Goal: Information Seeking & Learning: Learn about a topic

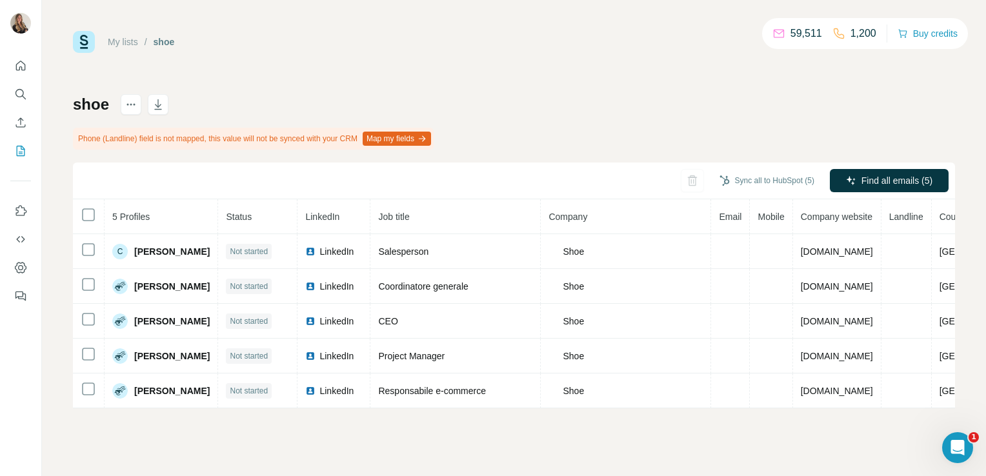
click at [634, 27] on div "My lists / shoe 59,511 1,200 Buy credits shoe Phone (Landline) field is not map…" at bounding box center [514, 238] width 944 height 476
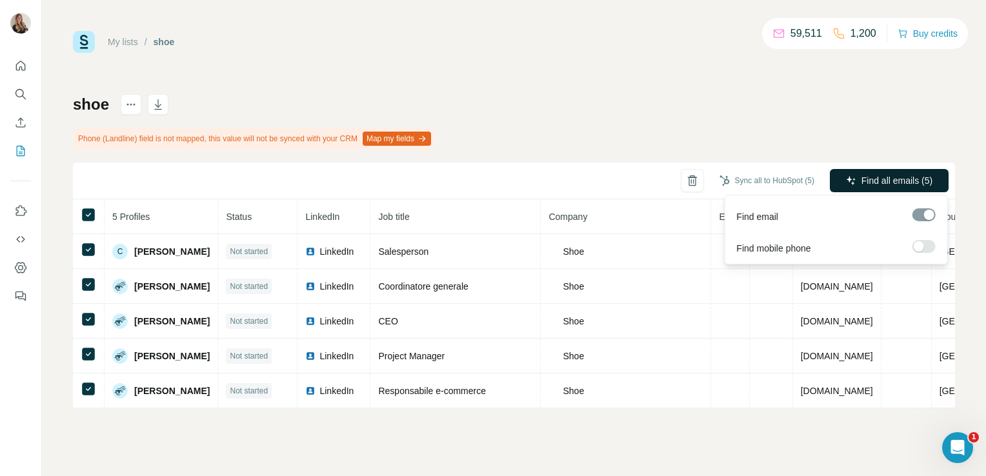
click at [867, 180] on span "Find all emails (5)" at bounding box center [896, 180] width 71 height 13
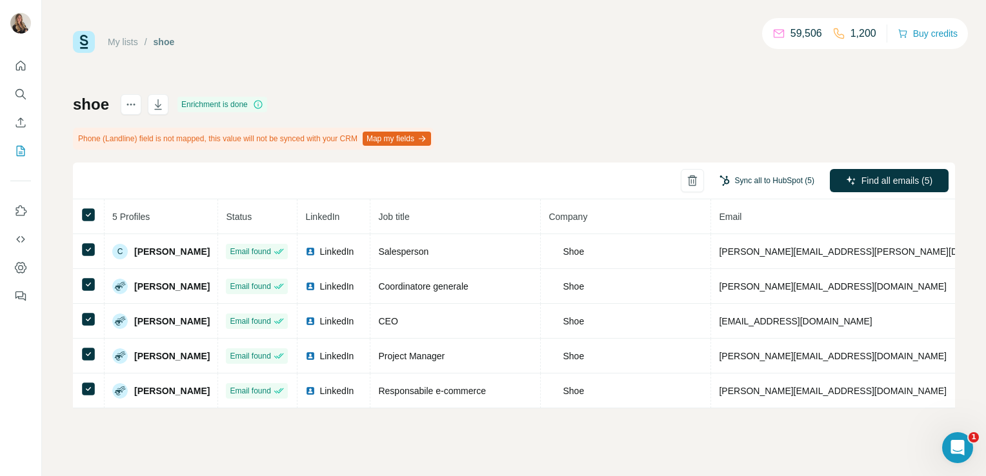
click at [762, 183] on button "Sync all to HubSpot (5)" at bounding box center [766, 180] width 113 height 19
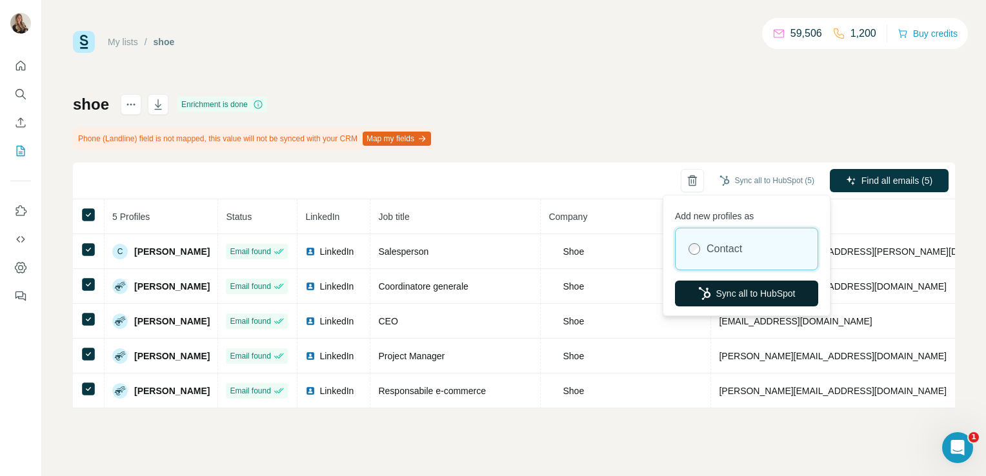
click at [745, 287] on button "Sync all to HubSpot" at bounding box center [746, 294] width 143 height 26
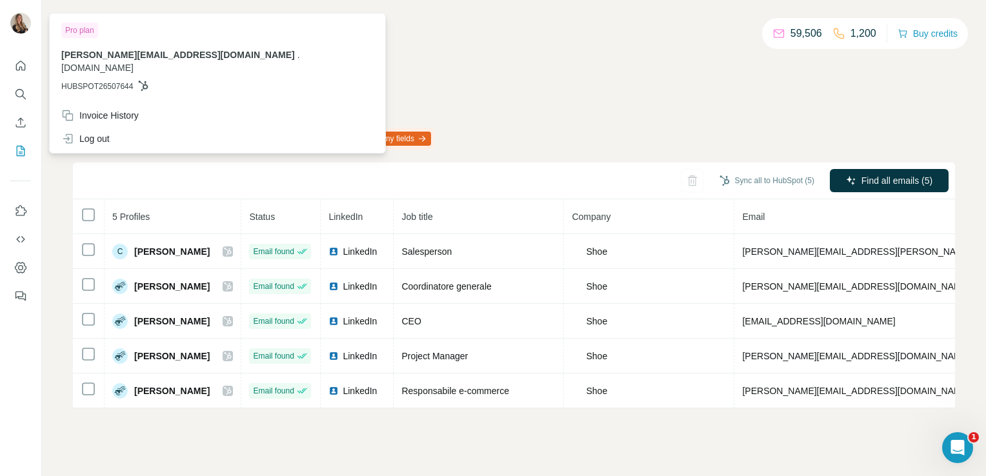
click at [465, 55] on div "My lists / shoe 59,506 1,200 Buy credits shoe Enrichment is done Phone (Landlin…" at bounding box center [514, 219] width 882 height 377
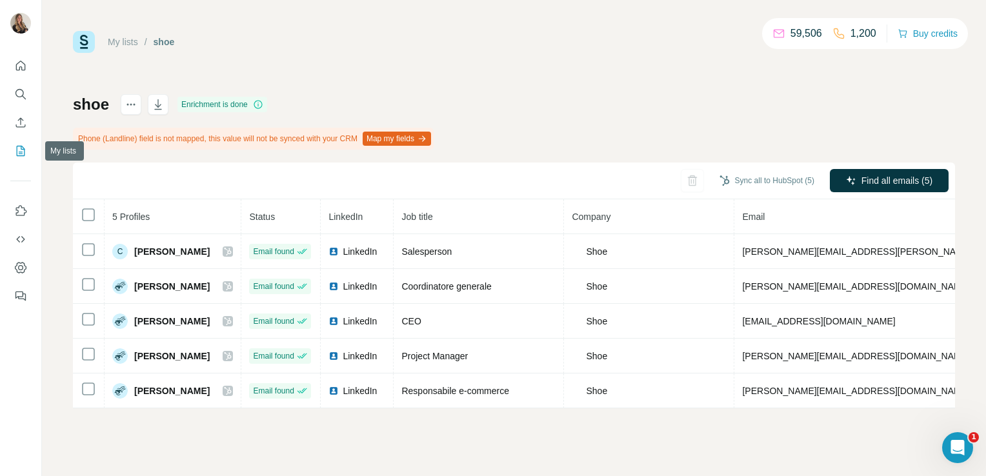
click at [17, 146] on icon "My lists" at bounding box center [21, 151] width 8 height 10
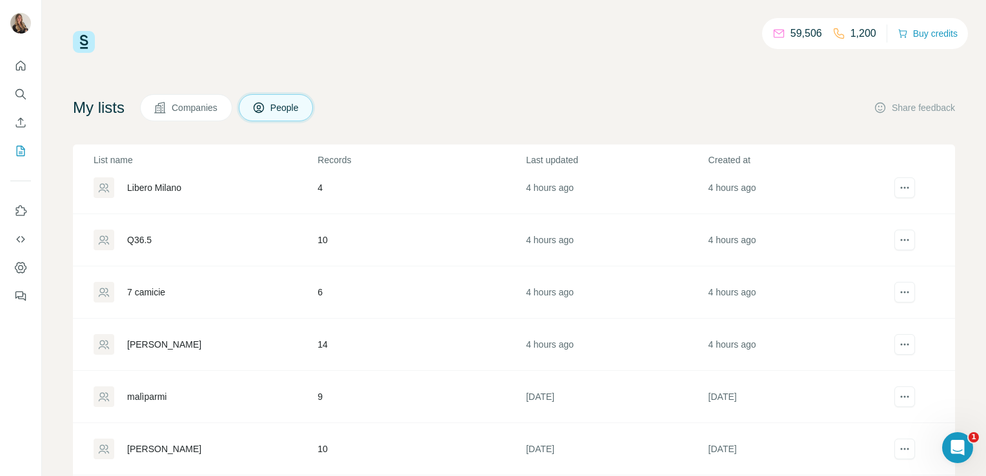
scroll to position [142, 0]
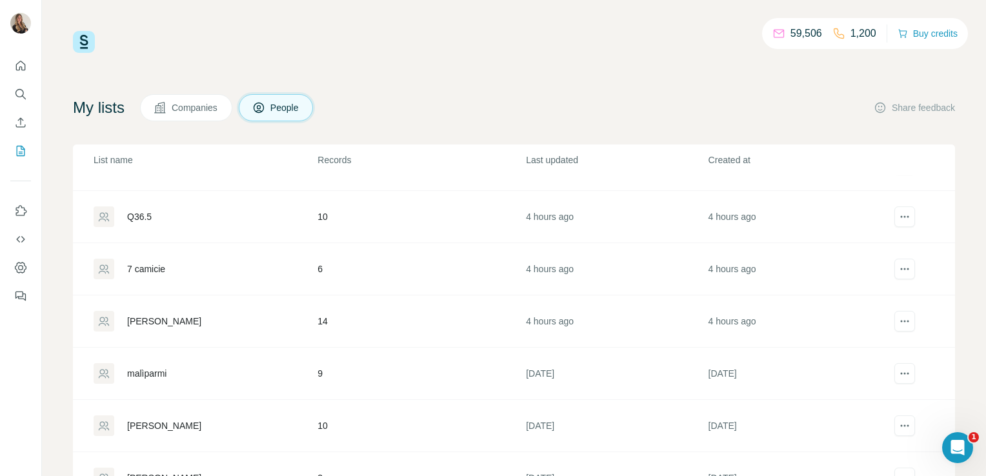
click at [164, 321] on div "Sonny Bono" at bounding box center [164, 321] width 74 height 13
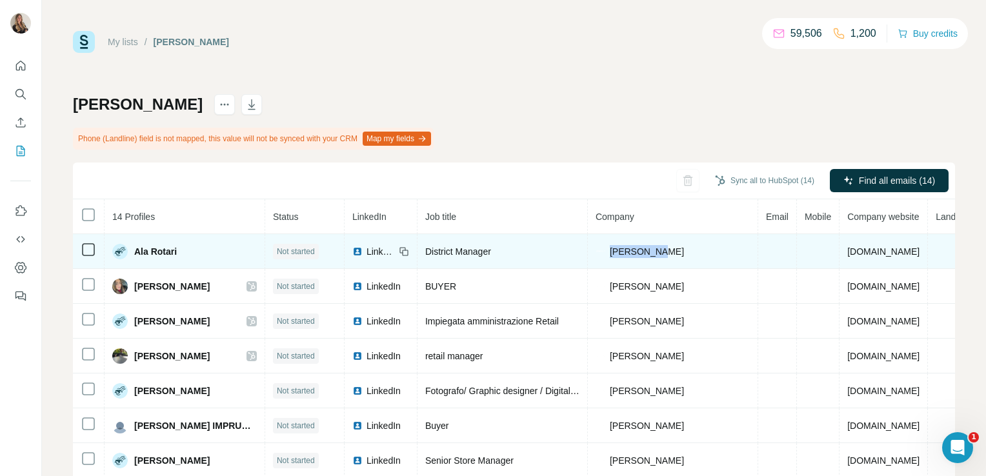
drag, startPoint x: 639, startPoint y: 251, endPoint x: 583, endPoint y: 252, distance: 55.5
click at [596, 252] on div "Sonny Bono" at bounding box center [673, 251] width 154 height 13
copy span "Sonny Bono"
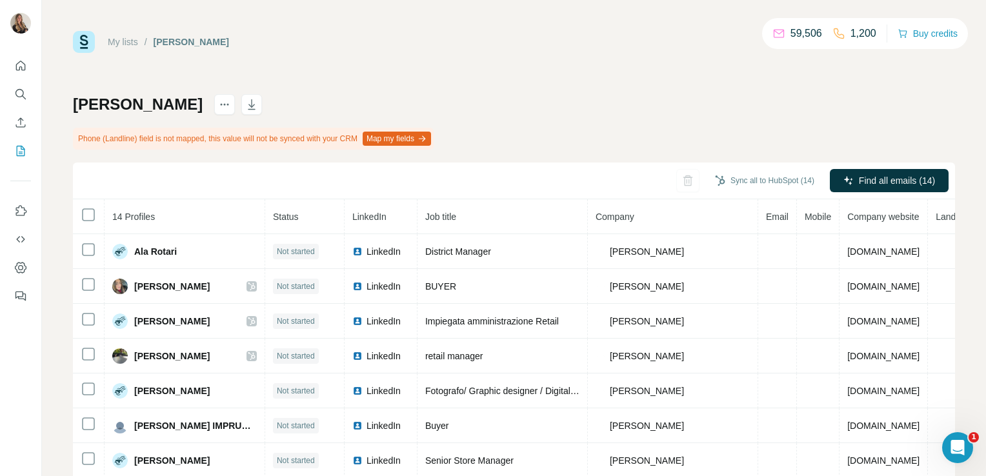
click at [641, 77] on div "My lists / Sonny Bono 59,506 1,200 Buy credits Sonny Bono Phone (Landline) fiel…" at bounding box center [514, 285] width 882 height 509
click at [20, 150] on icon "My lists" at bounding box center [20, 151] width 13 height 13
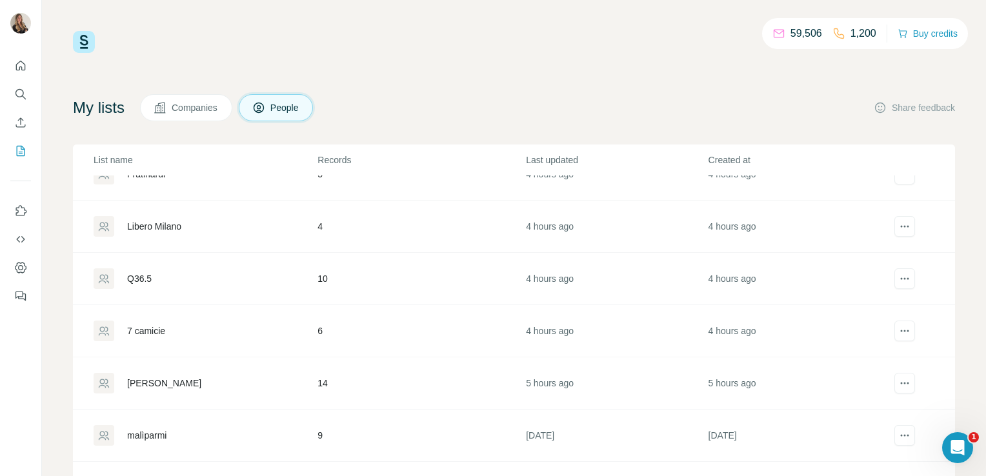
scroll to position [95, 0]
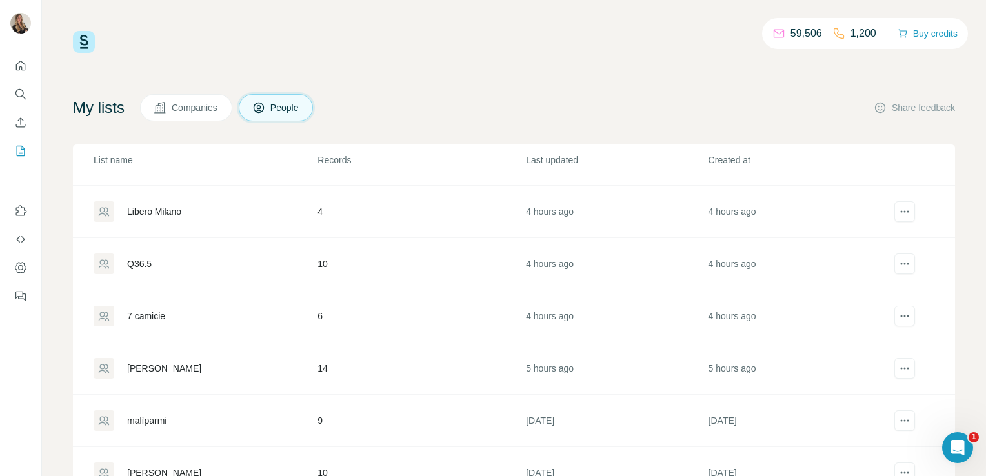
click at [154, 317] on div "7 camicie" at bounding box center [146, 316] width 38 height 13
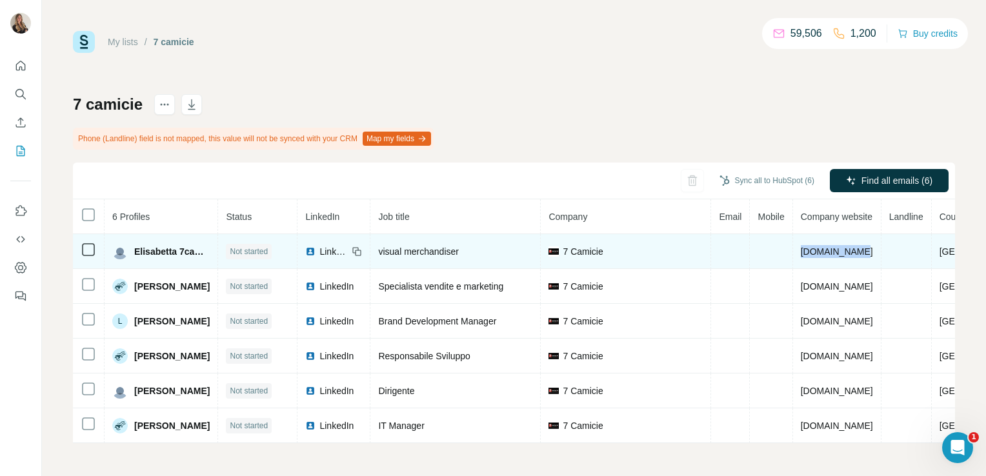
drag, startPoint x: 878, startPoint y: 250, endPoint x: 809, endPoint y: 252, distance: 69.1
click at [809, 252] on td "7camicie.com" at bounding box center [837, 251] width 88 height 35
copy span "7camicie.com"
click at [787, 250] on td at bounding box center [771, 251] width 43 height 35
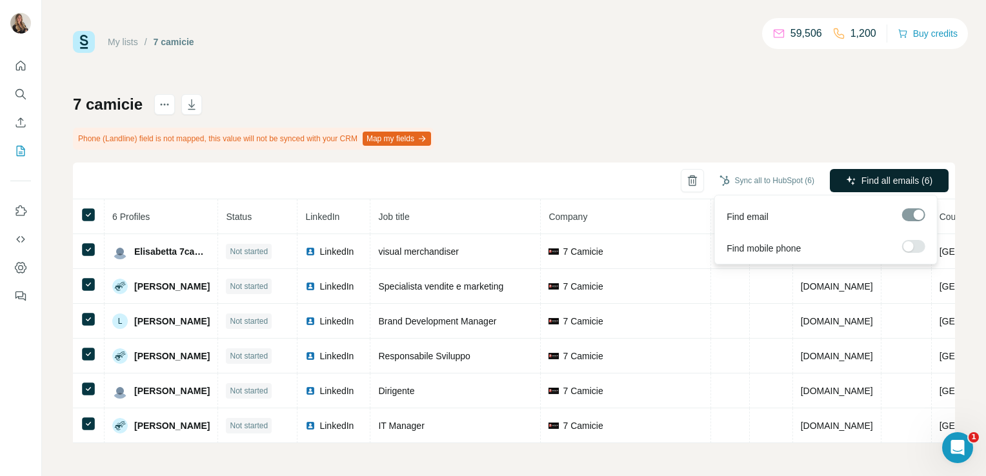
click at [866, 180] on span "Find all emails (6)" at bounding box center [896, 180] width 71 height 13
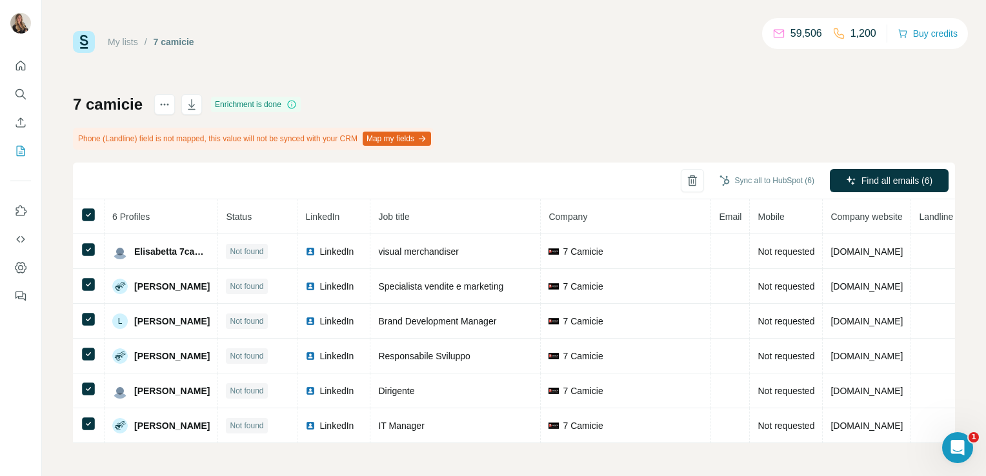
click at [718, 75] on div "My lists / 7 camicie 59,506 1,200 Buy credits 7 camicie Enrichment is done Phon…" at bounding box center [514, 237] width 882 height 412
click at [21, 152] on icon "My lists" at bounding box center [20, 151] width 13 height 13
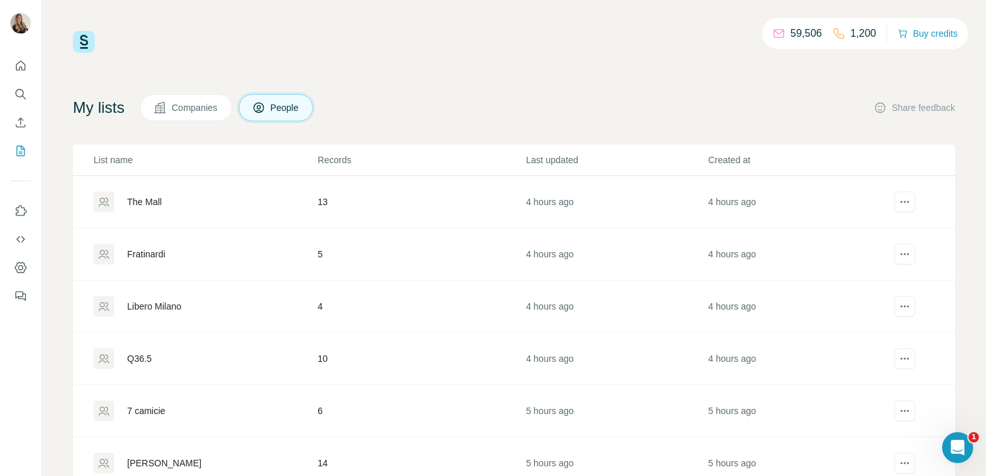
click at [137, 361] on div "Q36.5" at bounding box center [139, 358] width 25 height 13
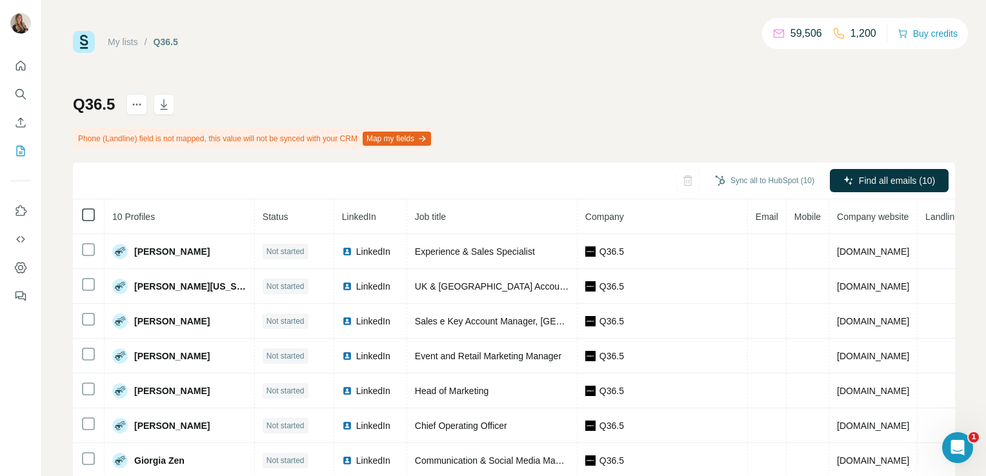
click at [95, 208] on icon at bounding box center [88, 214] width 15 height 15
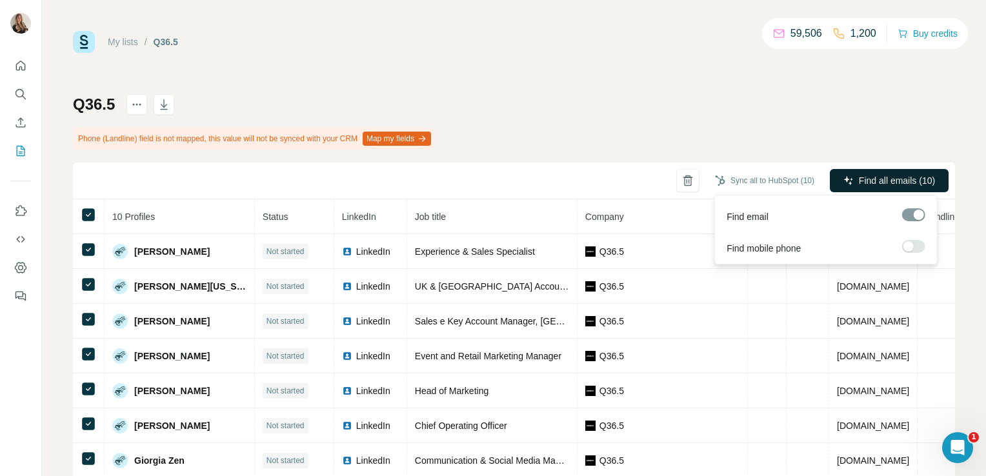
click at [842, 179] on button "Find all emails (10)" at bounding box center [889, 180] width 119 height 23
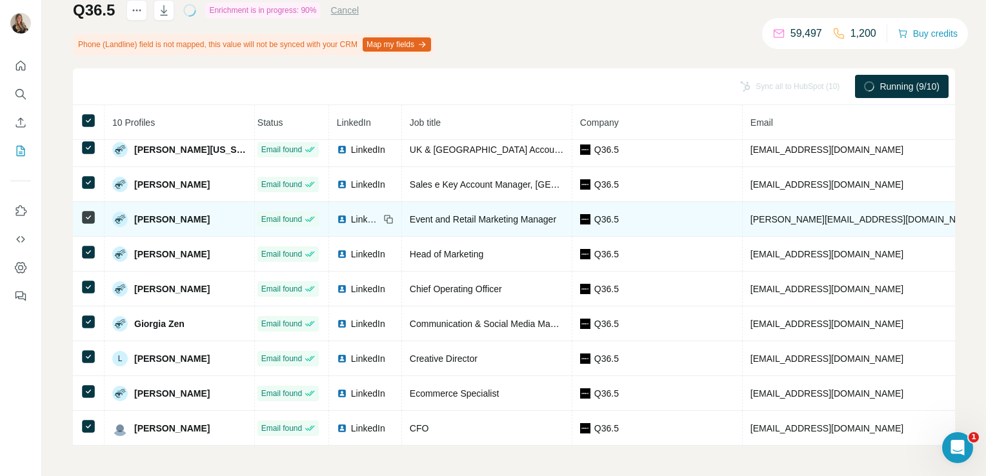
scroll to position [46, 0]
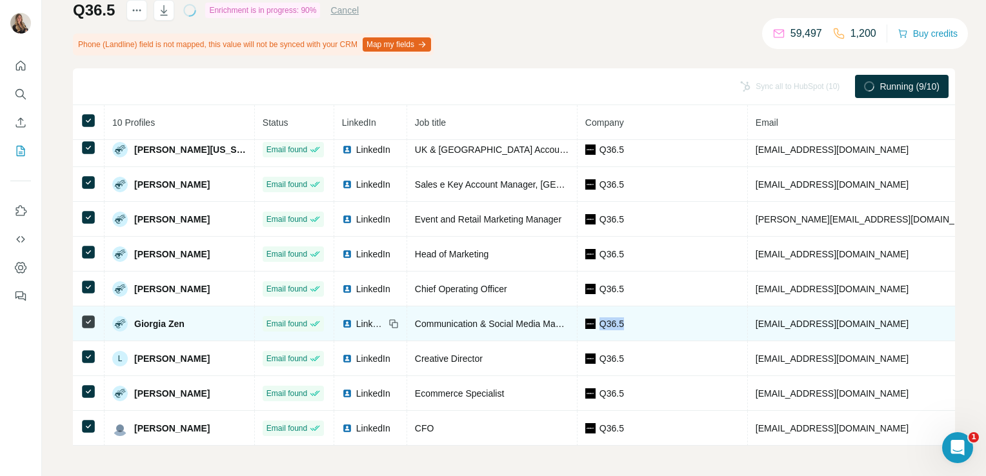
drag, startPoint x: 603, startPoint y: 320, endPoint x: 636, endPoint y: 321, distance: 33.6
click at [636, 321] on div "Q36.5" at bounding box center [662, 323] width 154 height 13
copy span "Q36.5"
click at [631, 310] on td "Q36.5" at bounding box center [663, 324] width 170 height 35
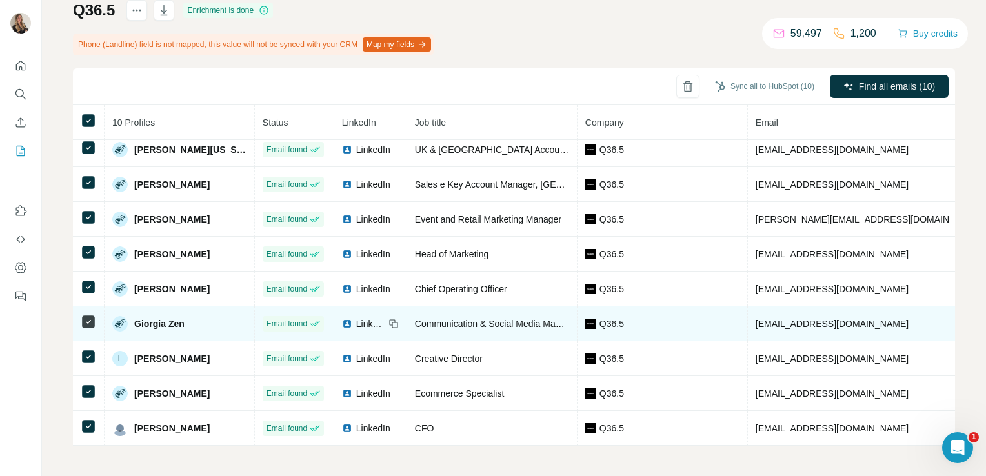
scroll to position [0, 0]
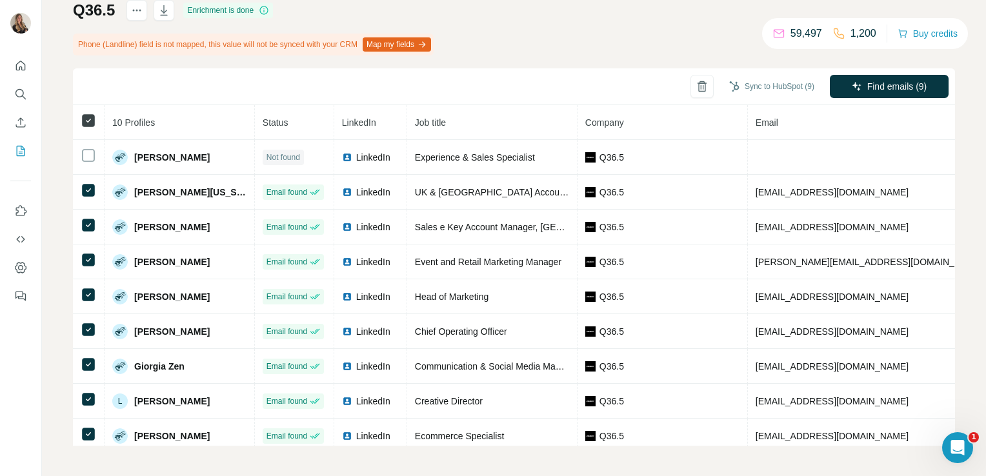
click at [83, 113] on icon at bounding box center [88, 120] width 15 height 15
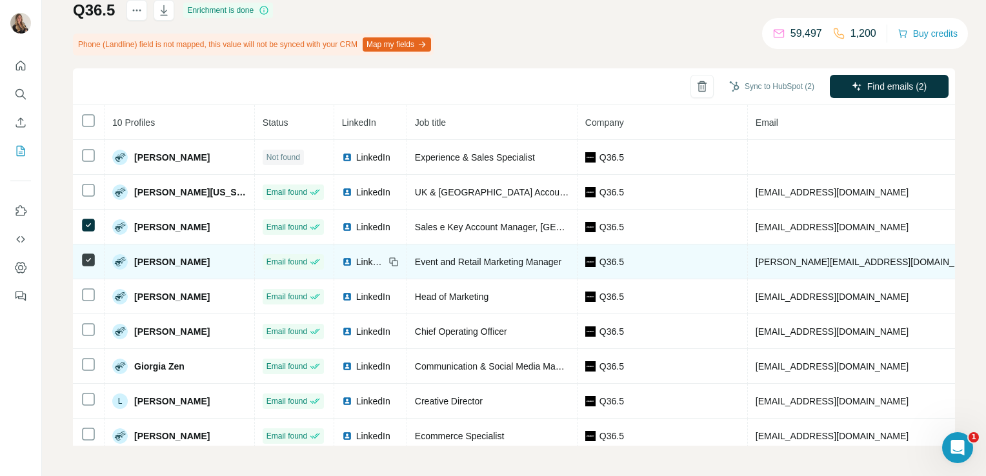
scroll to position [46, 0]
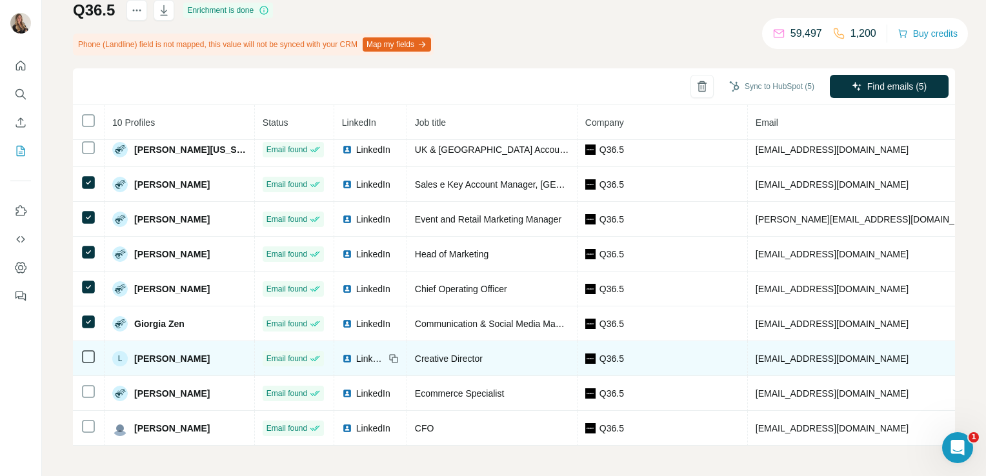
click at [86, 358] on td at bounding box center [89, 358] width 32 height 35
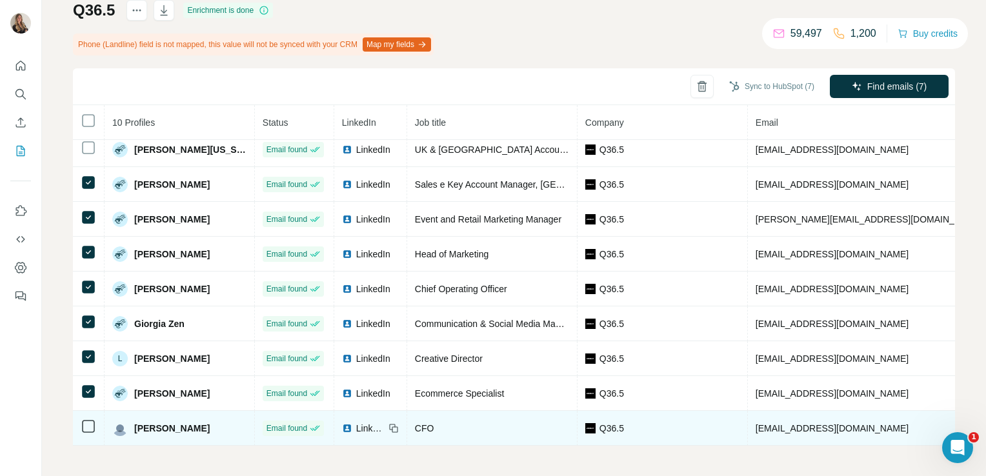
click at [91, 427] on icon at bounding box center [88, 426] width 15 height 15
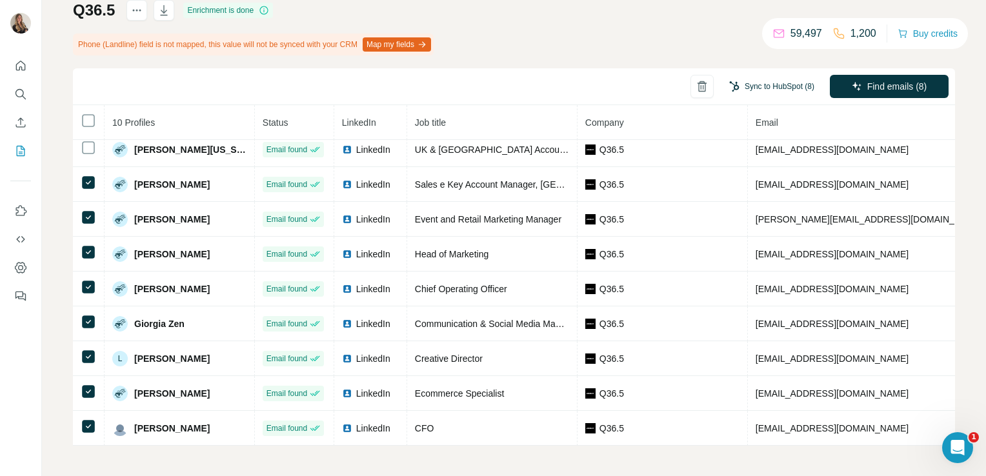
click at [751, 88] on button "Sync to HubSpot (8)" at bounding box center [771, 86] width 103 height 19
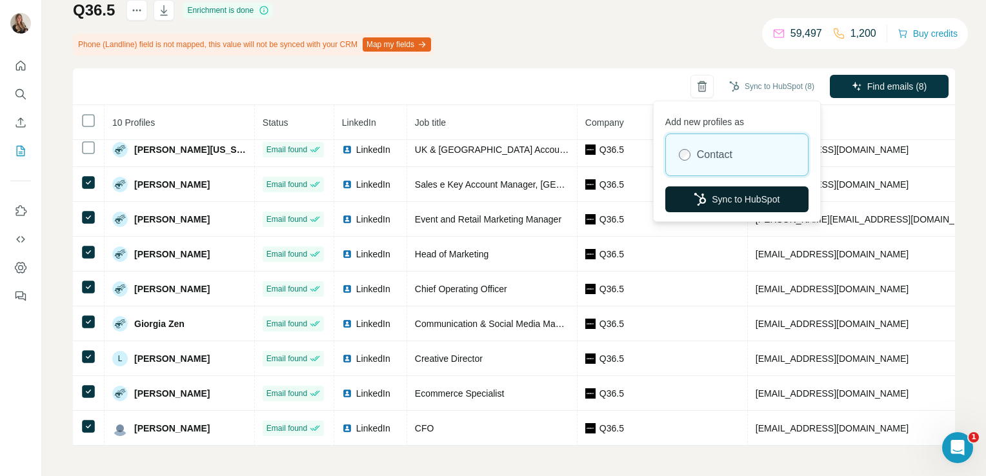
click at [705, 200] on button "Sync to HubSpot" at bounding box center [736, 199] width 143 height 26
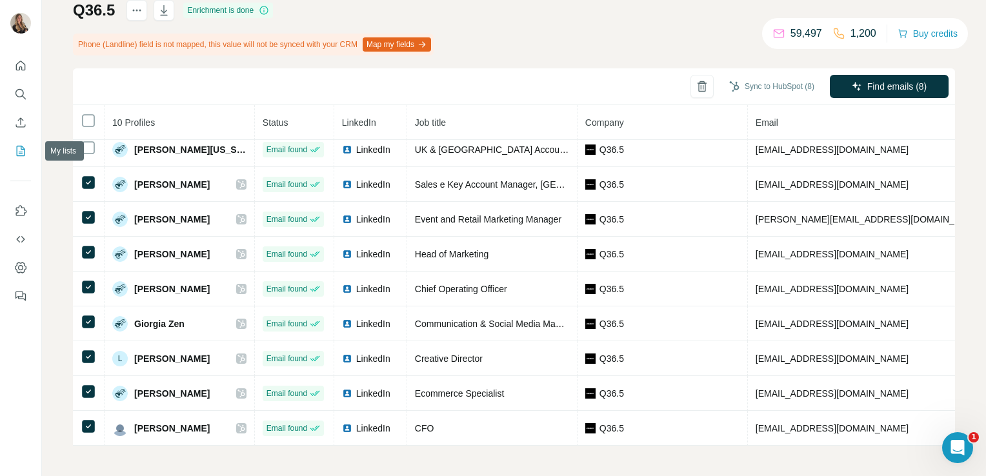
click at [21, 146] on icon "My lists" at bounding box center [20, 151] width 13 height 13
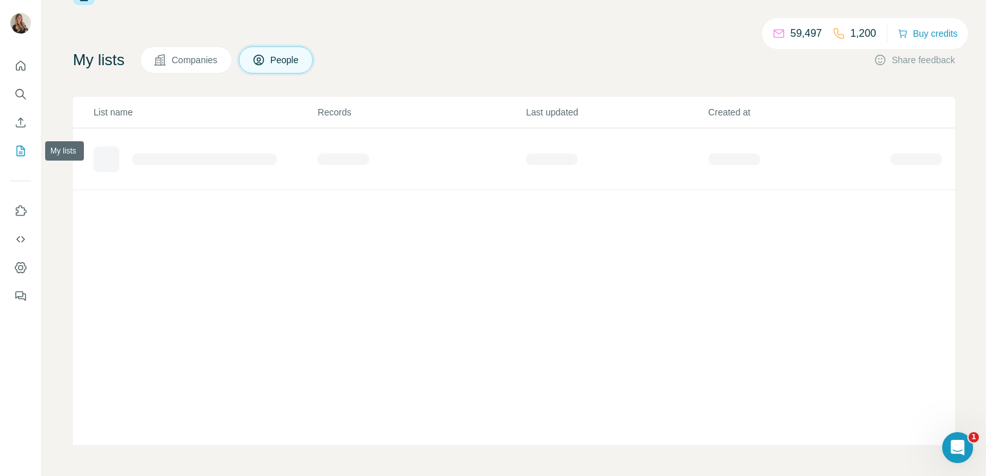
scroll to position [47, 0]
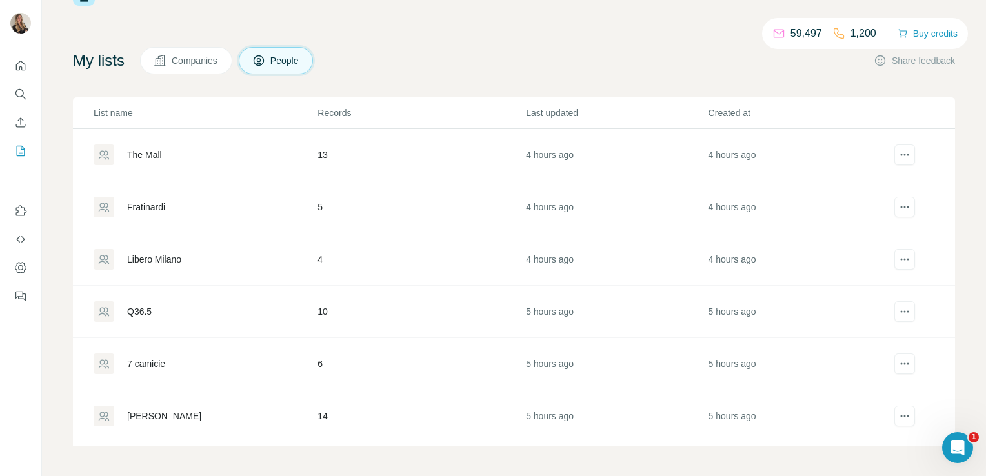
click at [142, 268] on td "Libero Milano" at bounding box center [195, 260] width 244 height 52
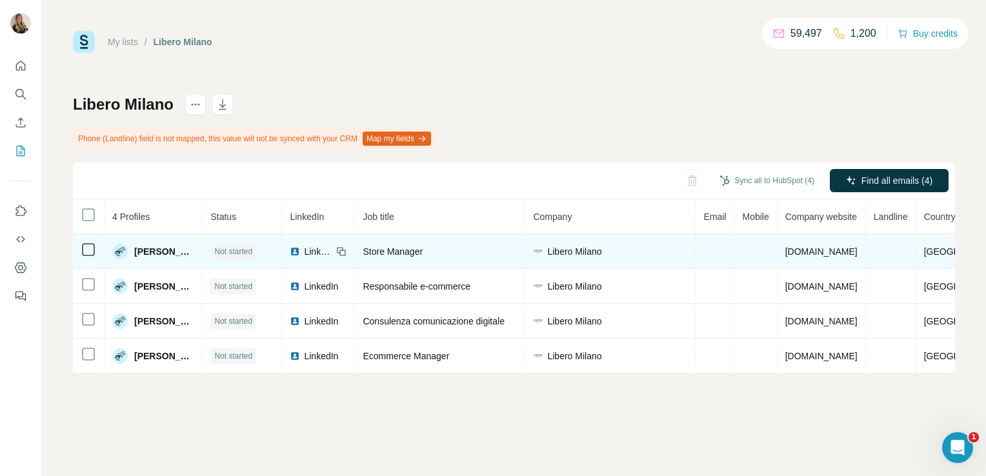
drag, startPoint x: 851, startPoint y: 248, endPoint x: 785, endPoint y: 252, distance: 66.5
click at [785, 252] on td "liberomilano.it" at bounding box center [822, 251] width 88 height 35
copy span "liberomilano.it"
click at [827, 255] on span "liberomilano.it" at bounding box center [821, 251] width 72 height 10
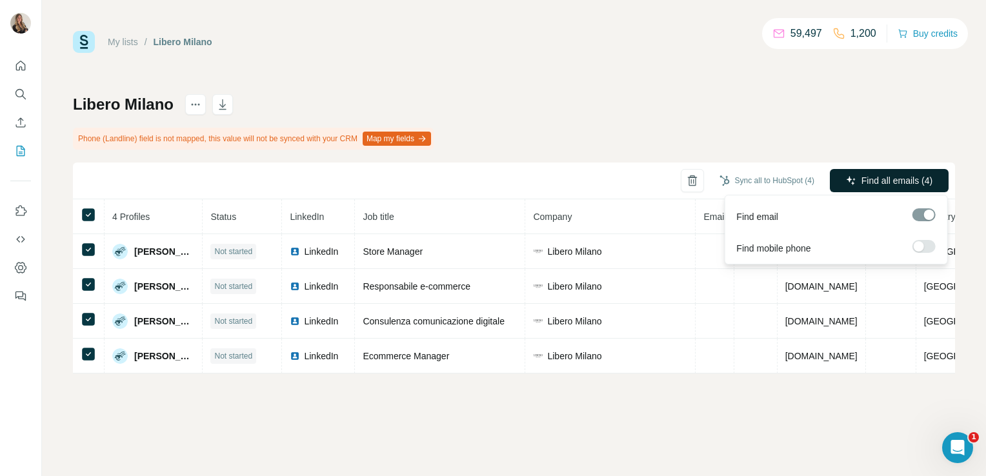
click at [896, 178] on span "Find all emails (4)" at bounding box center [896, 180] width 71 height 13
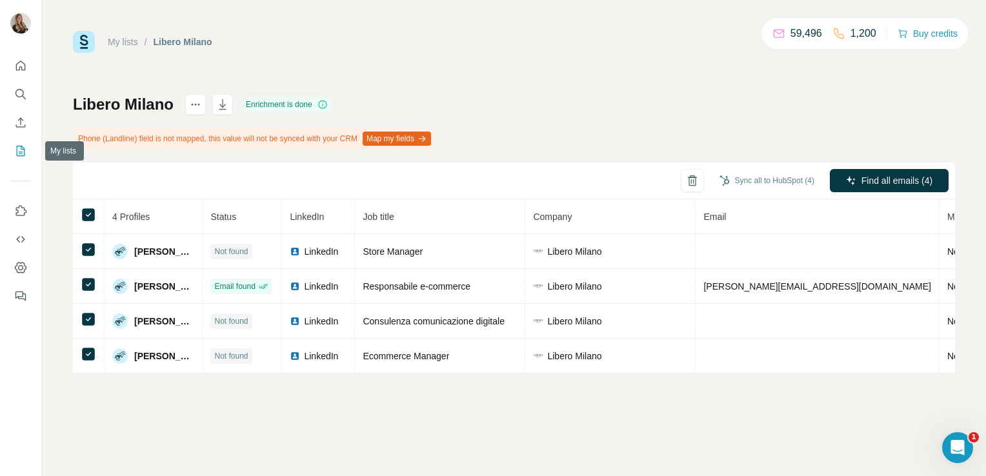
click at [11, 156] on button "My lists" at bounding box center [20, 150] width 21 height 23
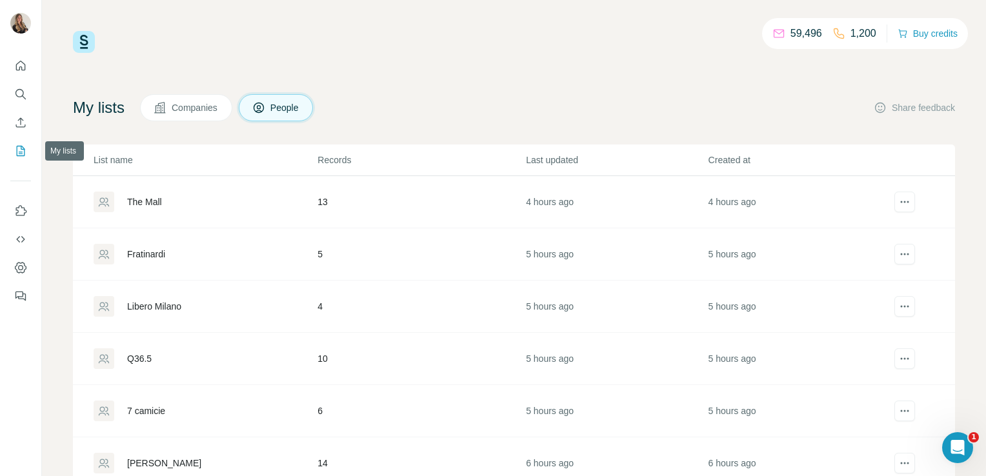
click at [23, 154] on icon "My lists" at bounding box center [20, 151] width 13 height 13
click at [169, 255] on div "Fratinardi" at bounding box center [205, 254] width 223 height 21
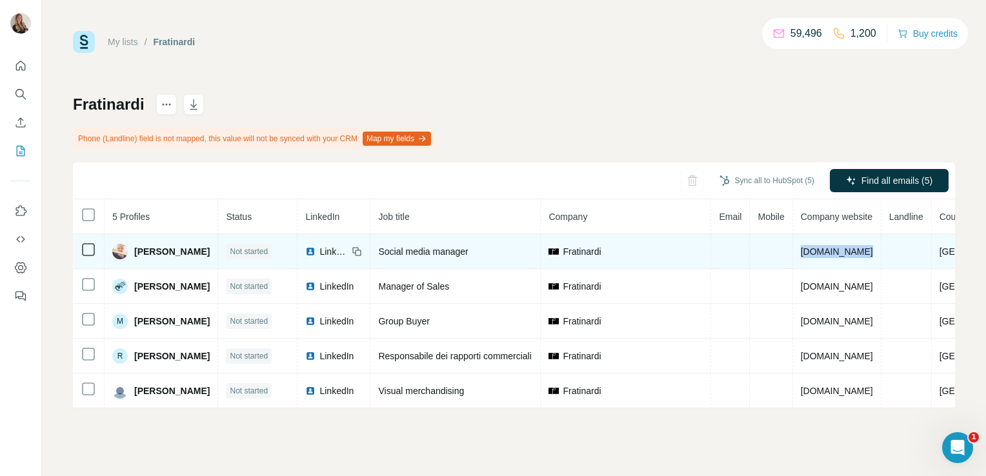
drag, startPoint x: 859, startPoint y: 250, endPoint x: 803, endPoint y: 253, distance: 56.8
click at [803, 253] on td "fratinardi.it" at bounding box center [837, 251] width 88 height 35
copy span "fratinardi.it"
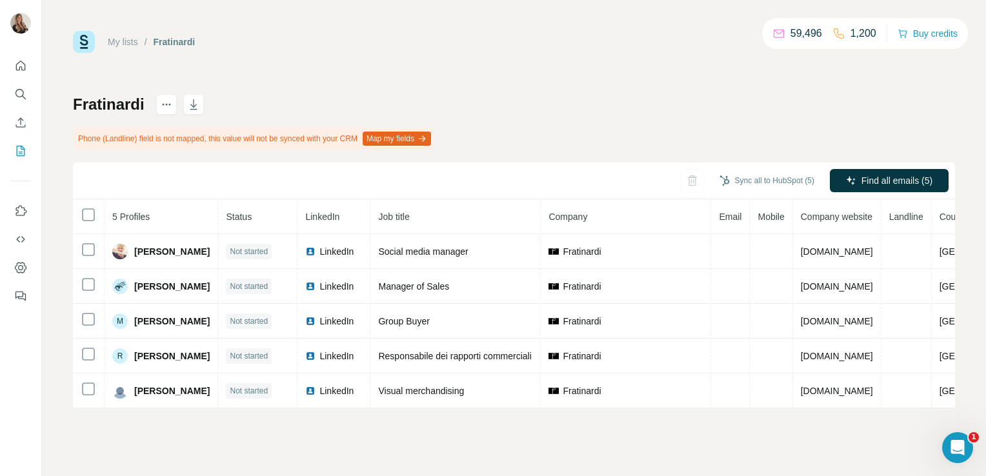
click at [97, 218] on th at bounding box center [89, 216] width 32 height 35
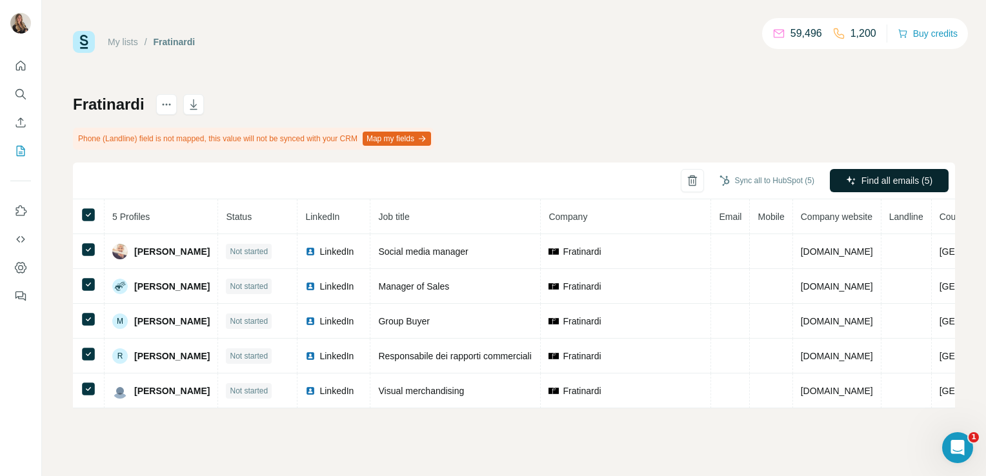
click at [893, 169] on button "Find all emails (5)" at bounding box center [889, 180] width 119 height 23
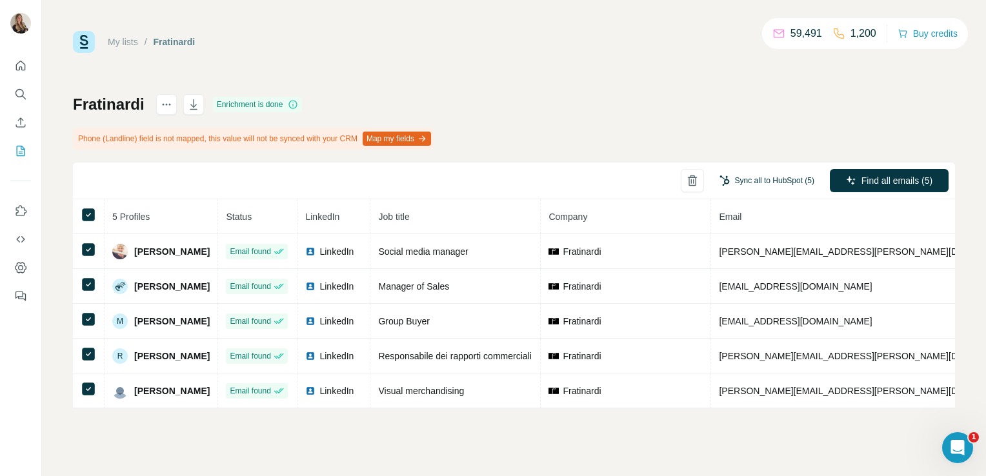
click at [756, 177] on button "Sync all to HubSpot (5)" at bounding box center [766, 180] width 113 height 19
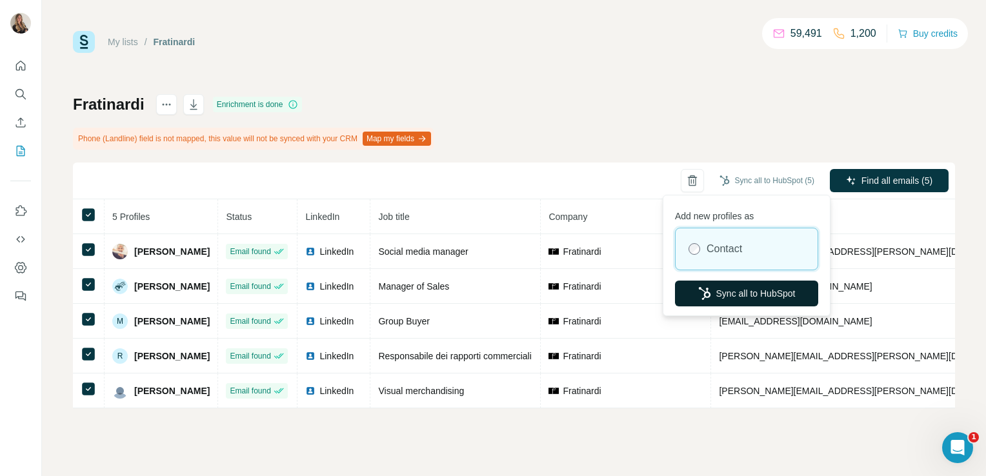
click at [740, 298] on button "Sync all to HubSpot" at bounding box center [746, 294] width 143 height 26
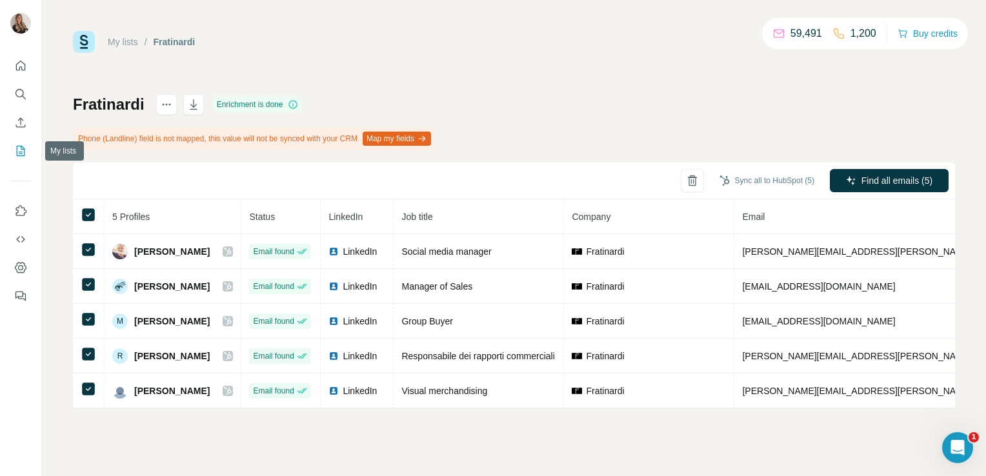
click at [23, 154] on icon "My lists" at bounding box center [20, 151] width 13 height 13
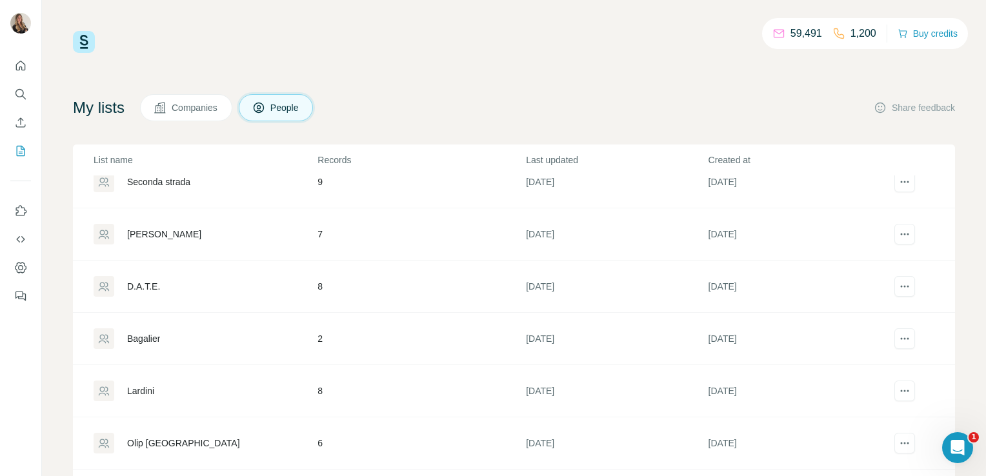
scroll to position [1967, 0]
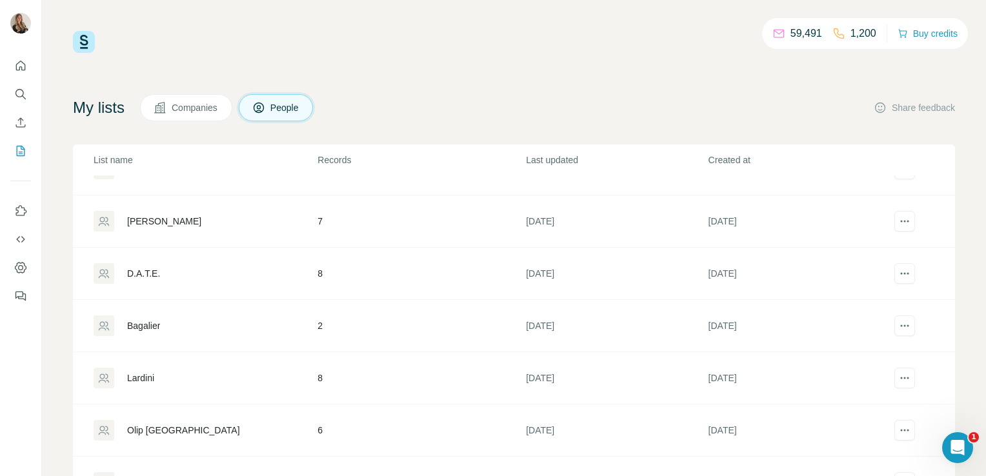
click at [137, 267] on div "D.A.T.E." at bounding box center [143, 273] width 33 height 13
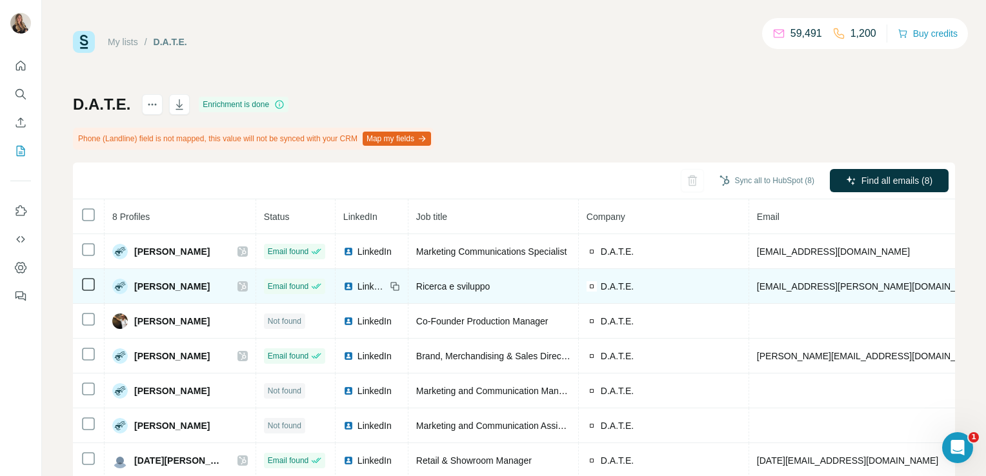
scroll to position [72, 0]
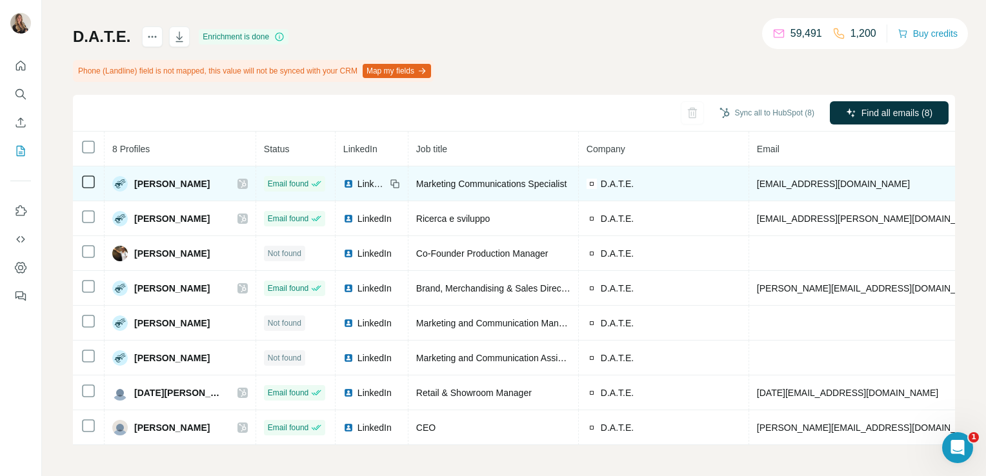
click at [239, 179] on icon at bounding box center [243, 184] width 8 height 10
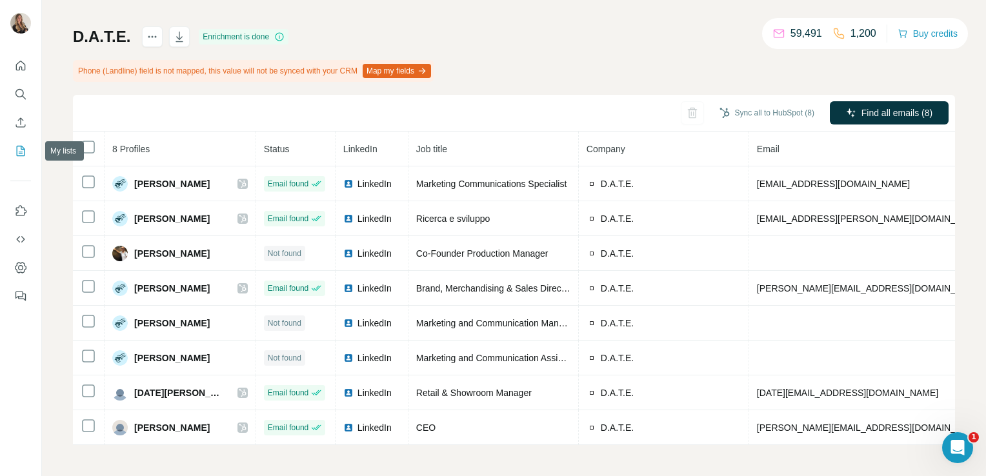
click at [22, 152] on icon "My lists" at bounding box center [22, 150] width 6 height 8
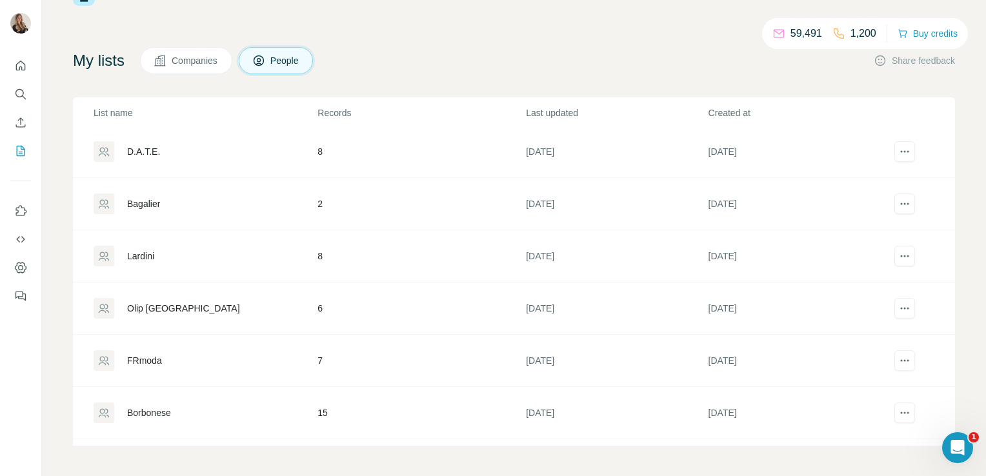
scroll to position [2098, 0]
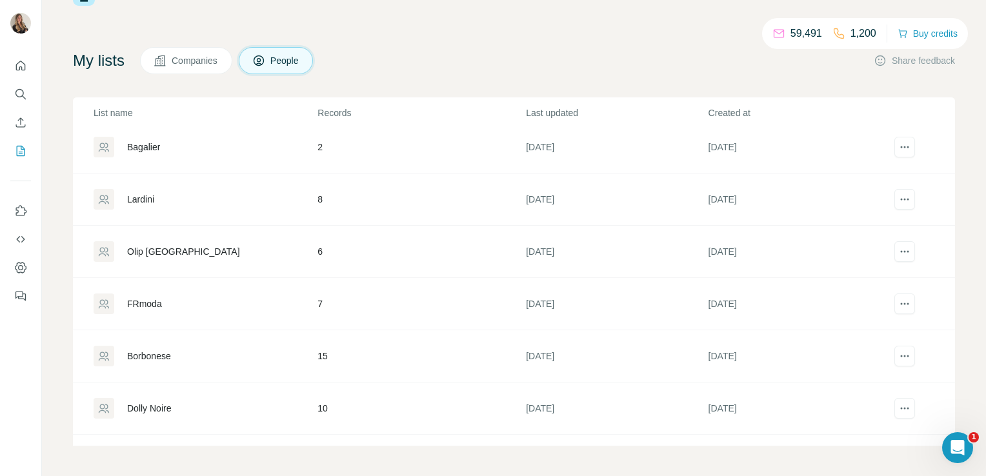
click at [152, 294] on div "FRmoda" at bounding box center [205, 304] width 223 height 21
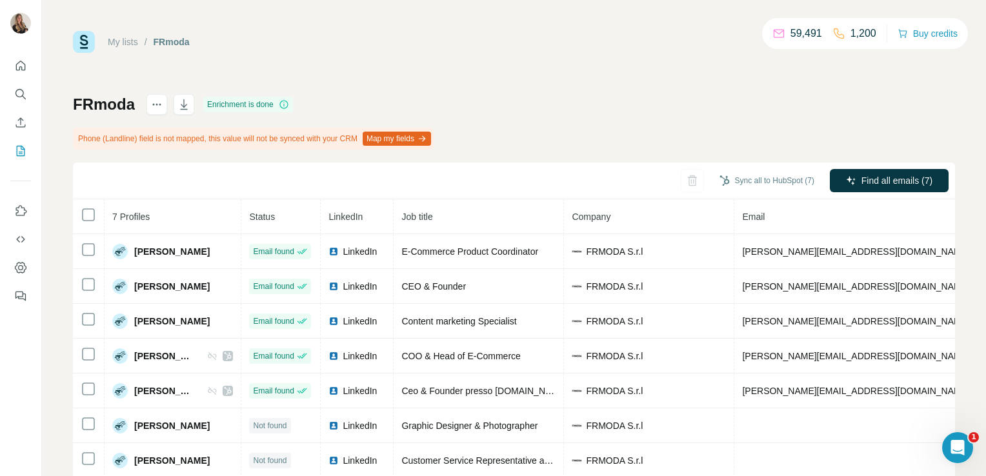
scroll to position [37, 0]
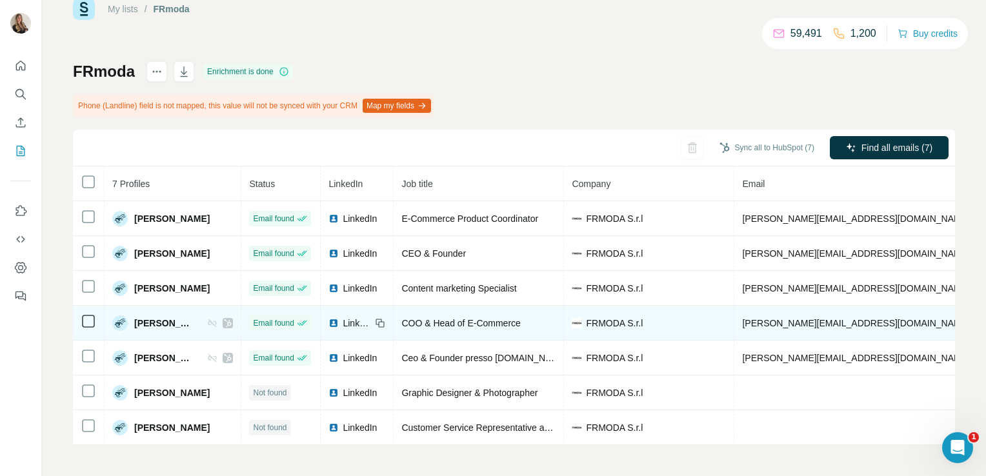
click at [224, 320] on icon at bounding box center [228, 323] width 8 height 10
click at [343, 317] on span "LinkedIn" at bounding box center [357, 323] width 28 height 13
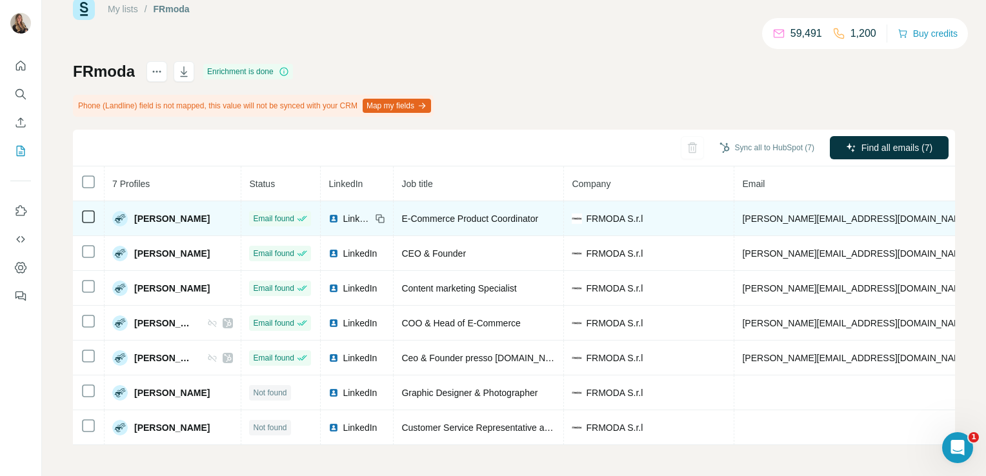
click at [343, 213] on span "LinkedIn" at bounding box center [357, 218] width 28 height 13
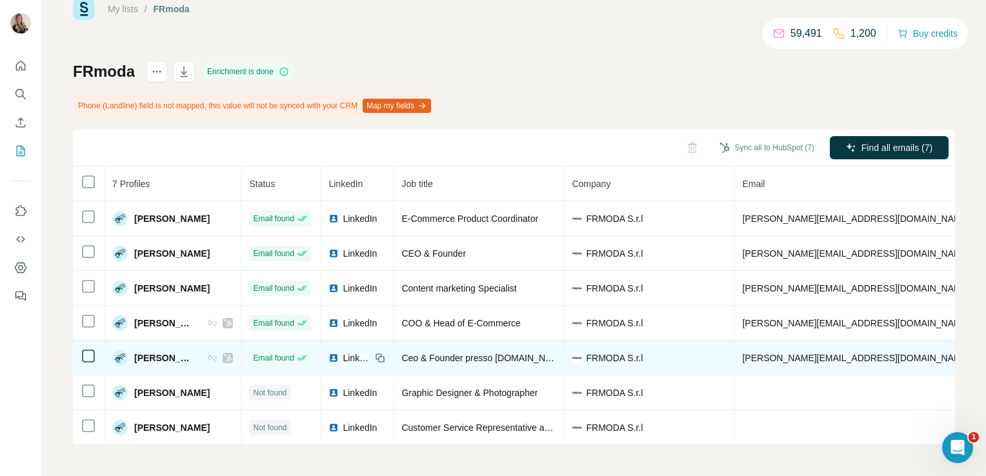
click at [343, 355] on span "LinkedIn" at bounding box center [357, 358] width 28 height 13
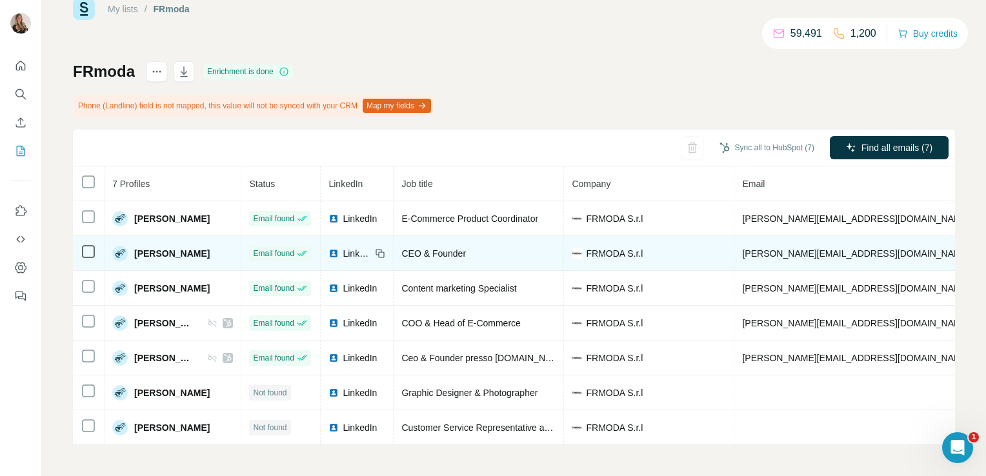
scroll to position [0, 159]
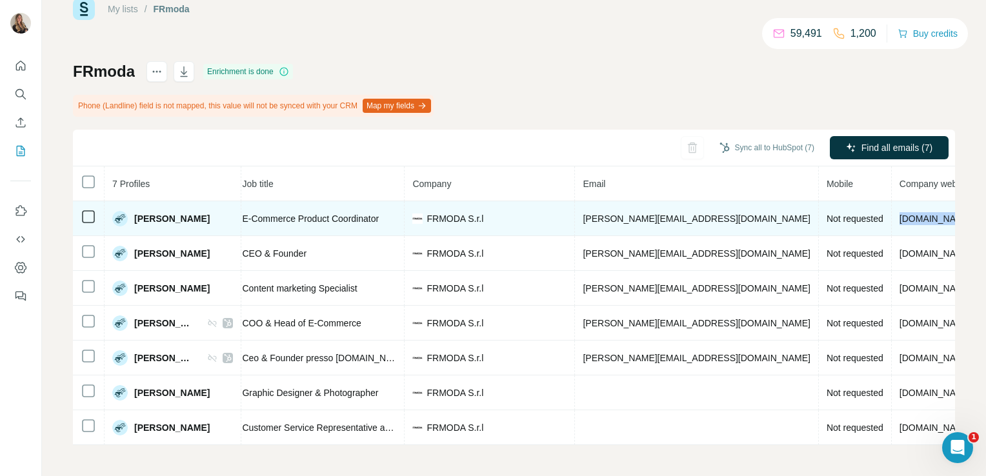
drag, startPoint x: 808, startPoint y: 216, endPoint x: 744, endPoint y: 212, distance: 64.0
click at [744, 212] on tr "Beatrice Lancini Email found LinkedIn E-Commerce Product Coordinator FRMODA S.r…" at bounding box center [527, 218] width 1227 height 35
copy tr "frmoda.com"
click at [900, 218] on span "frmoda.com" at bounding box center [936, 219] width 72 height 10
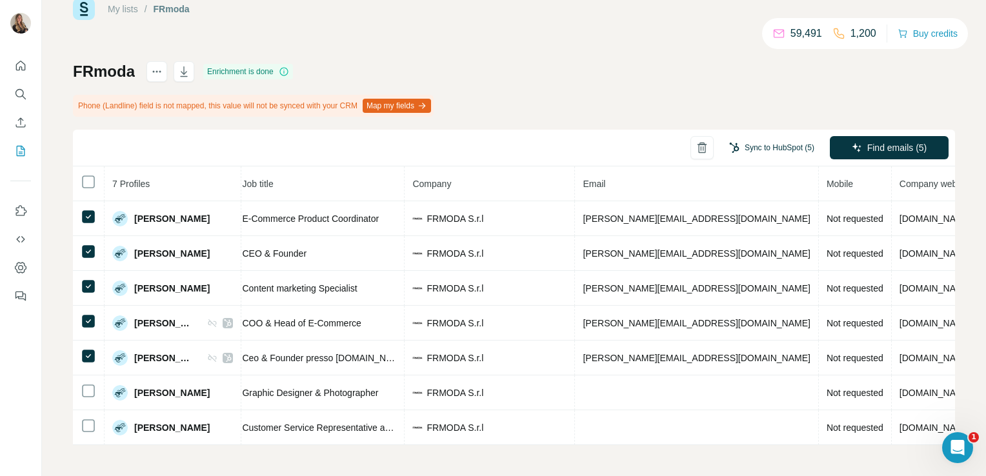
click at [772, 143] on button "Sync to HubSpot (5)" at bounding box center [771, 147] width 103 height 19
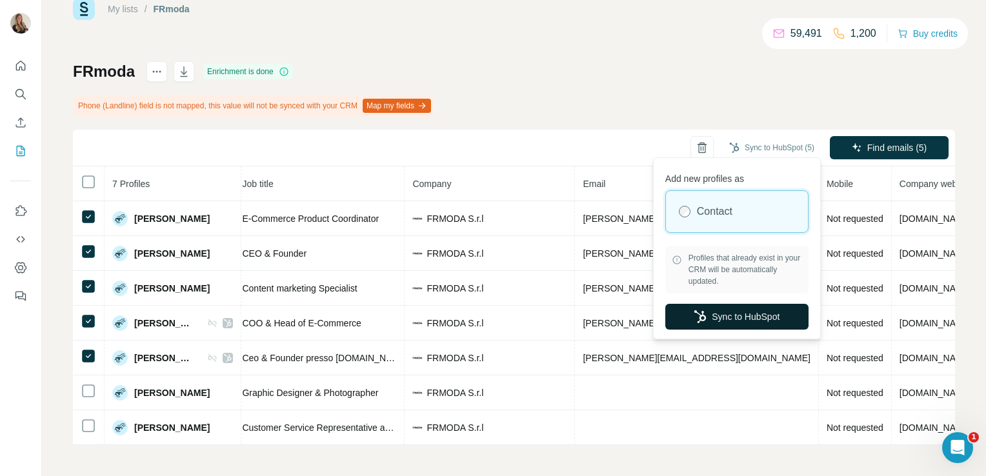
click at [754, 317] on button "Sync to HubSpot" at bounding box center [736, 317] width 143 height 26
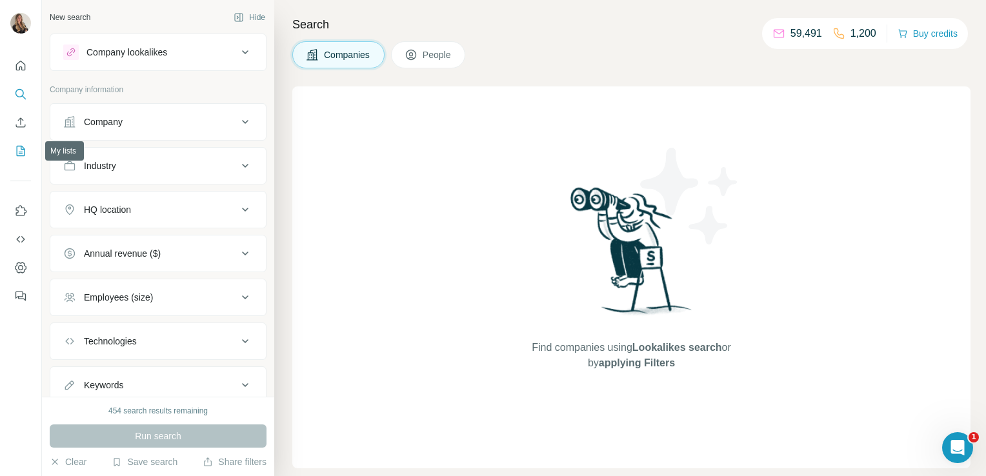
click at [18, 148] on icon "My lists" at bounding box center [20, 151] width 13 height 13
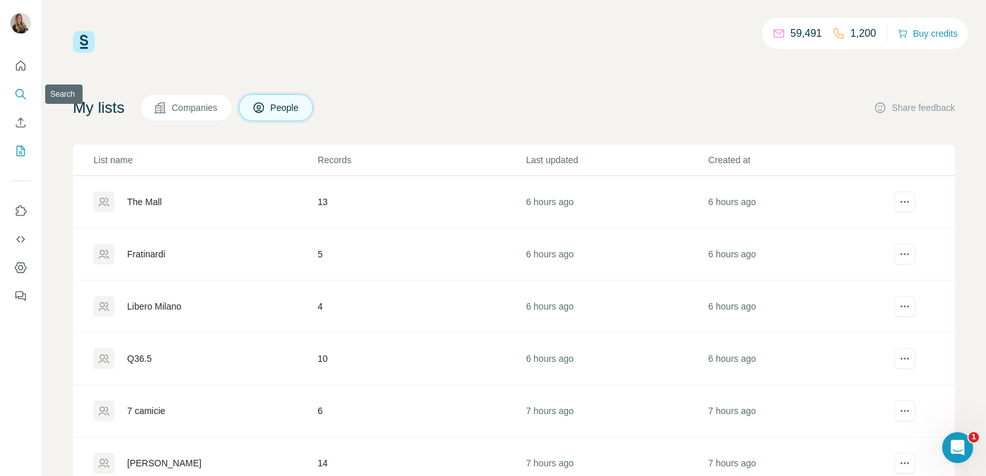
click at [21, 92] on icon "Search" at bounding box center [20, 94] width 13 height 13
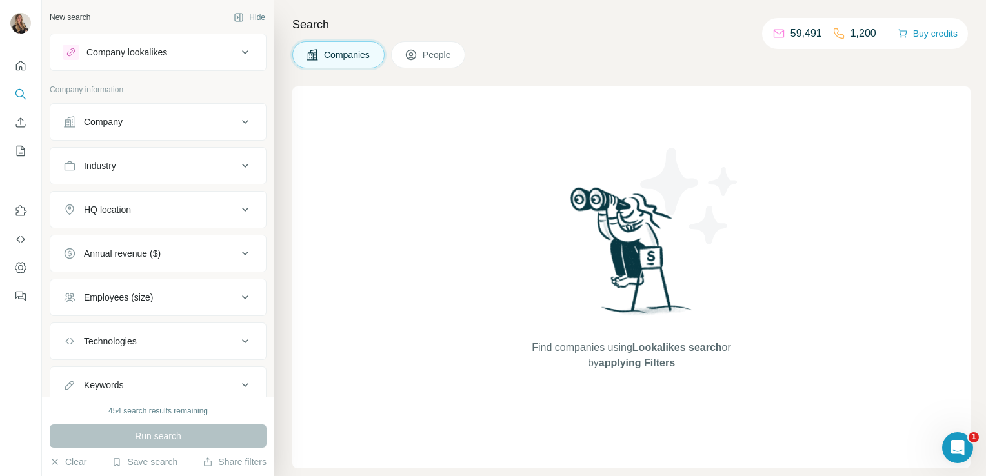
click at [145, 172] on button "Industry" at bounding box center [158, 165] width 216 height 31
click at [146, 203] on input at bounding box center [151, 198] width 159 height 14
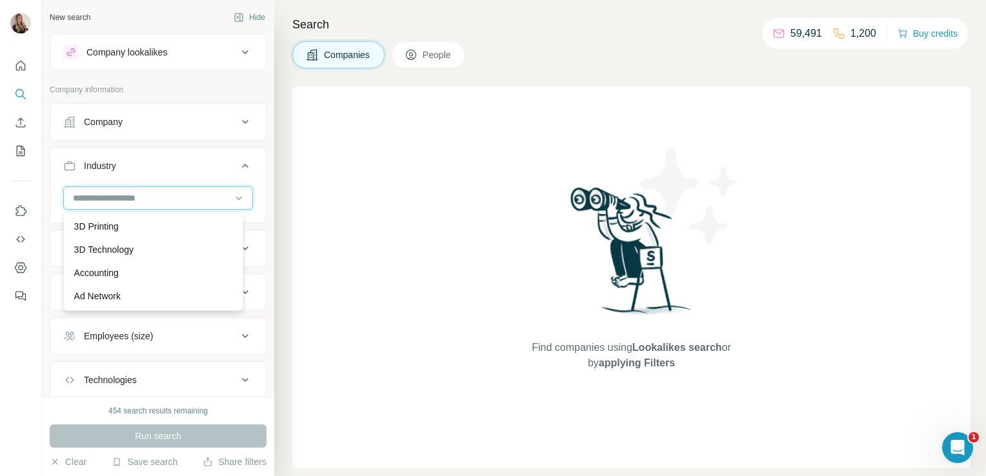
click at [146, 203] on input at bounding box center [151, 198] width 159 height 14
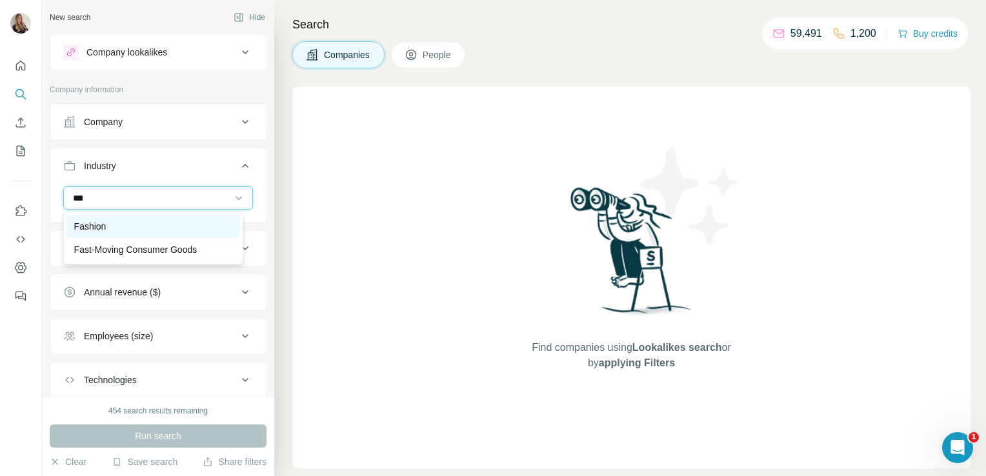
type input "***"
click at [106, 225] on p "Fashion" at bounding box center [90, 226] width 32 height 13
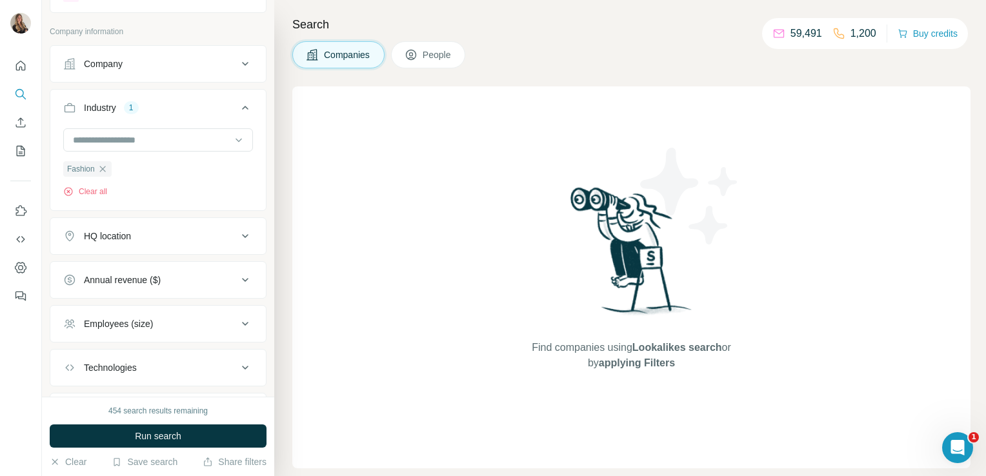
scroll to position [63, 0]
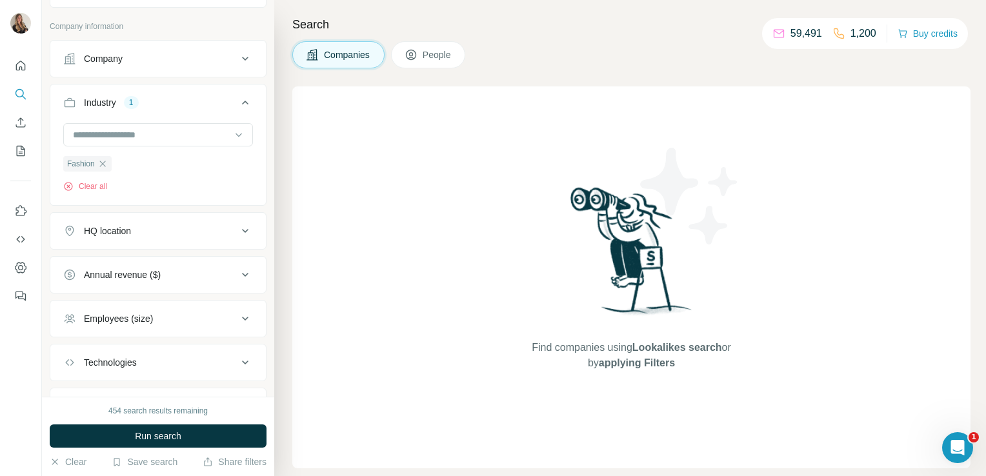
click at [156, 228] on div "HQ location" at bounding box center [150, 231] width 174 height 13
click at [134, 259] on input "text" at bounding box center [158, 263] width 190 height 23
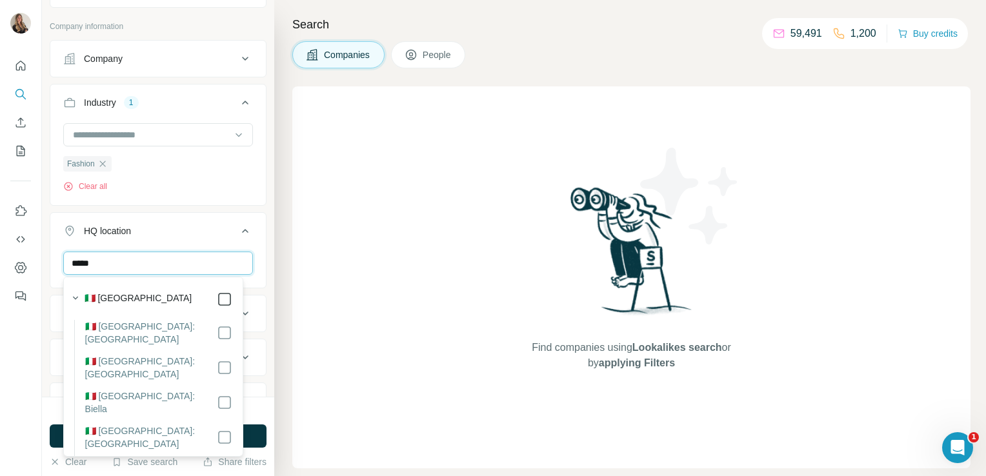
type input "*****"
click at [282, 406] on div "Search Companies People Find companies using Lookalikes search or by applying F…" at bounding box center [630, 238] width 712 height 476
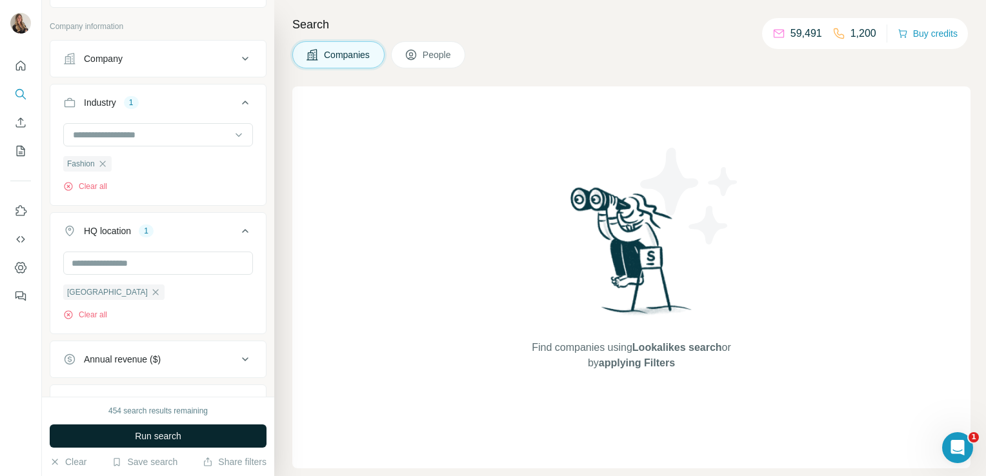
click at [214, 439] on button "Run search" at bounding box center [158, 436] width 217 height 23
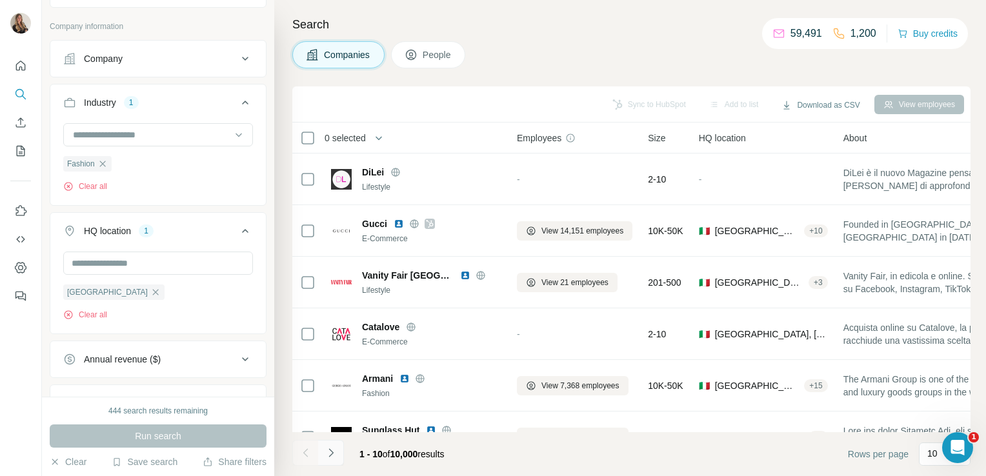
click at [336, 462] on button "Navigate to next page" at bounding box center [331, 453] width 26 height 26
click at [336, 462] on div at bounding box center [331, 453] width 26 height 26
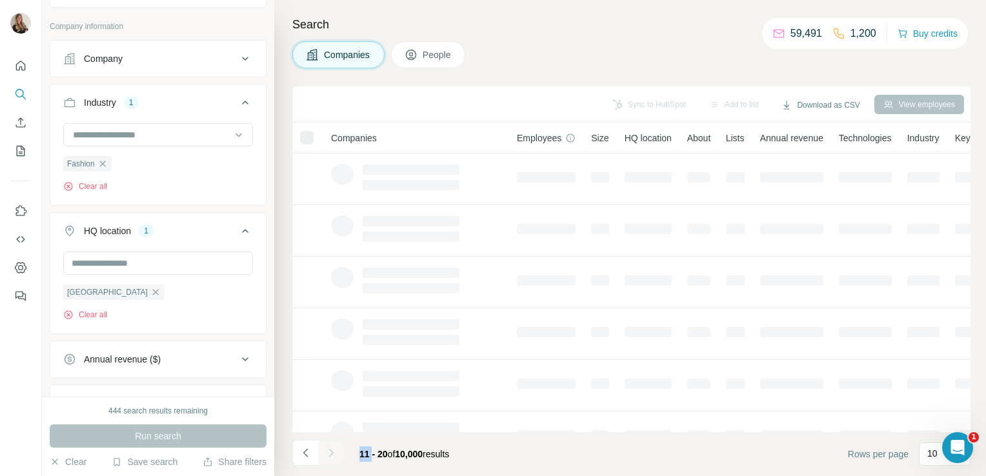
click at [336, 462] on button "Navigate to next page" at bounding box center [331, 453] width 26 height 26
click at [336, 462] on div at bounding box center [331, 453] width 26 height 26
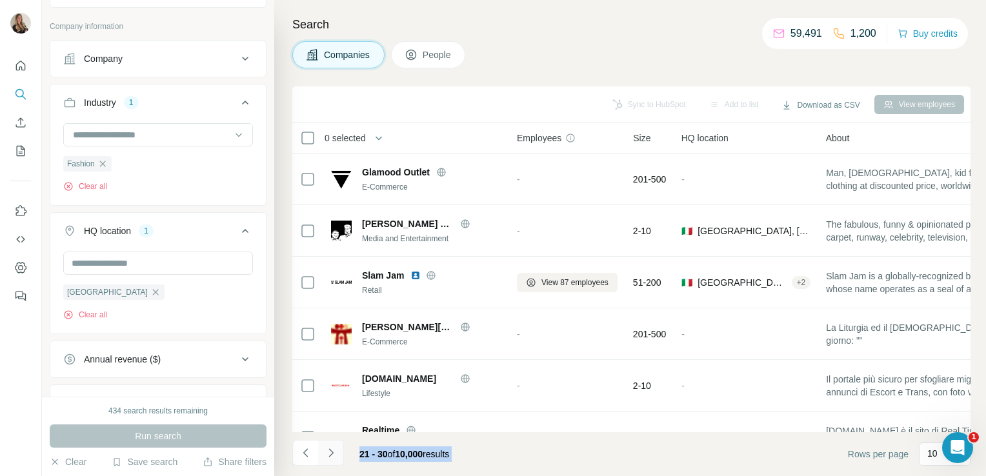
click at [336, 462] on button "Navigate to next page" at bounding box center [331, 453] width 26 height 26
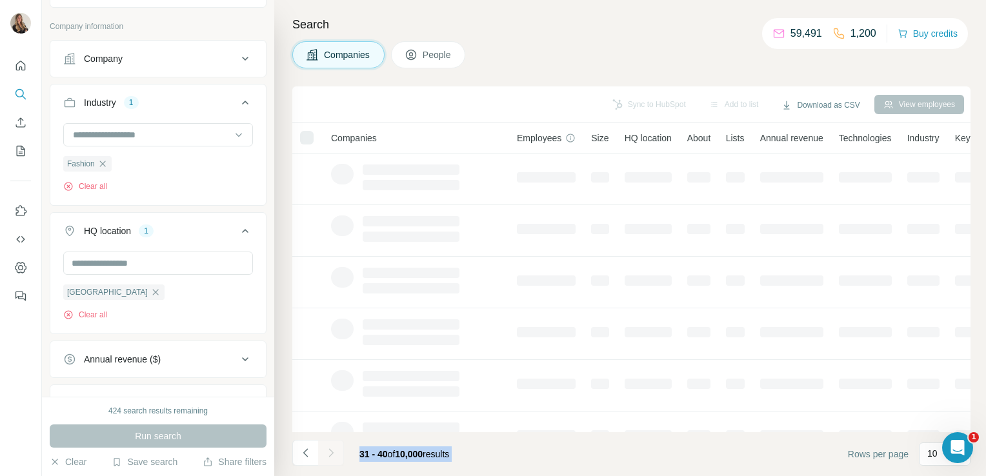
click at [336, 462] on div at bounding box center [331, 453] width 26 height 26
click at [336, 462] on button "Navigate to next page" at bounding box center [331, 453] width 26 height 26
click at [336, 462] on div at bounding box center [331, 453] width 26 height 26
click at [336, 462] on button "Navigate to next page" at bounding box center [331, 453] width 26 height 26
click at [336, 462] on div at bounding box center [331, 453] width 26 height 26
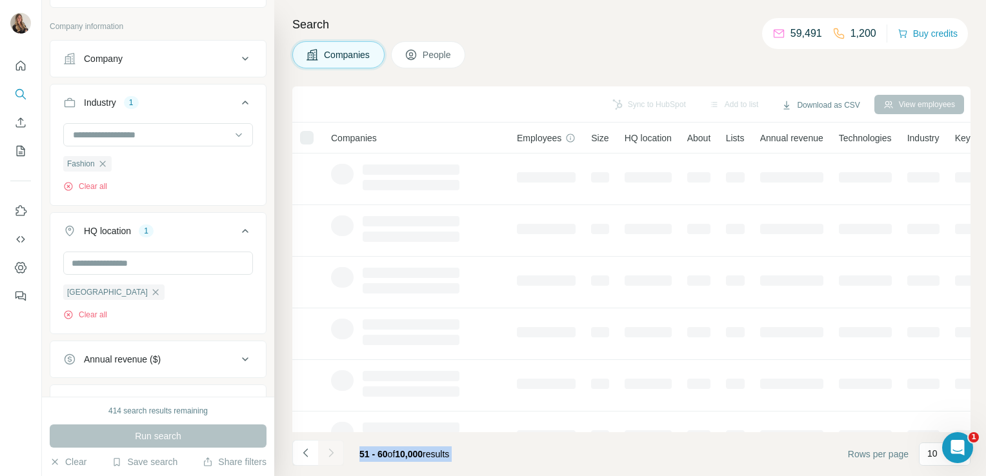
click at [336, 462] on div at bounding box center [331, 453] width 26 height 26
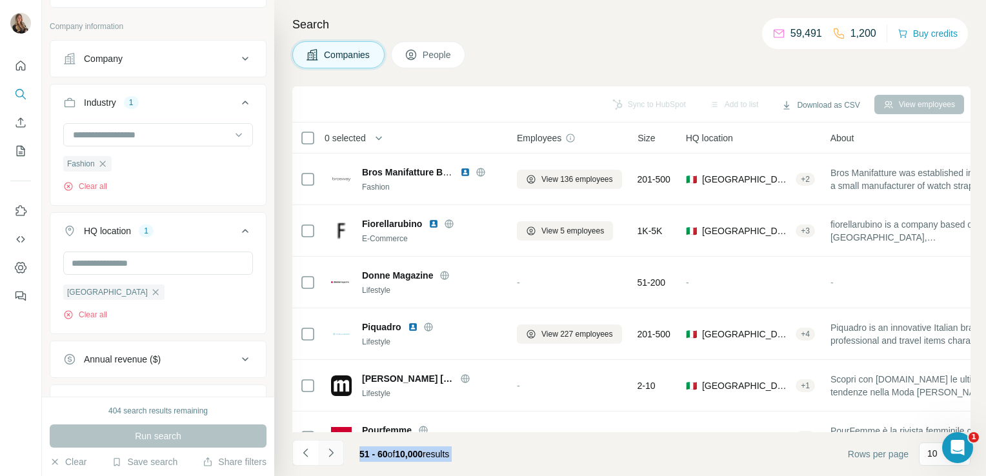
click at [336, 462] on button "Navigate to next page" at bounding box center [331, 453] width 26 height 26
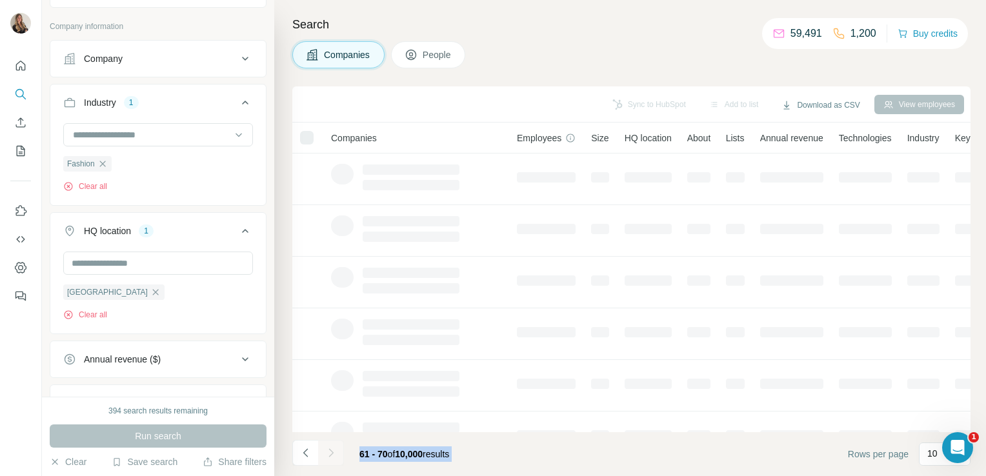
click at [336, 462] on div at bounding box center [331, 453] width 26 height 26
click at [336, 462] on button "Navigate to next page" at bounding box center [331, 453] width 26 height 26
click at [336, 462] on div at bounding box center [331, 453] width 26 height 26
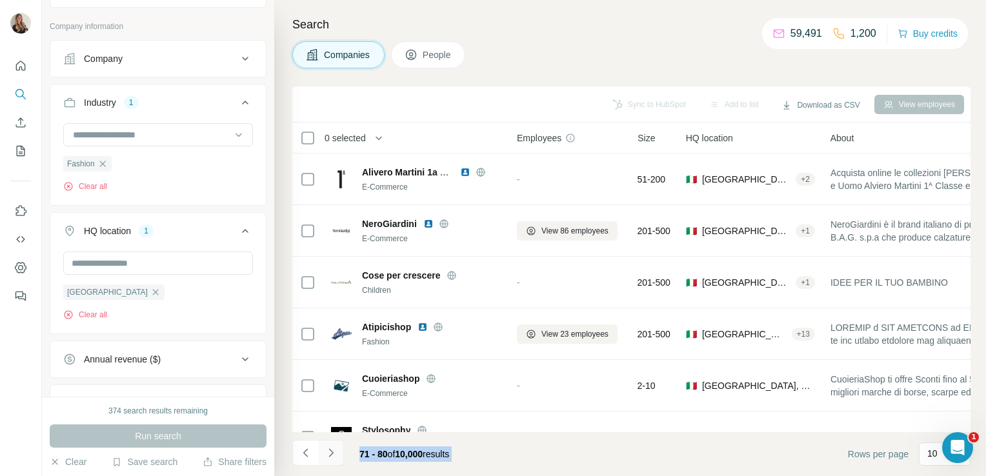
click at [336, 462] on button "Navigate to next page" at bounding box center [331, 453] width 26 height 26
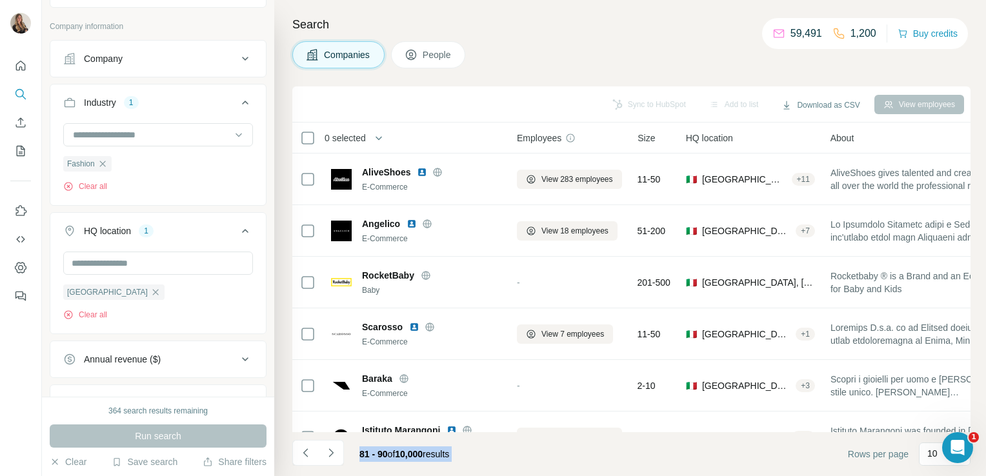
click at [372, 459] on span "81 - 90" at bounding box center [373, 454] width 28 height 10
click at [336, 452] on icon "Navigate to next page" at bounding box center [331, 453] width 13 height 13
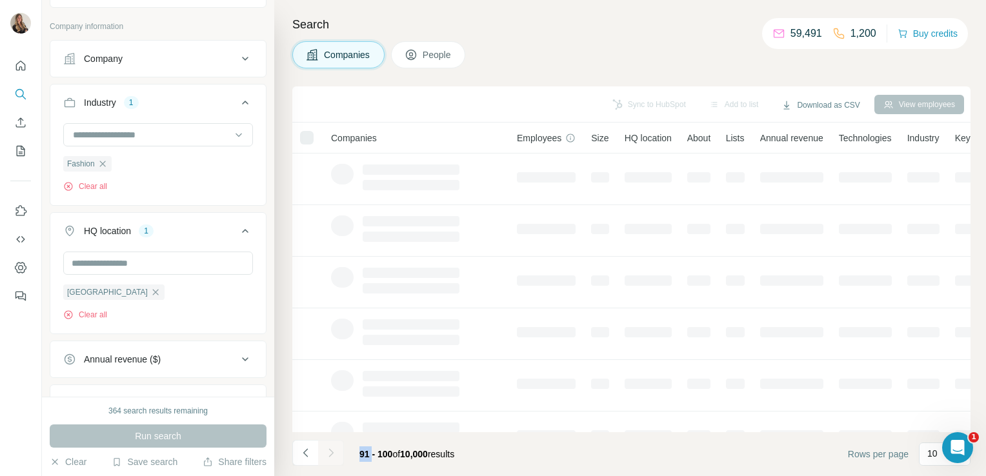
click at [336, 452] on div at bounding box center [331, 453] width 26 height 26
click at [336, 452] on icon "Navigate to next page" at bounding box center [331, 453] width 13 height 13
click at [336, 452] on div at bounding box center [331, 453] width 26 height 26
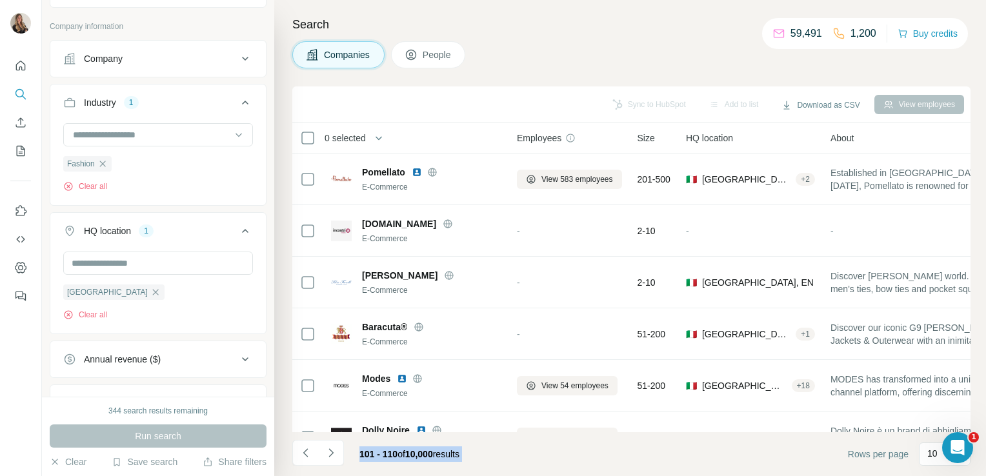
drag, startPoint x: 336, startPoint y: 452, endPoint x: 375, endPoint y: 452, distance: 39.4
click at [375, 452] on span "101 - 110" at bounding box center [378, 454] width 38 height 10
click at [370, 456] on span "101 - 110" at bounding box center [378, 454] width 38 height 10
click at [332, 455] on icon "Navigate to next page" at bounding box center [331, 453] width 13 height 13
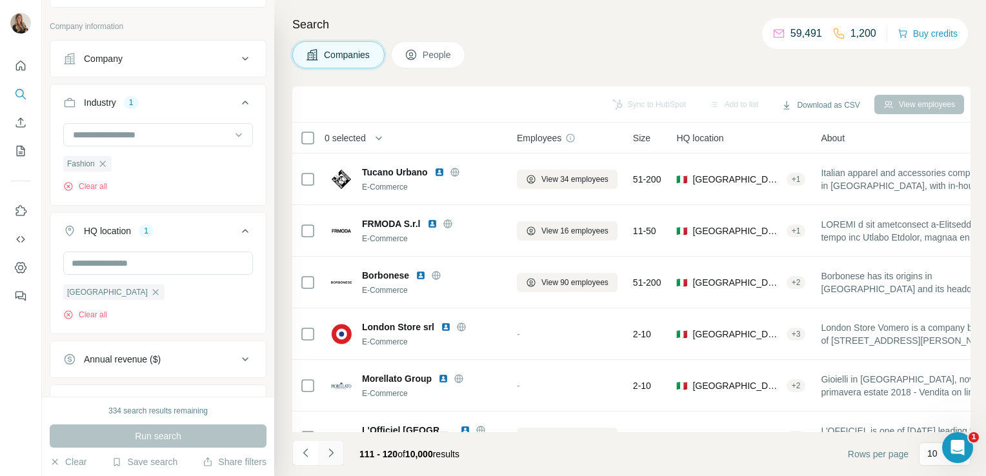
click at [332, 455] on icon "Navigate to next page" at bounding box center [331, 453] width 13 height 13
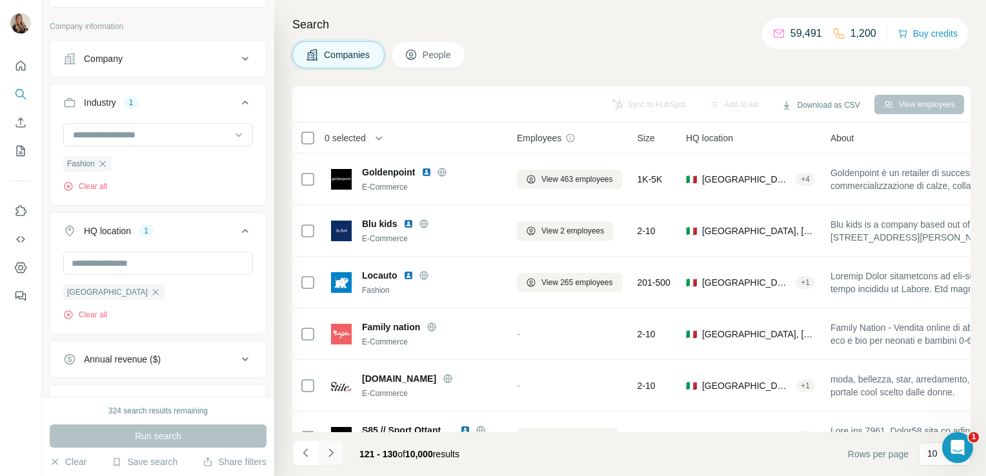
click at [332, 455] on icon "Navigate to next page" at bounding box center [331, 453] width 13 height 13
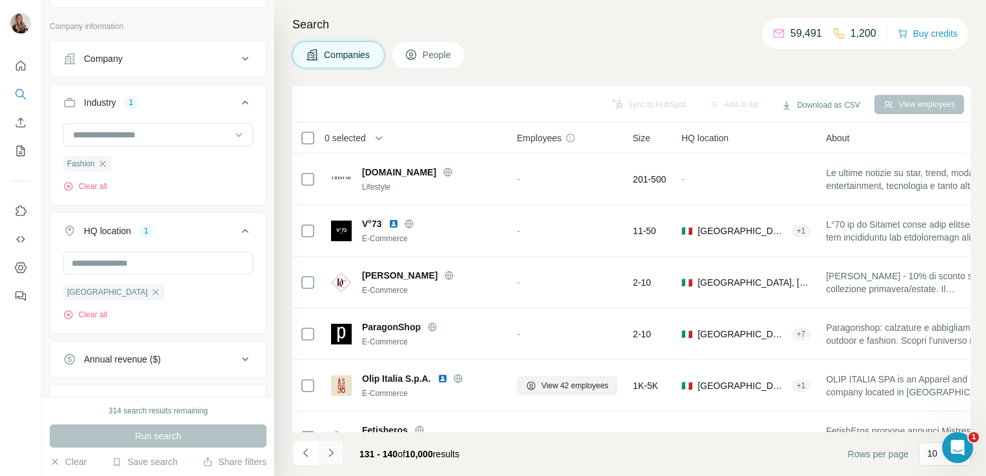
click at [332, 455] on icon "Navigate to next page" at bounding box center [331, 453] width 13 height 13
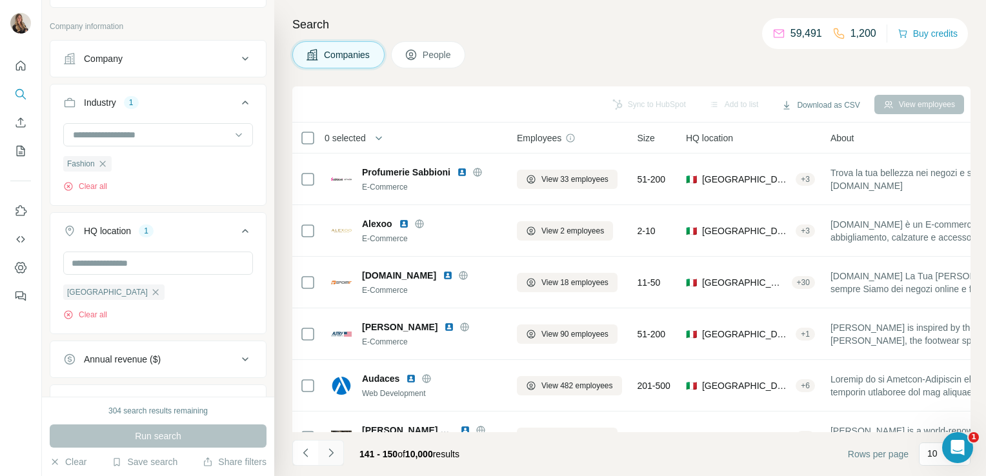
click at [332, 455] on icon "Navigate to next page" at bounding box center [331, 453] width 13 height 13
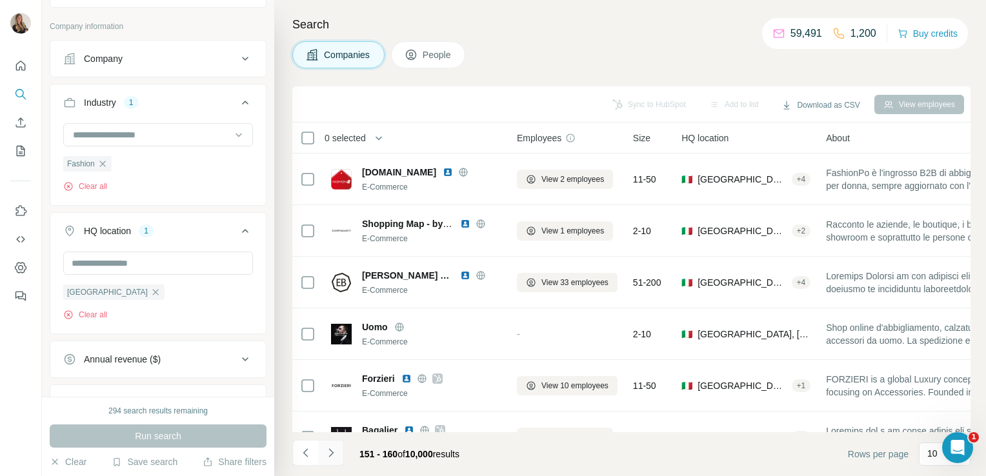
click at [332, 455] on icon "Navigate to next page" at bounding box center [331, 453] width 13 height 13
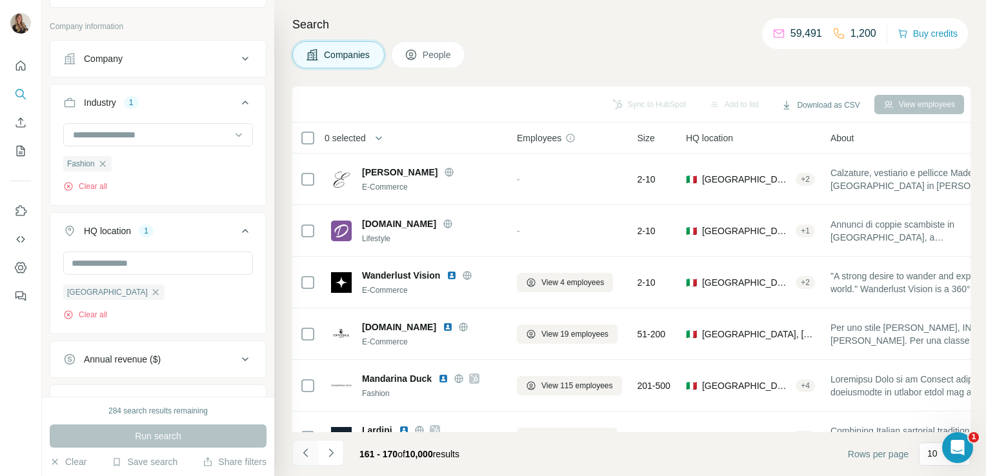
click at [307, 452] on icon "Navigate to previous page" at bounding box center [305, 453] width 13 height 13
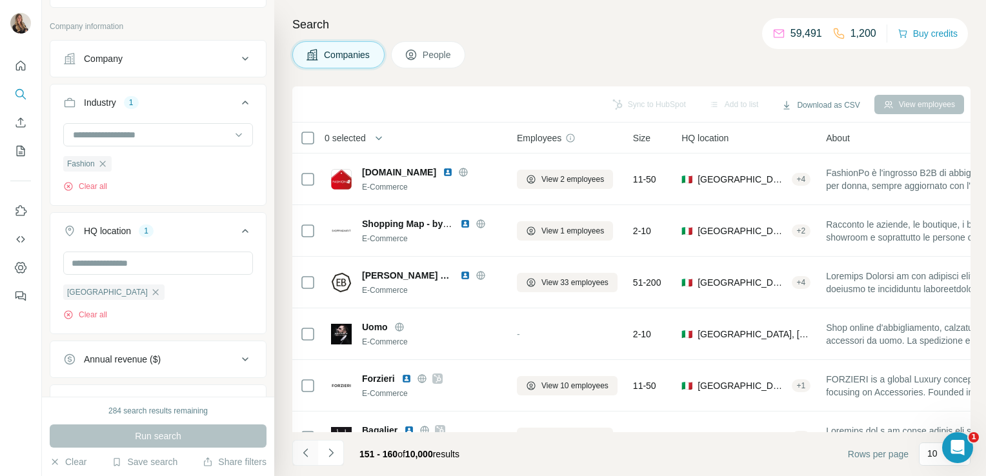
click at [304, 459] on button "Navigate to previous page" at bounding box center [305, 453] width 26 height 26
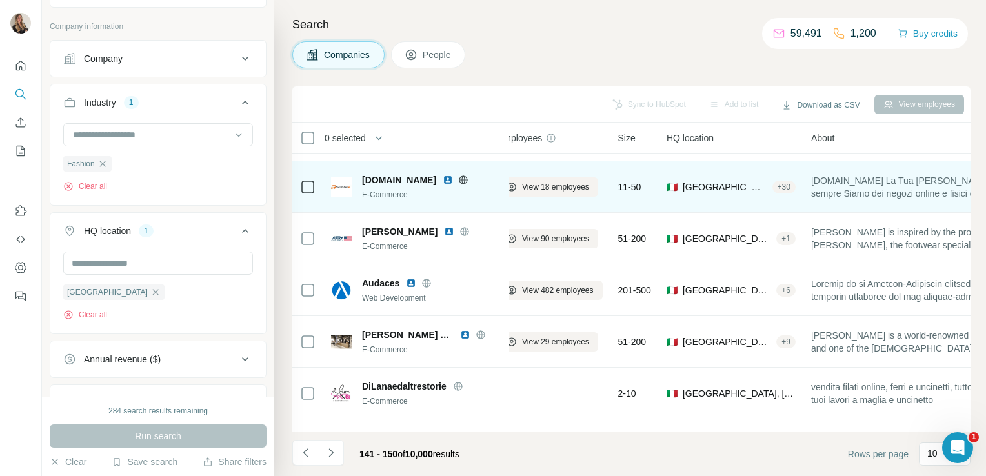
scroll to position [95, 0]
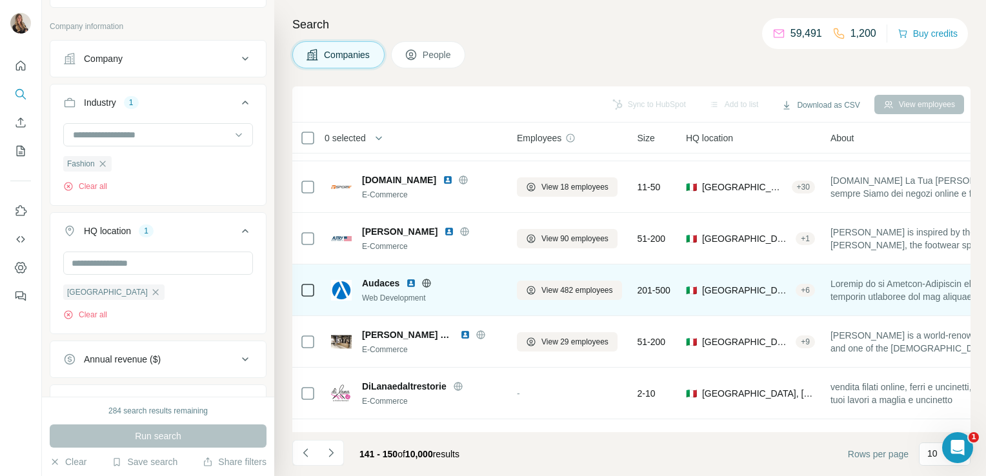
click at [426, 283] on icon at bounding box center [426, 283] width 3 height 8
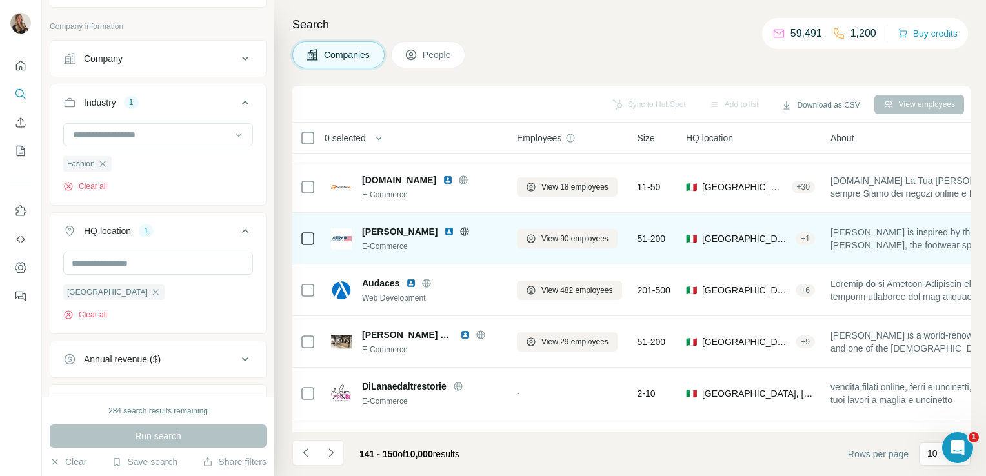
scroll to position [243, 0]
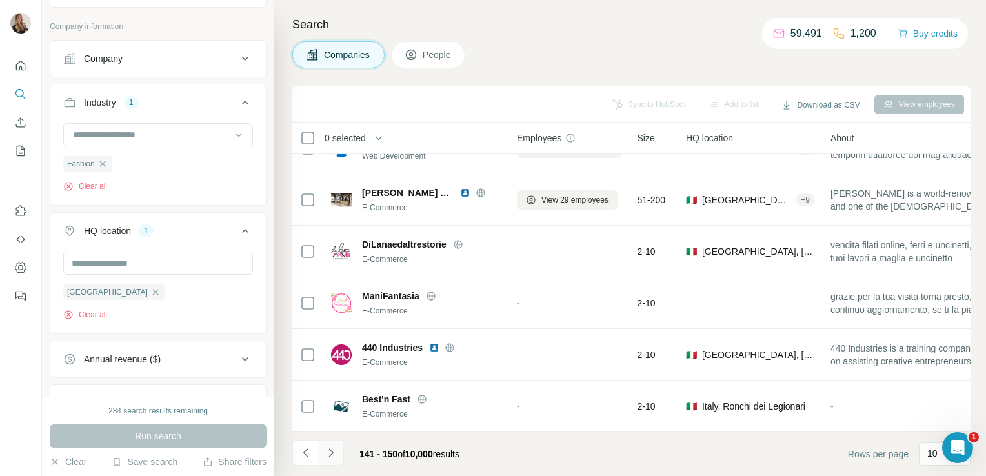
click at [339, 455] on button "Navigate to next page" at bounding box center [331, 453] width 26 height 26
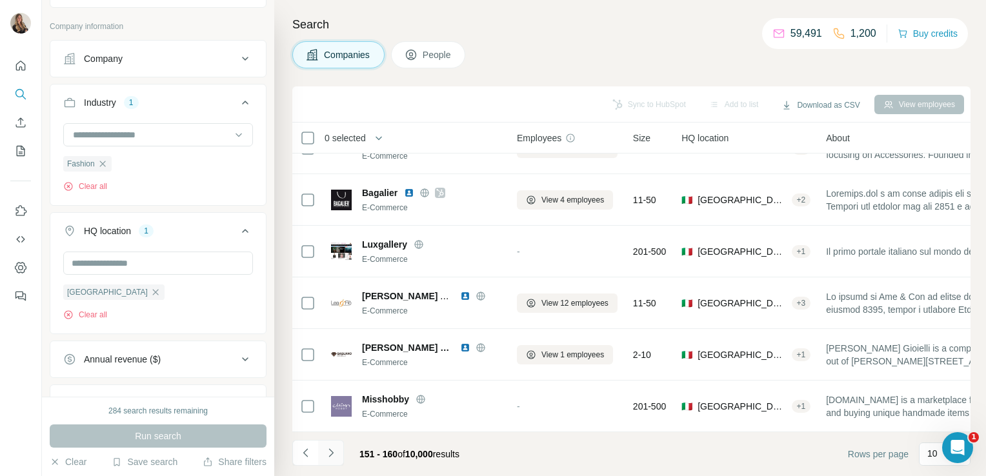
click at [330, 452] on icon "Navigate to next page" at bounding box center [331, 453] width 13 height 13
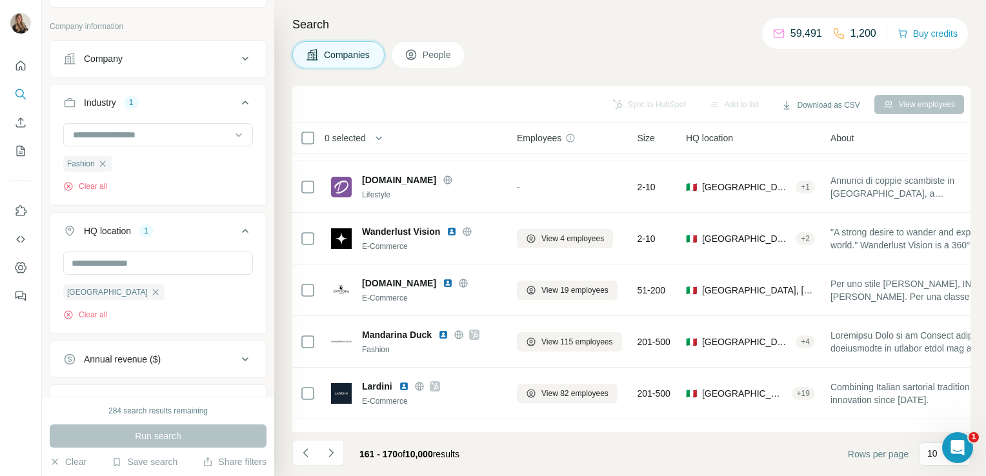
scroll to position [43, 0]
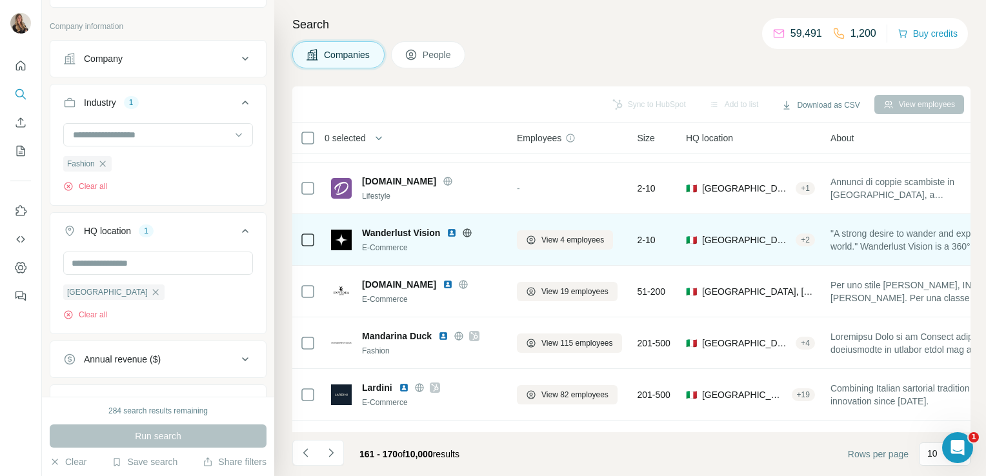
click at [469, 231] on icon at bounding box center [467, 232] width 3 height 8
click at [554, 243] on span "View 4 employees" at bounding box center [572, 240] width 63 height 12
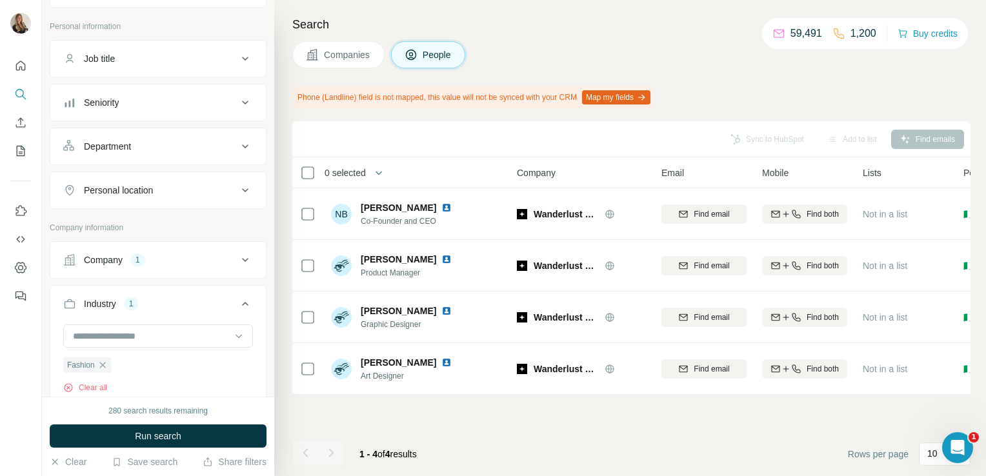
click at [309, 53] on icon at bounding box center [312, 54] width 11 height 11
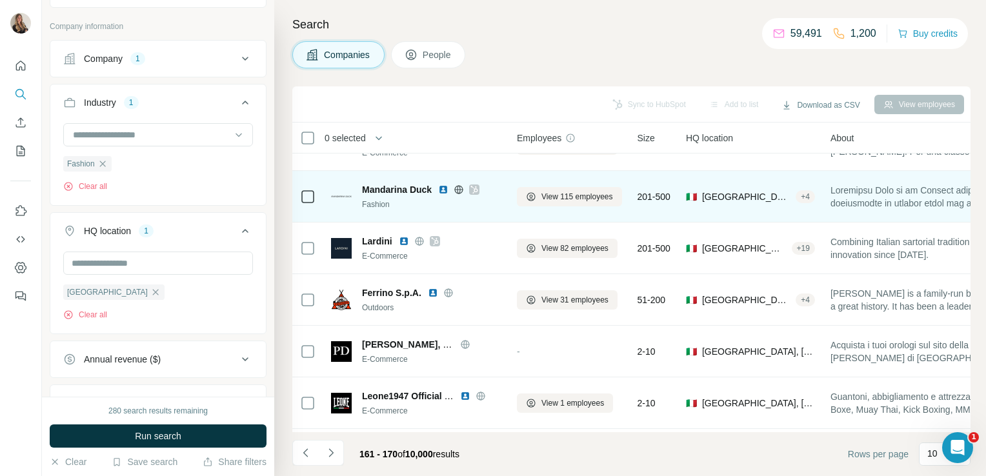
scroll to position [243, 0]
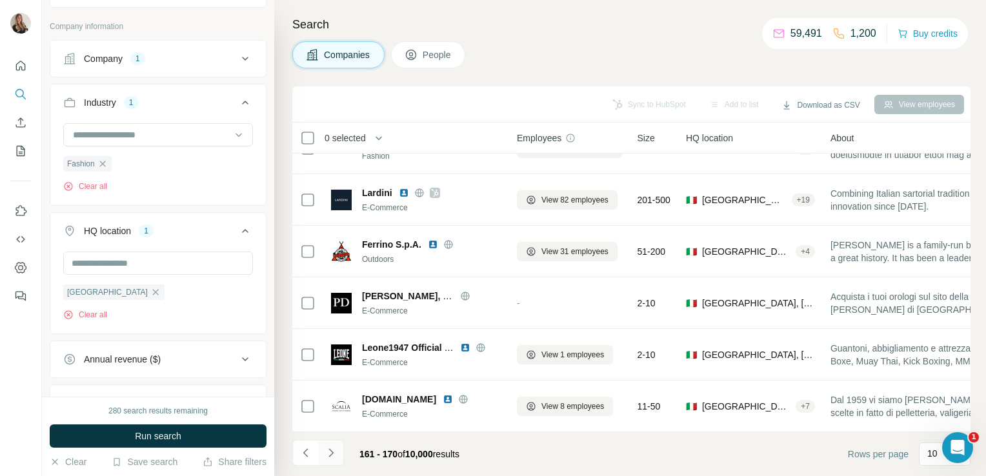
click at [333, 449] on icon "Navigate to next page" at bounding box center [331, 453] width 13 height 13
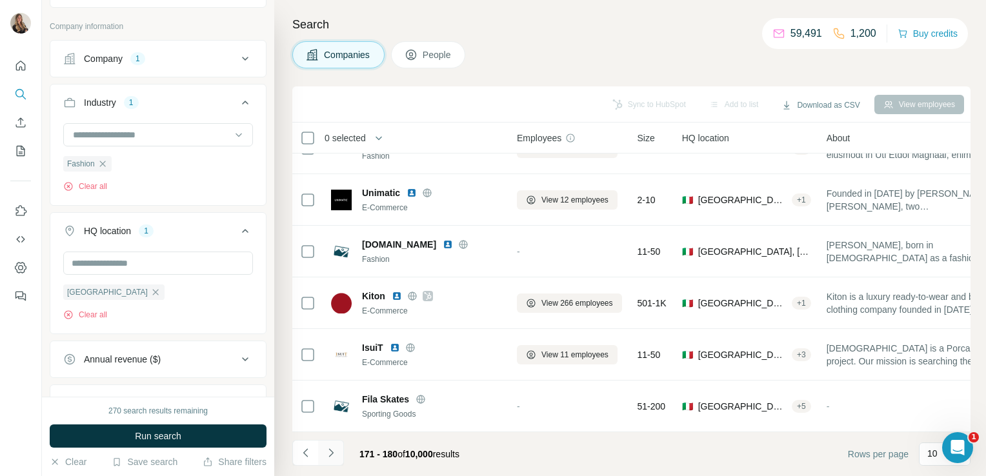
click at [333, 449] on icon "Navigate to next page" at bounding box center [331, 453] width 13 height 13
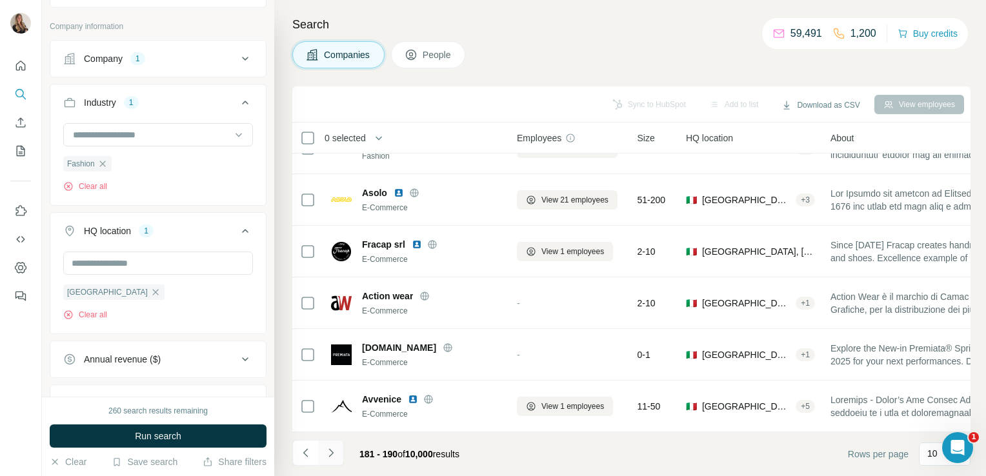
click at [333, 449] on icon "Navigate to next page" at bounding box center [331, 453] width 13 height 13
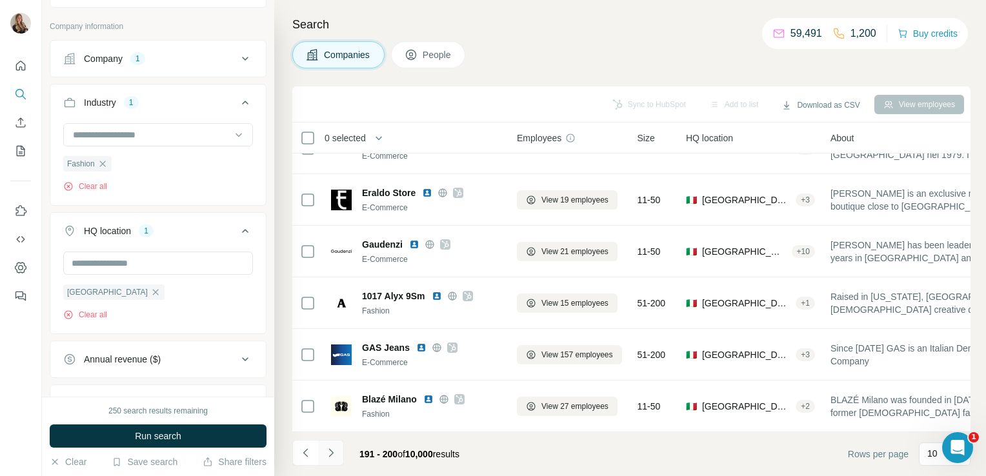
click at [333, 449] on icon "Navigate to next page" at bounding box center [331, 453] width 13 height 13
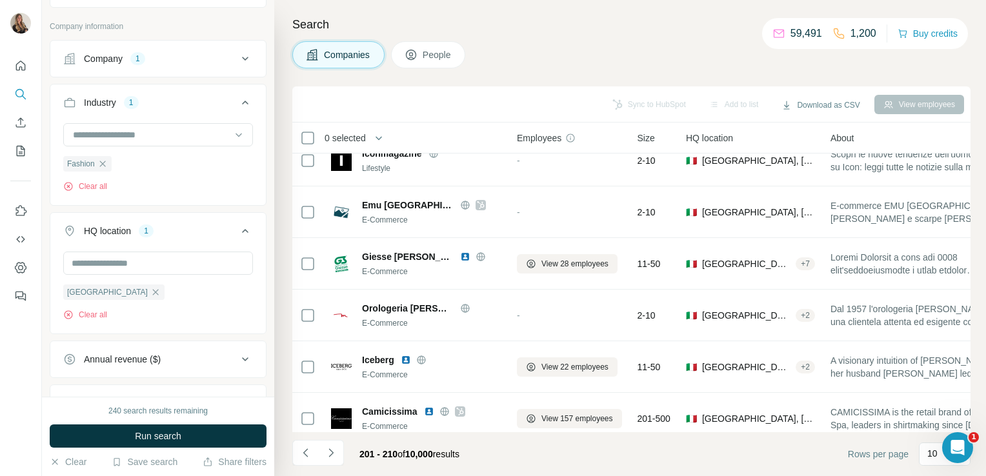
scroll to position [0, 0]
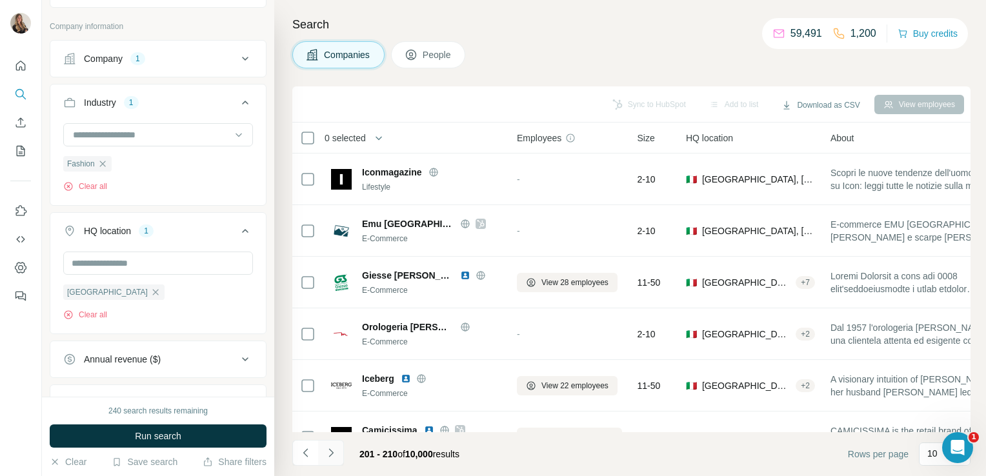
click at [330, 447] on icon "Navigate to next page" at bounding box center [331, 453] width 13 height 13
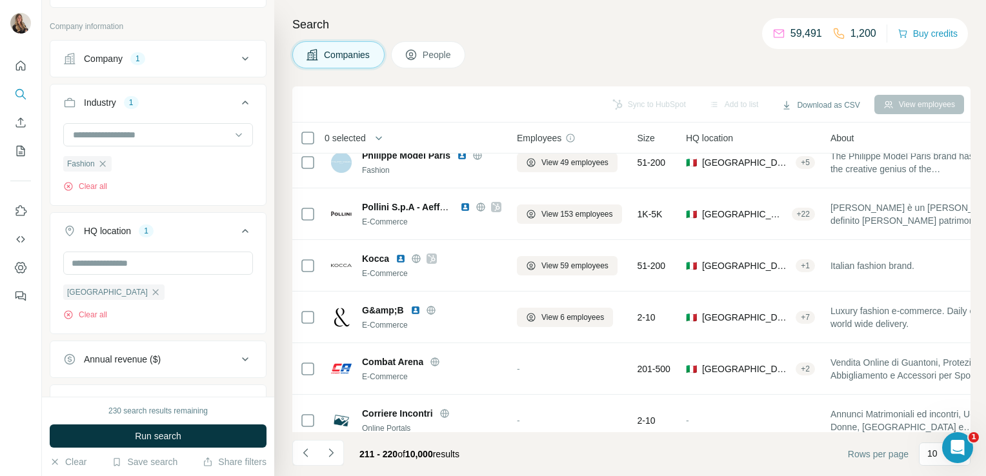
scroll to position [243, 0]
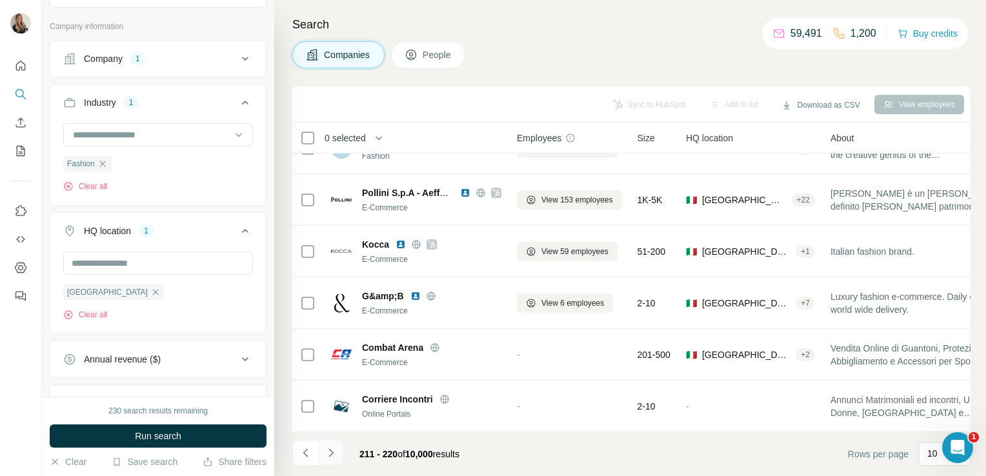
click at [329, 450] on icon "Navigate to next page" at bounding box center [330, 452] width 5 height 8
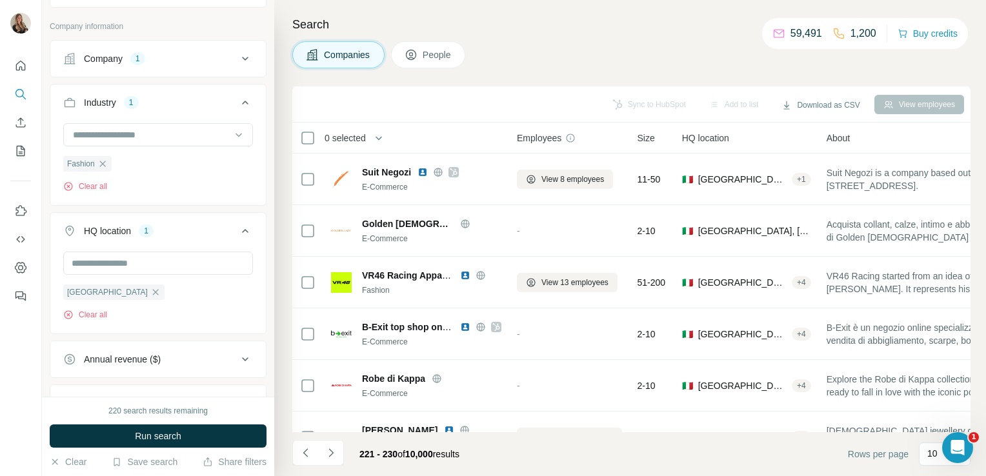
scroll to position [0, 0]
click at [330, 455] on icon "Navigate to next page" at bounding box center [330, 452] width 5 height 8
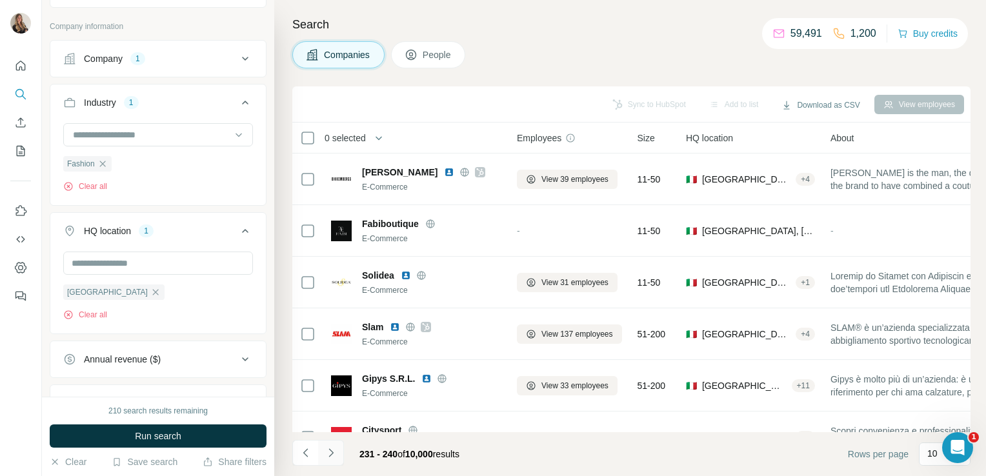
click at [332, 452] on icon "Navigate to next page" at bounding box center [330, 452] width 5 height 8
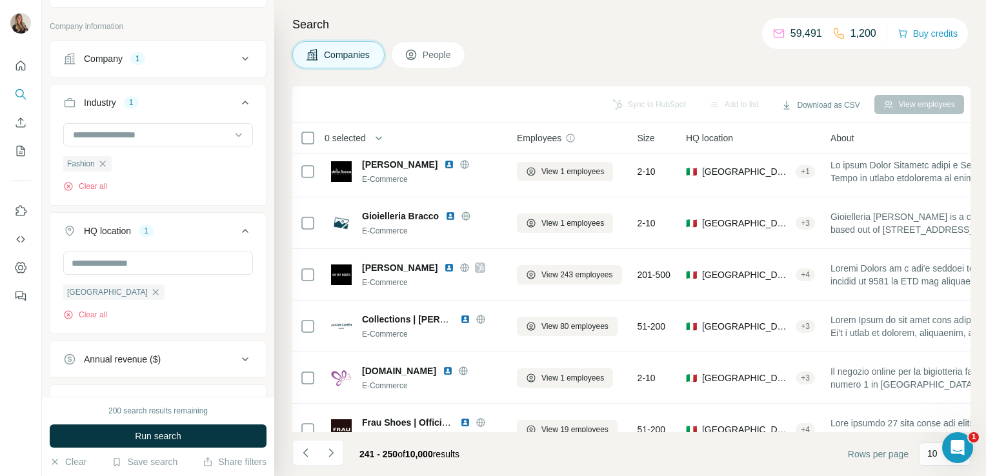
scroll to position [243, 0]
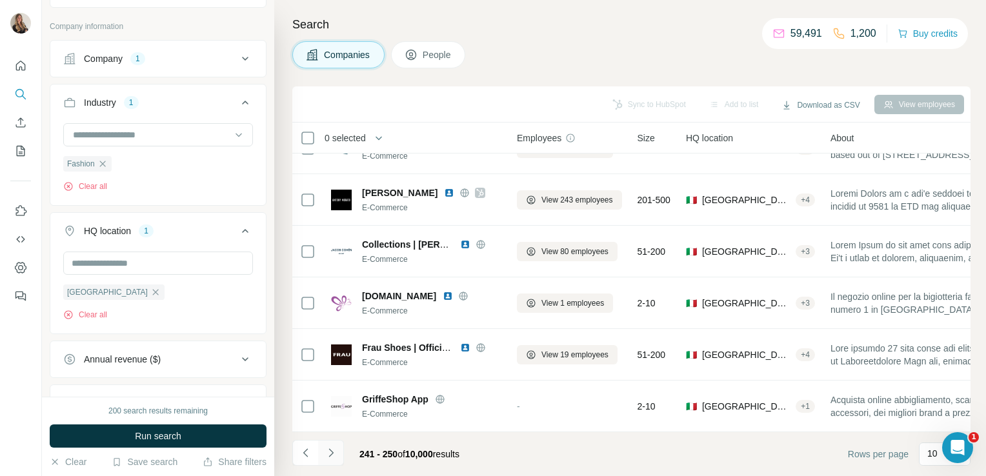
click at [329, 455] on icon "Navigate to next page" at bounding box center [331, 453] width 13 height 13
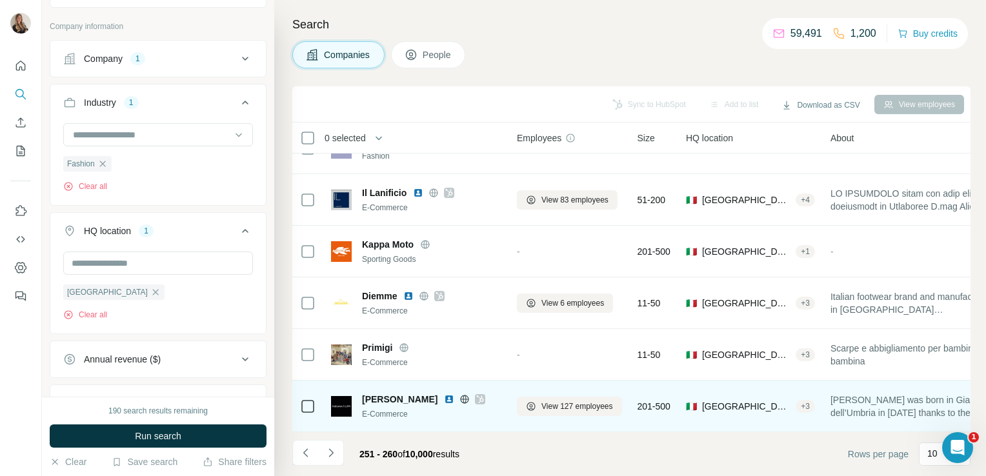
click at [463, 395] on icon at bounding box center [464, 399] width 3 height 8
click at [476, 394] on icon at bounding box center [480, 399] width 8 height 10
click at [565, 401] on span "View 127 employees" at bounding box center [577, 407] width 72 height 12
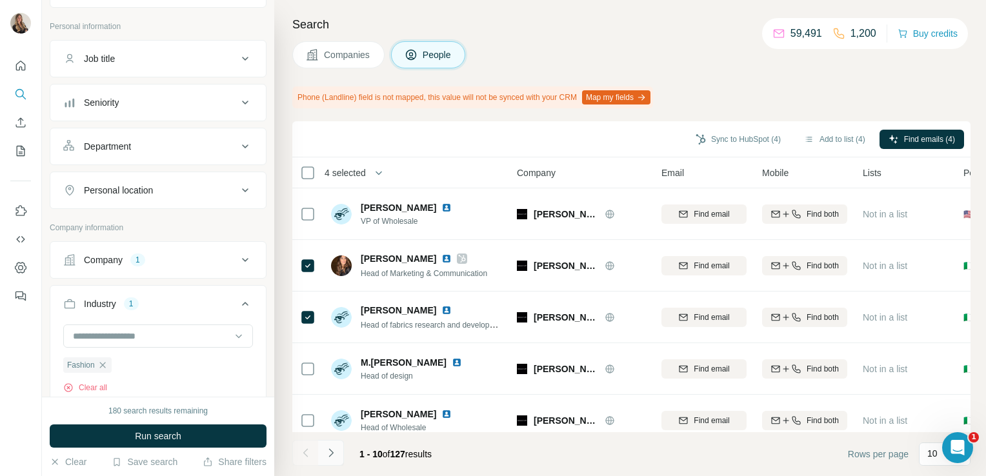
click at [328, 456] on icon "Navigate to next page" at bounding box center [331, 453] width 13 height 13
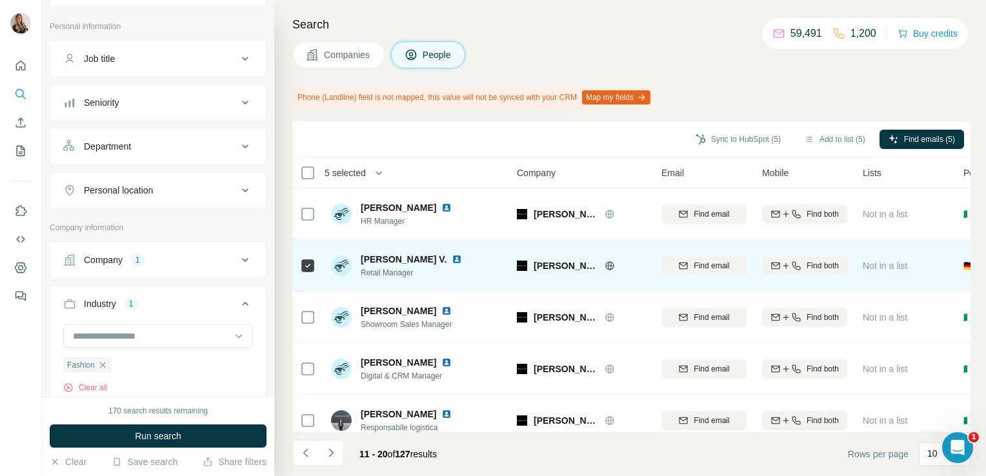
scroll to position [278, 0]
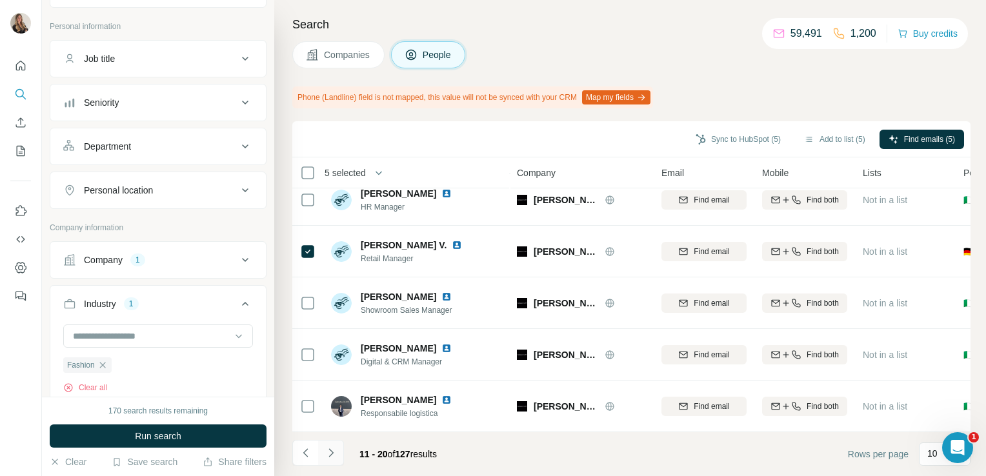
click at [330, 456] on icon "Navigate to next page" at bounding box center [331, 453] width 13 height 13
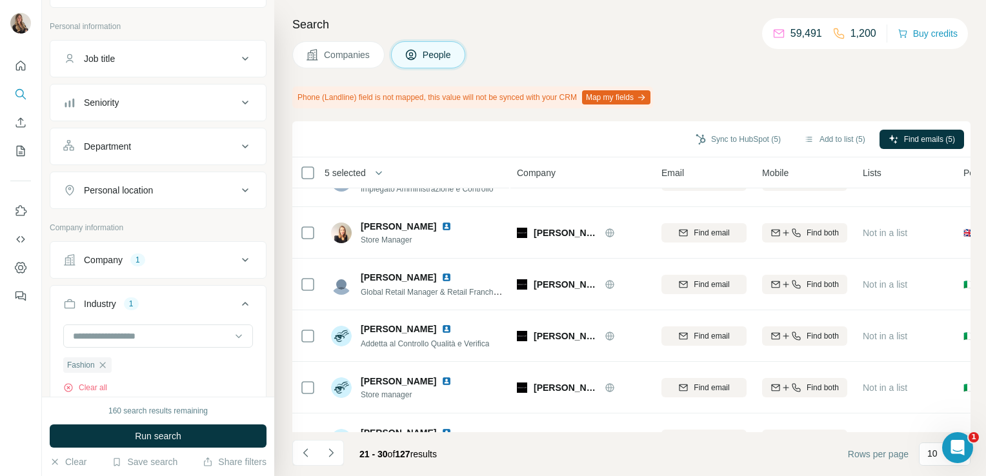
scroll to position [32, 0]
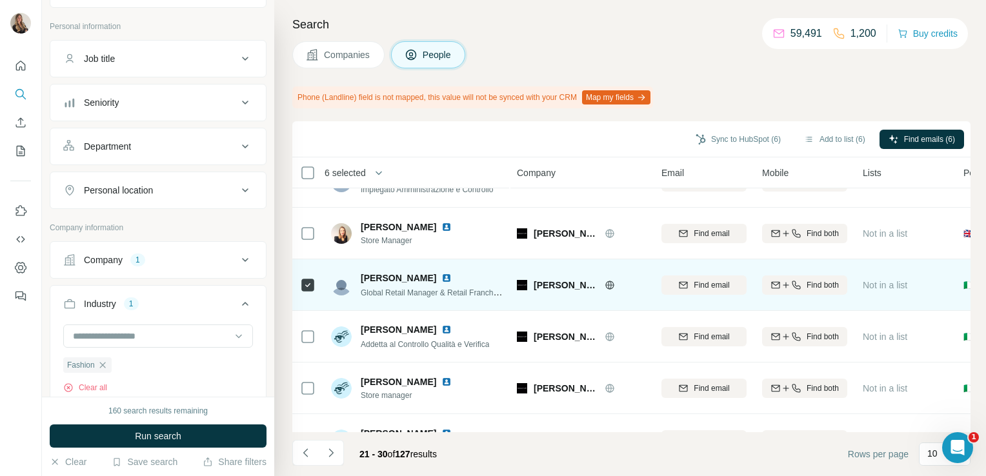
click at [441, 280] on img at bounding box center [446, 278] width 10 height 10
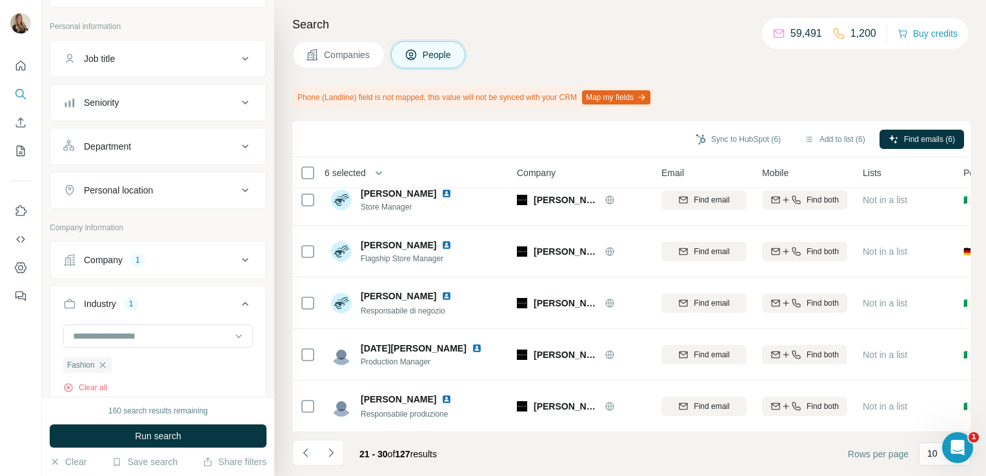
scroll to position [278, 0]
click at [331, 450] on icon "Navigate to next page" at bounding box center [331, 453] width 13 height 13
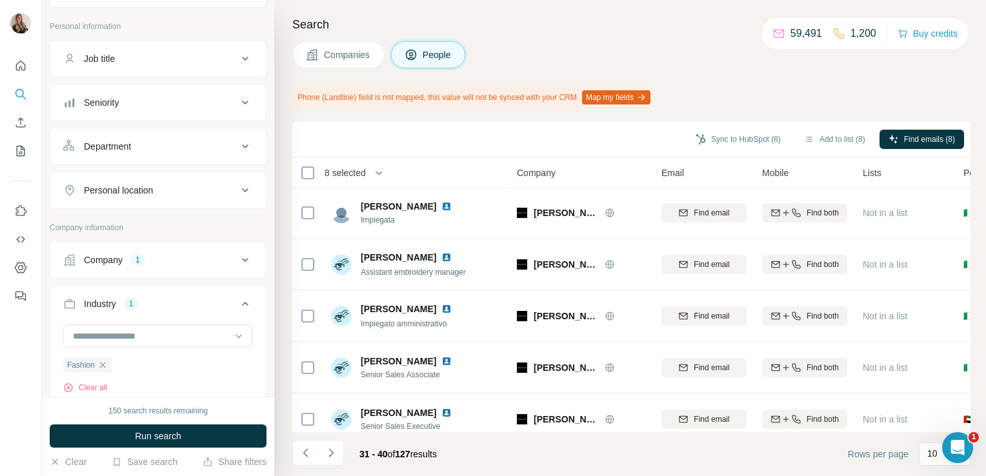
scroll to position [0, 0]
click at [332, 449] on icon "Navigate to next page" at bounding box center [331, 453] width 13 height 13
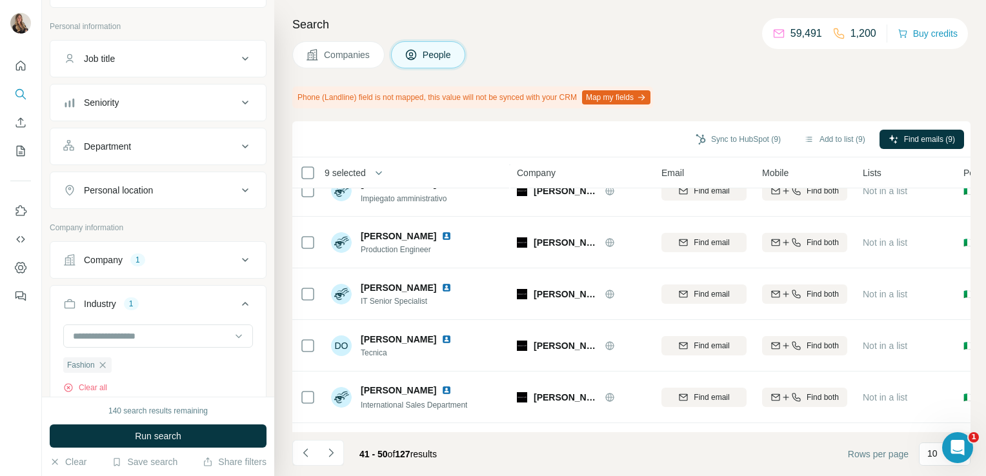
scroll to position [278, 0]
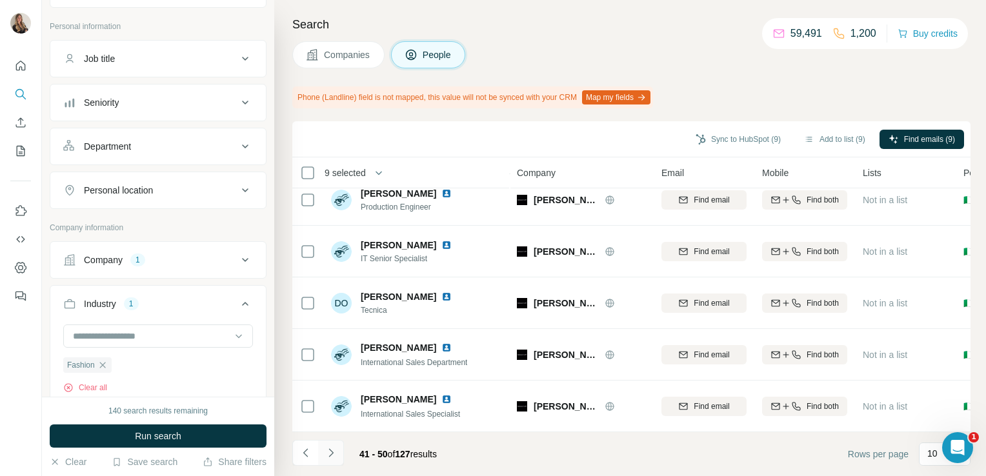
click at [330, 451] on icon "Navigate to next page" at bounding box center [331, 453] width 13 height 13
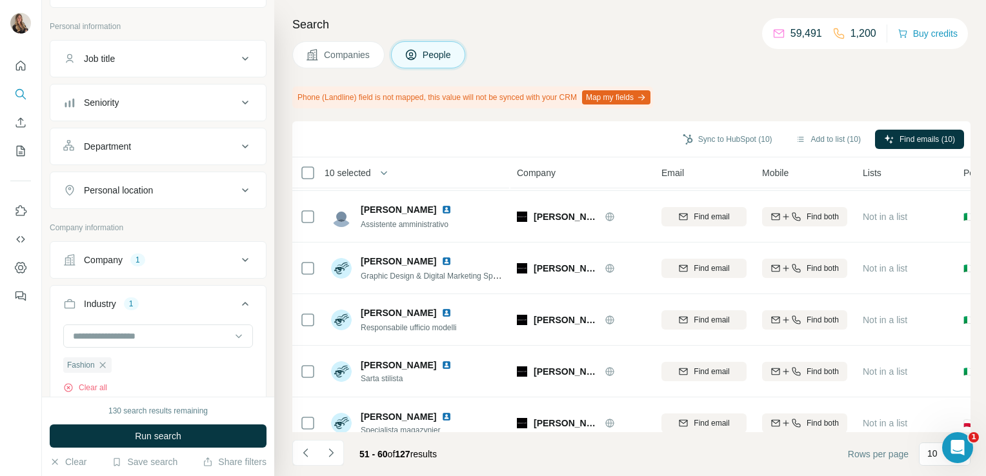
scroll to position [95, 0]
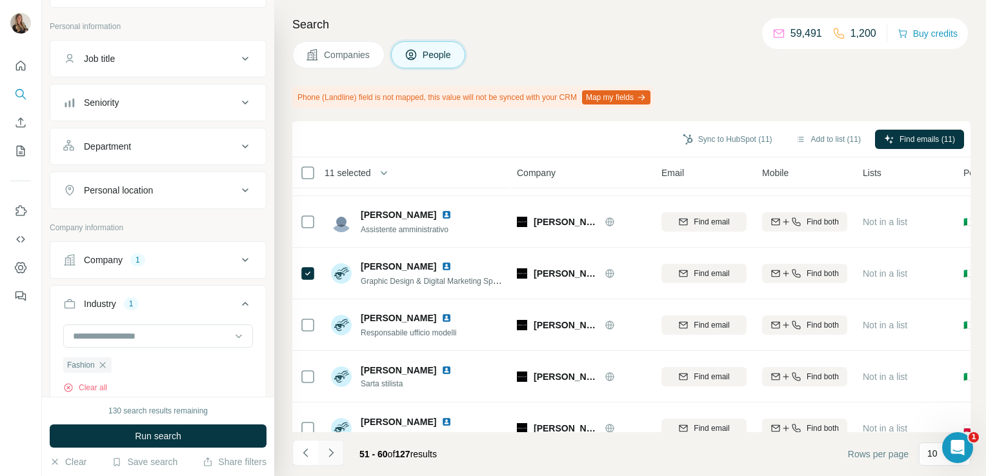
click at [330, 448] on icon "Navigate to next page" at bounding box center [331, 453] width 13 height 13
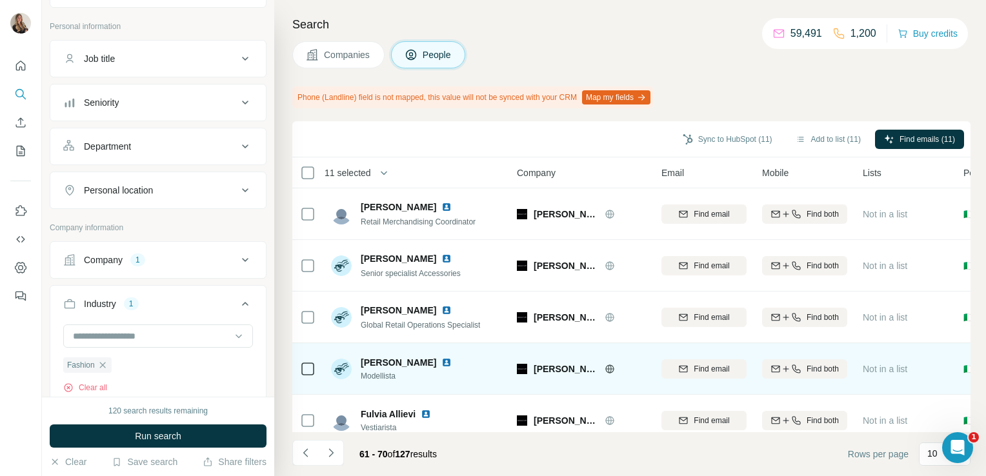
scroll to position [95, 0]
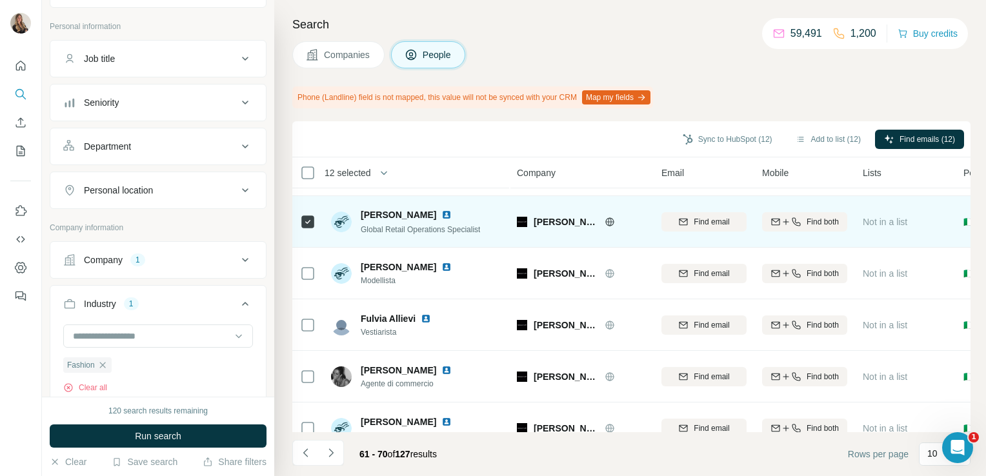
click at [443, 212] on img at bounding box center [446, 215] width 10 height 10
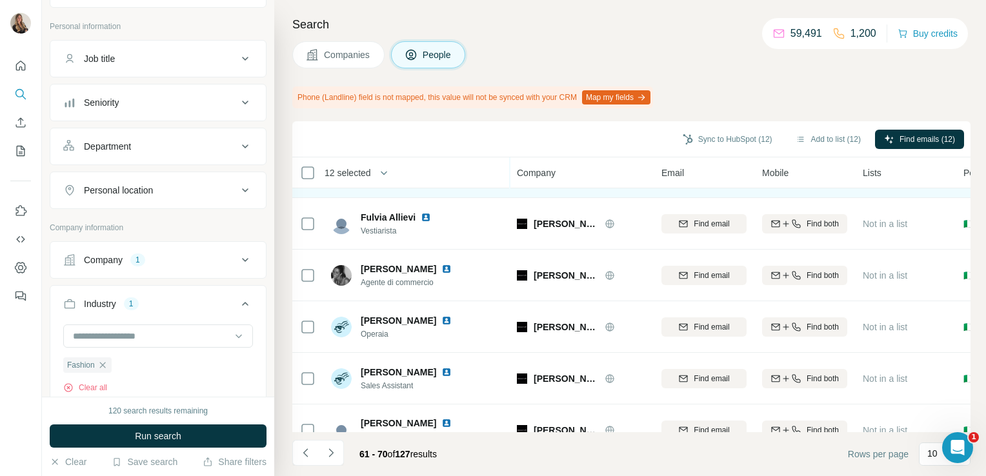
scroll to position [278, 0]
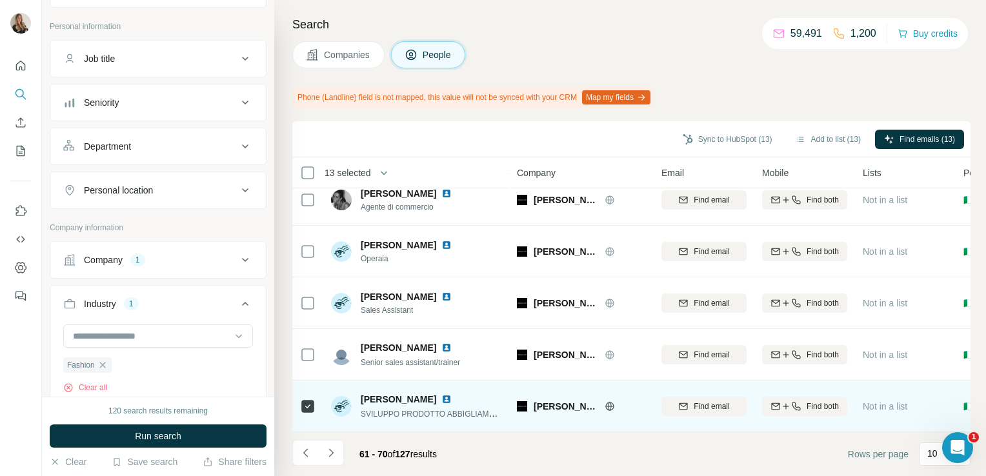
click at [441, 396] on img at bounding box center [446, 399] width 10 height 10
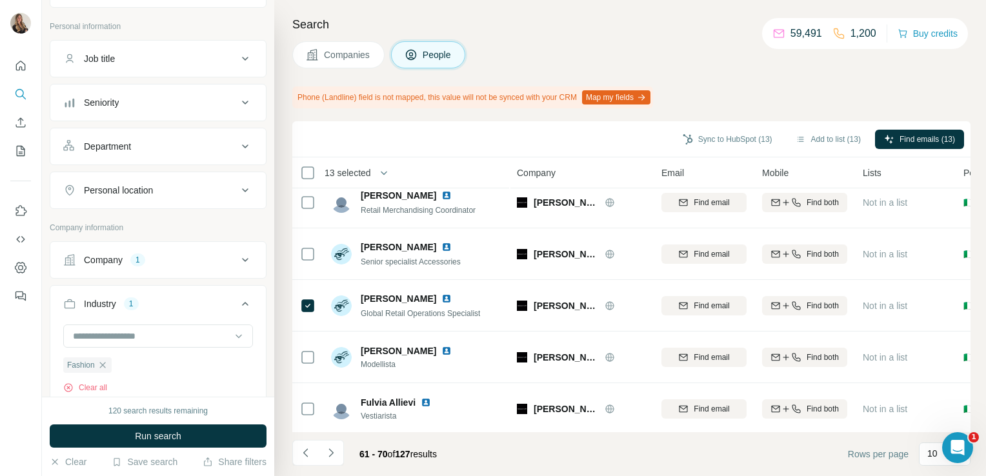
scroll to position [0, 0]
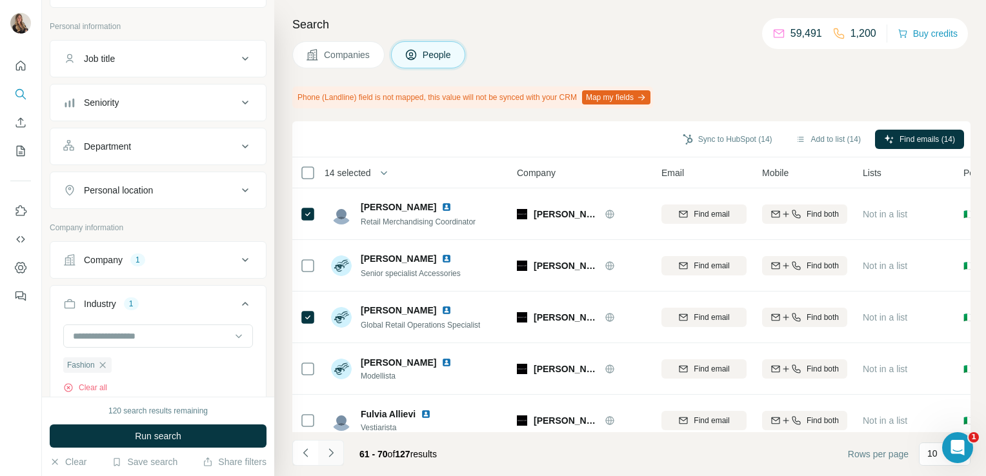
click at [333, 450] on icon "Navigate to next page" at bounding box center [331, 453] width 13 height 13
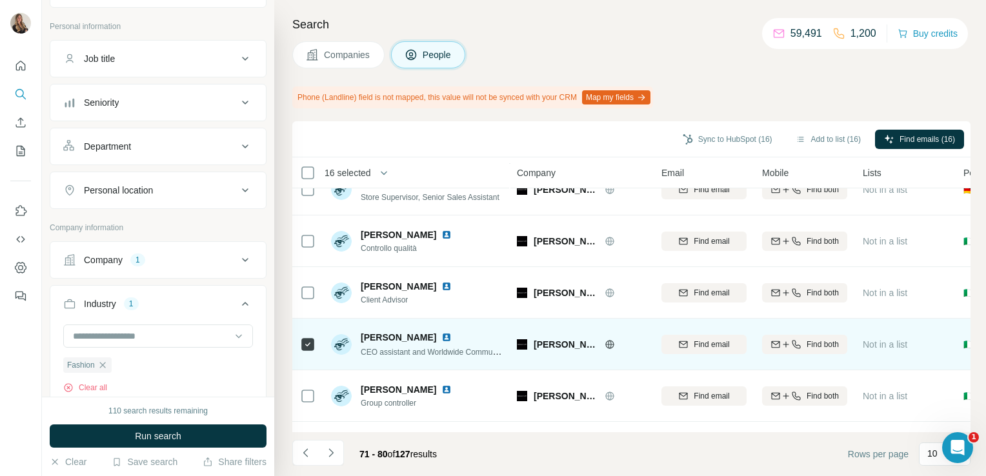
scroll to position [278, 0]
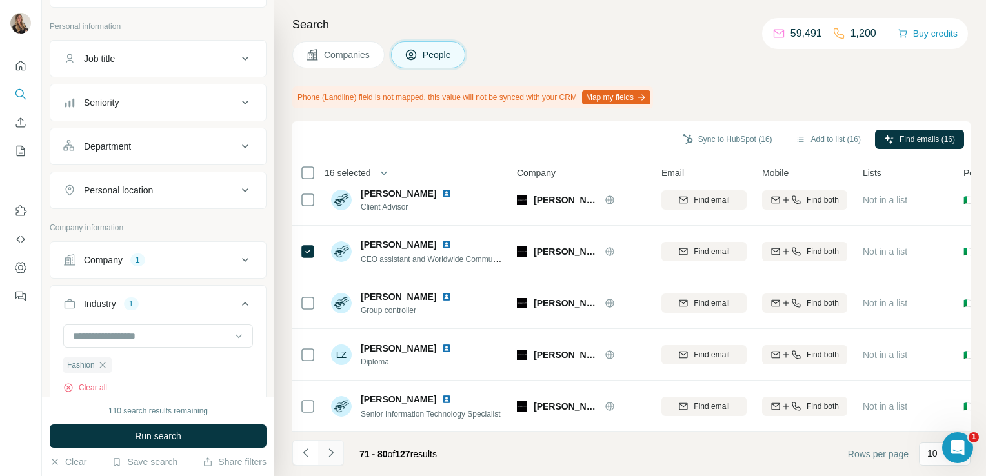
click at [333, 449] on icon "Navigate to next page" at bounding box center [331, 453] width 13 height 13
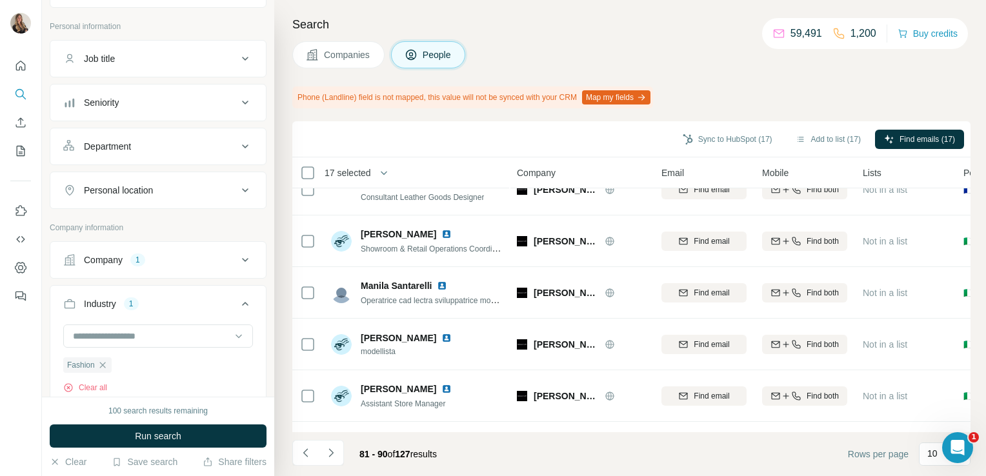
scroll to position [0, 0]
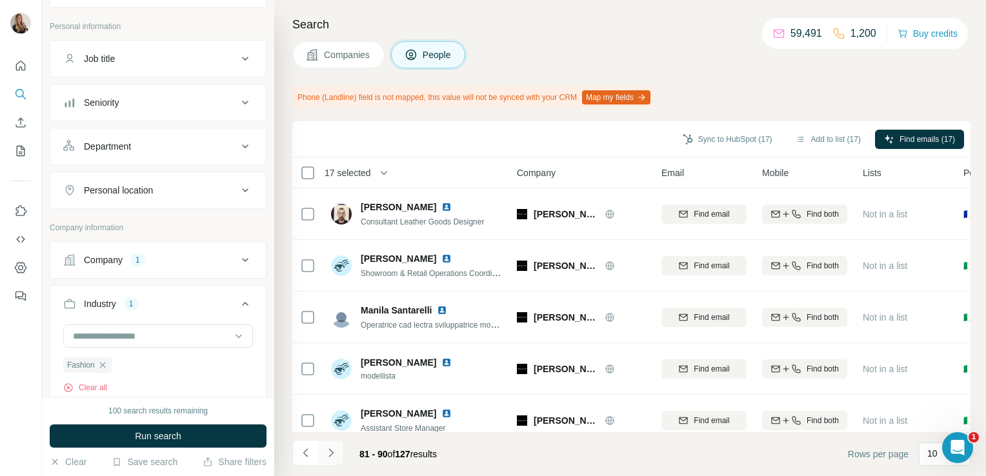
click at [330, 458] on icon "Navigate to next page" at bounding box center [331, 453] width 13 height 13
click at [335, 451] on icon "Navigate to next page" at bounding box center [331, 453] width 13 height 13
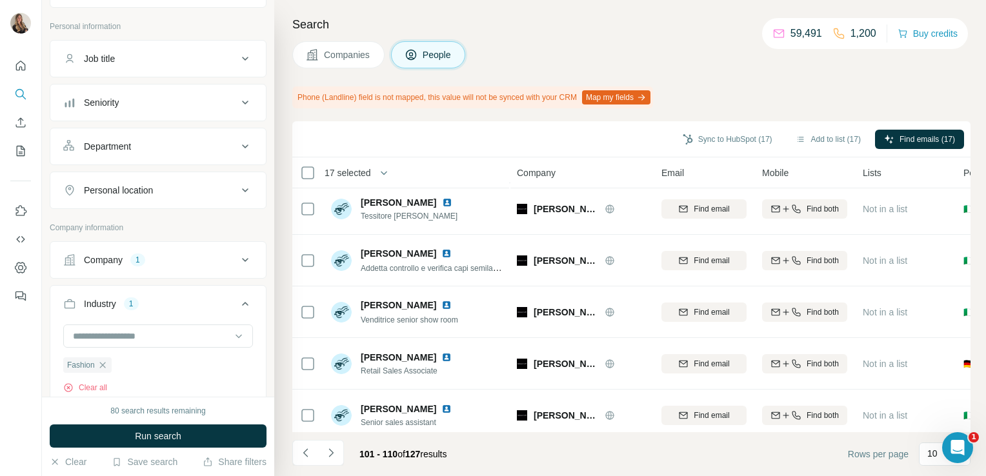
scroll to position [278, 0]
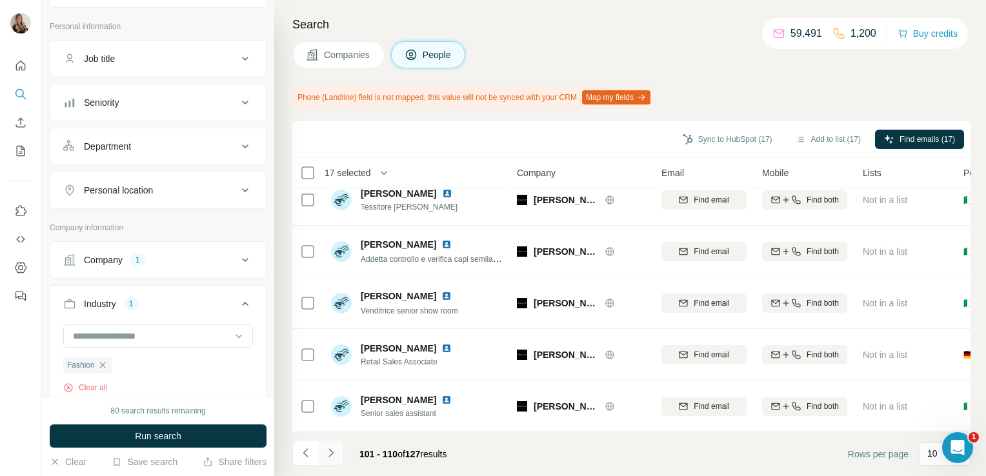
click at [335, 455] on icon "Navigate to next page" at bounding box center [331, 453] width 13 height 13
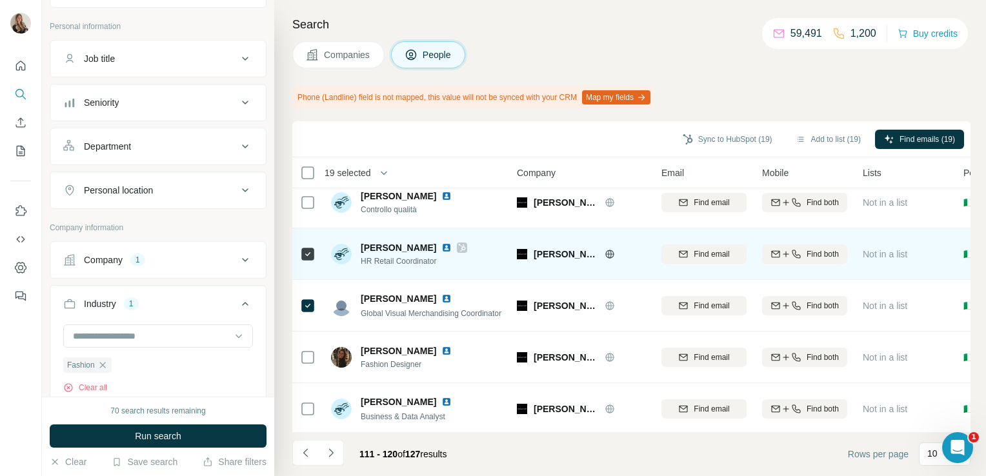
scroll to position [0, 0]
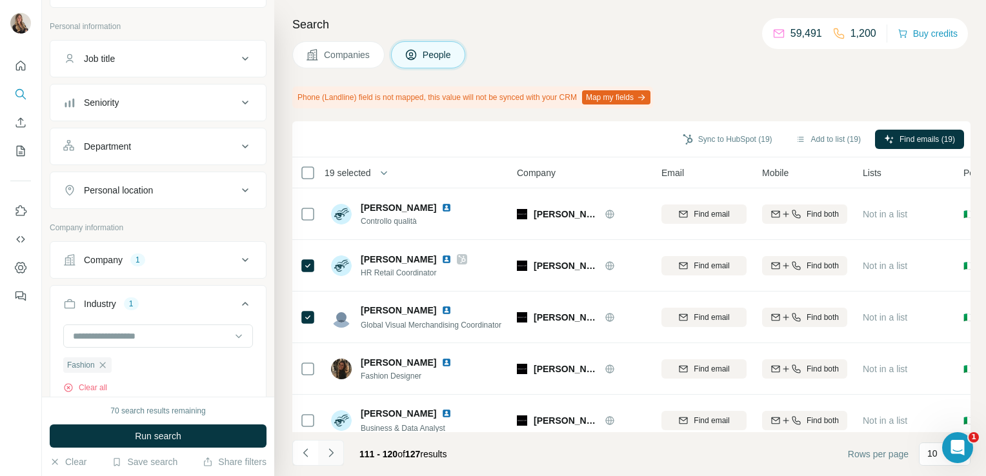
click at [334, 447] on icon "Navigate to next page" at bounding box center [331, 453] width 13 height 13
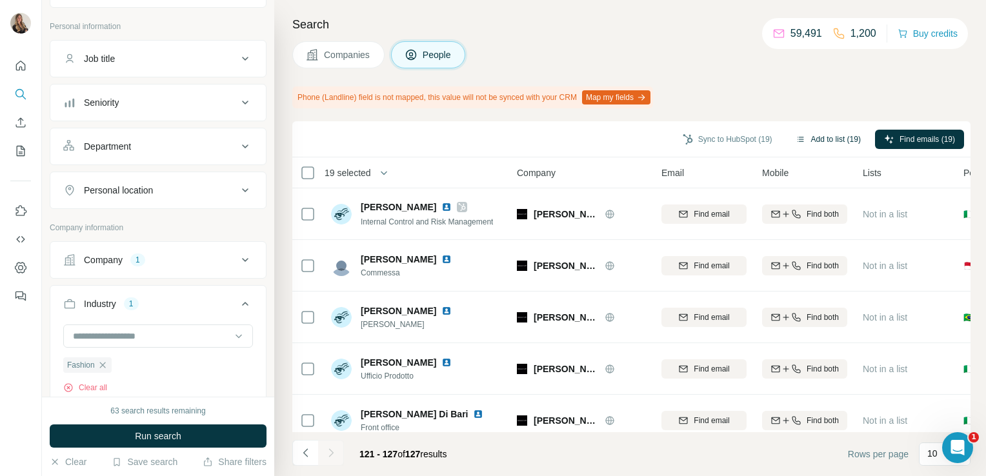
click at [818, 139] on button "Add to list (19)" at bounding box center [828, 139] width 83 height 19
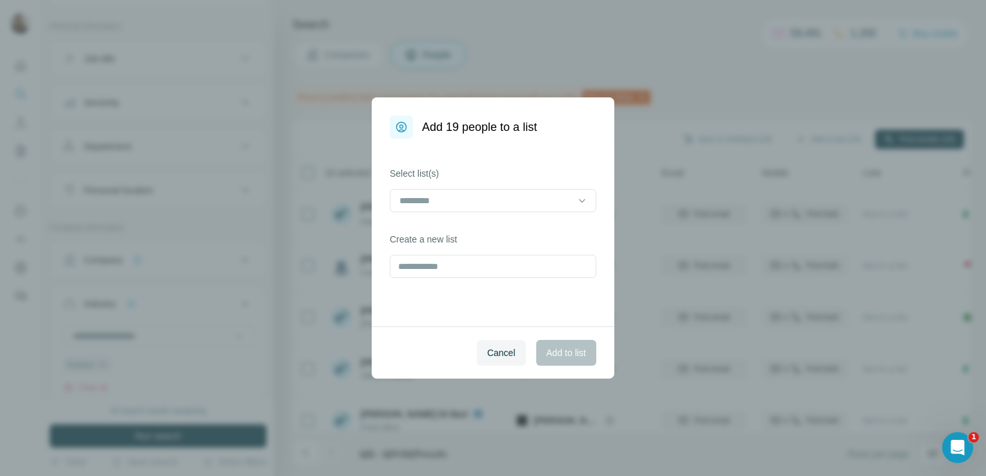
click at [506, 251] on div "Create a new list" at bounding box center [493, 255] width 206 height 45
click at [477, 271] on input "text" at bounding box center [493, 266] width 206 height 23
type input "**********"
click at [556, 356] on span "Add to list" at bounding box center [566, 353] width 39 height 13
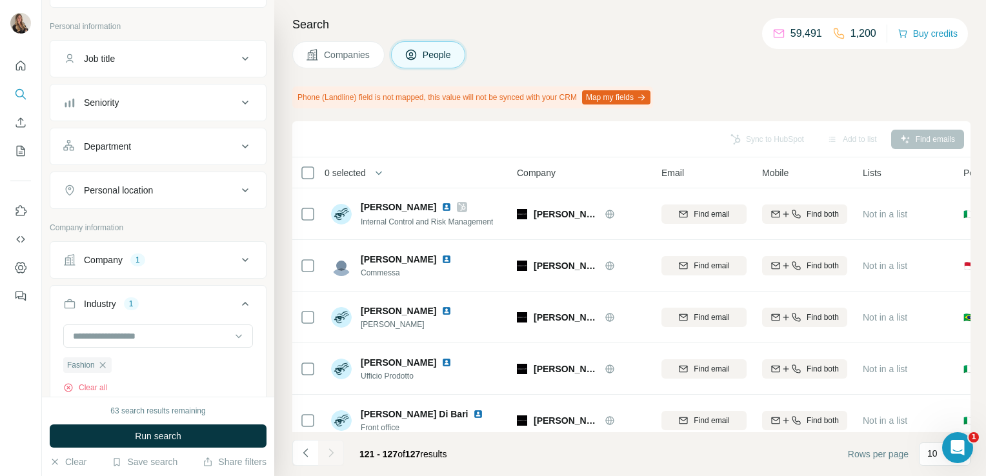
click at [351, 55] on span "Companies" at bounding box center [347, 54] width 47 height 13
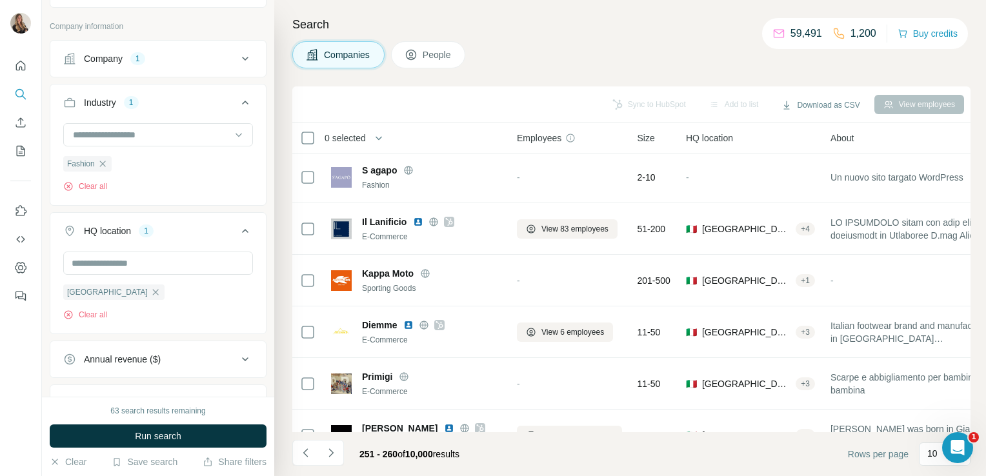
scroll to position [243, 0]
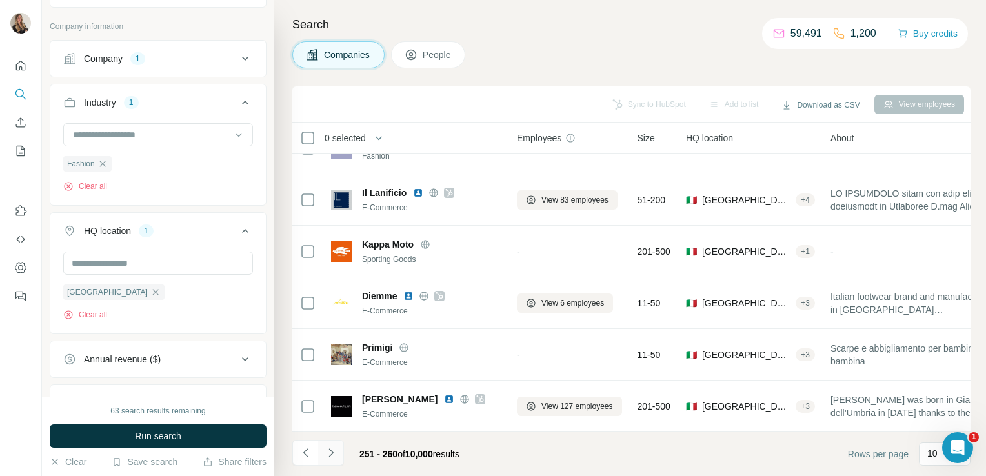
click at [335, 448] on icon "Navigate to next page" at bounding box center [331, 453] width 13 height 13
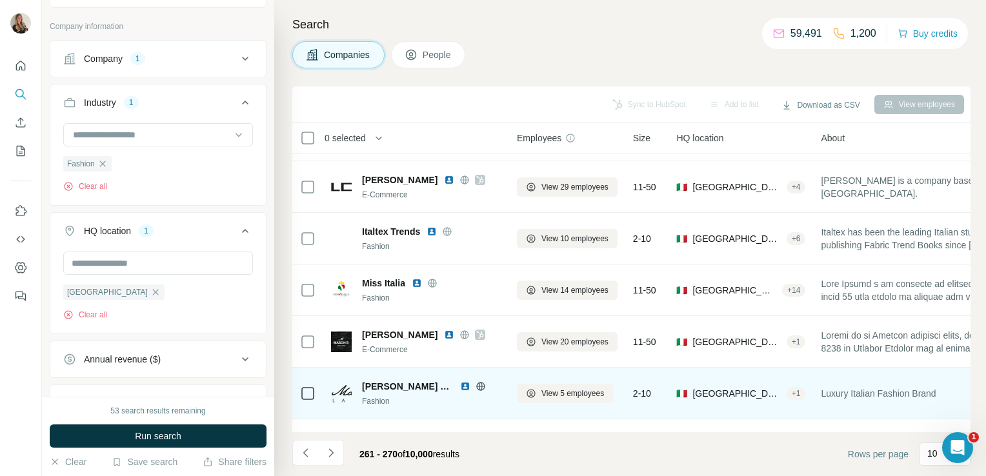
scroll to position [0, 0]
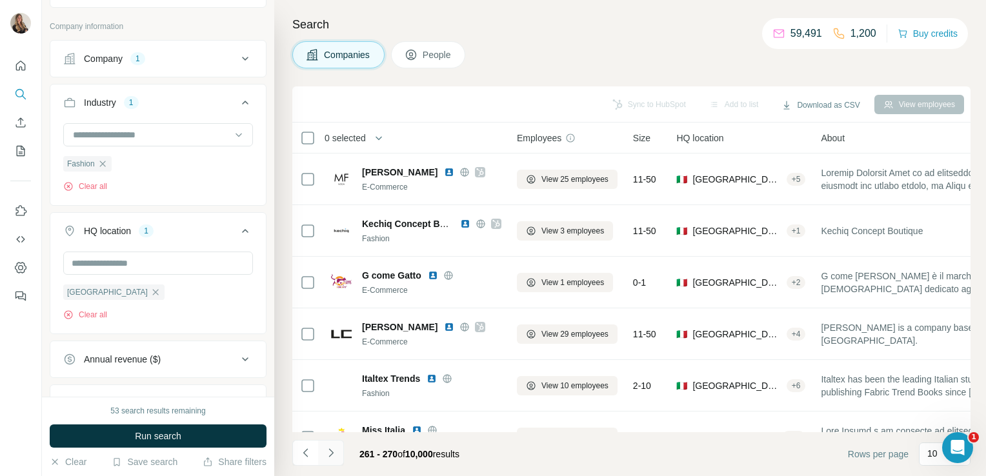
click at [333, 453] on icon "Navigate to next page" at bounding box center [330, 452] width 5 height 8
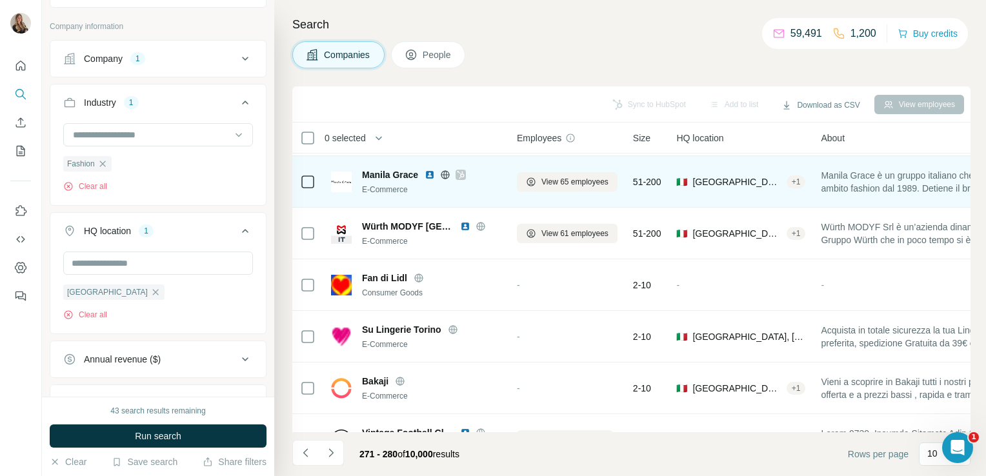
scroll to position [243, 0]
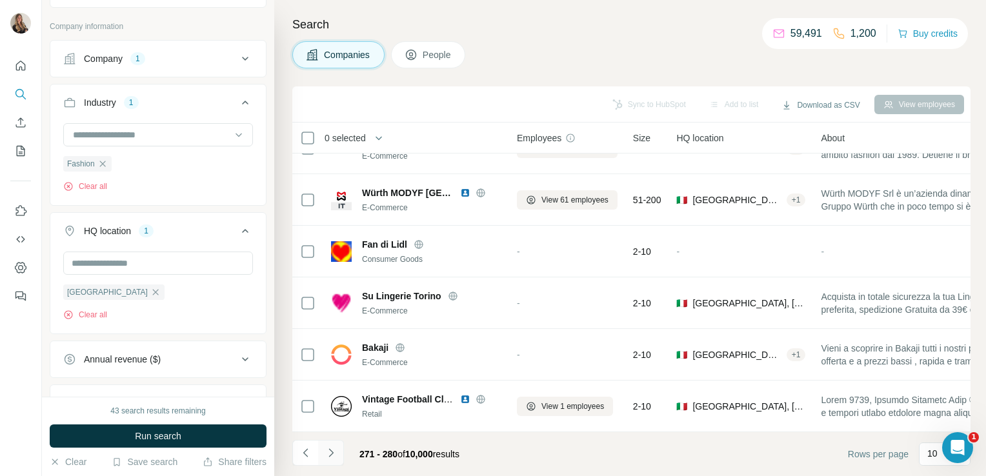
click at [332, 456] on icon "Navigate to next page" at bounding box center [331, 453] width 13 height 13
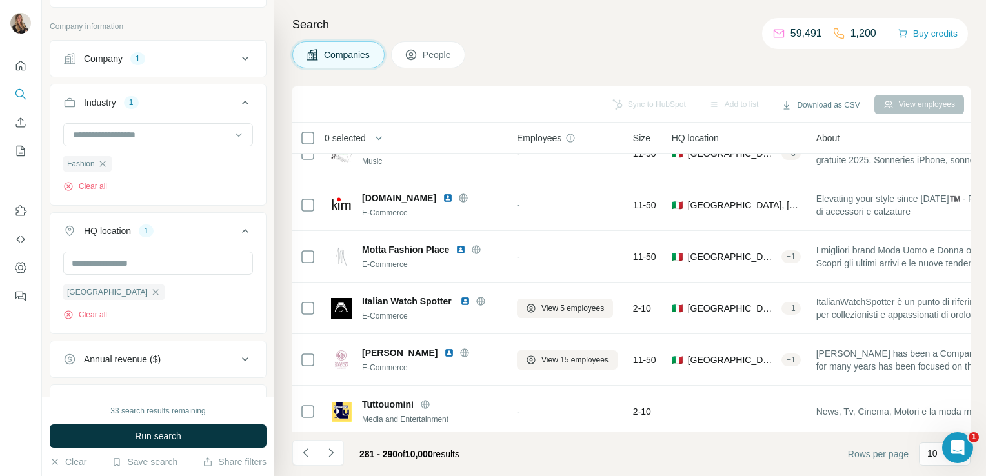
scroll to position [0, 0]
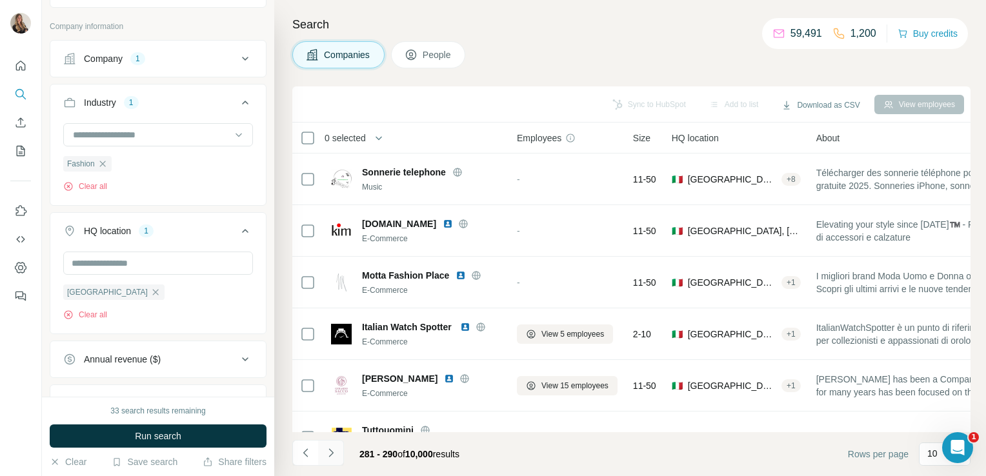
click at [330, 457] on icon "Navigate to next page" at bounding box center [331, 453] width 13 height 13
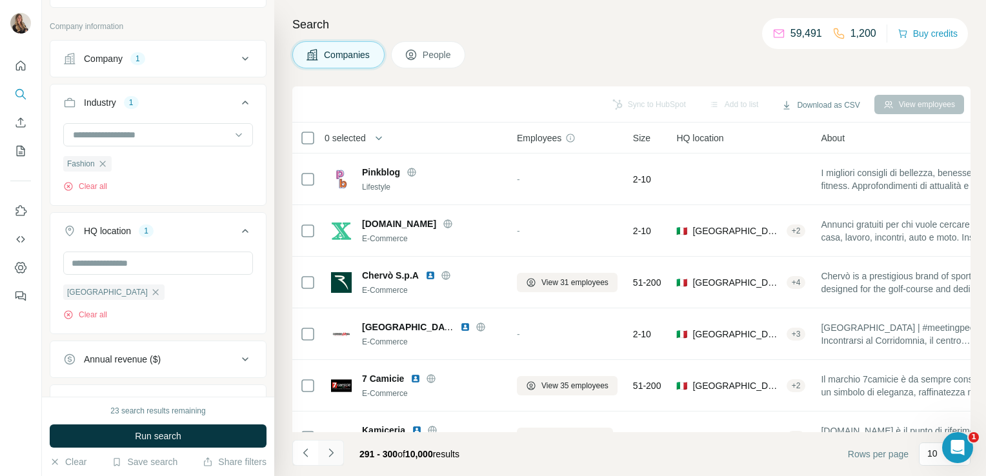
click at [329, 458] on icon "Navigate to next page" at bounding box center [331, 453] width 13 height 13
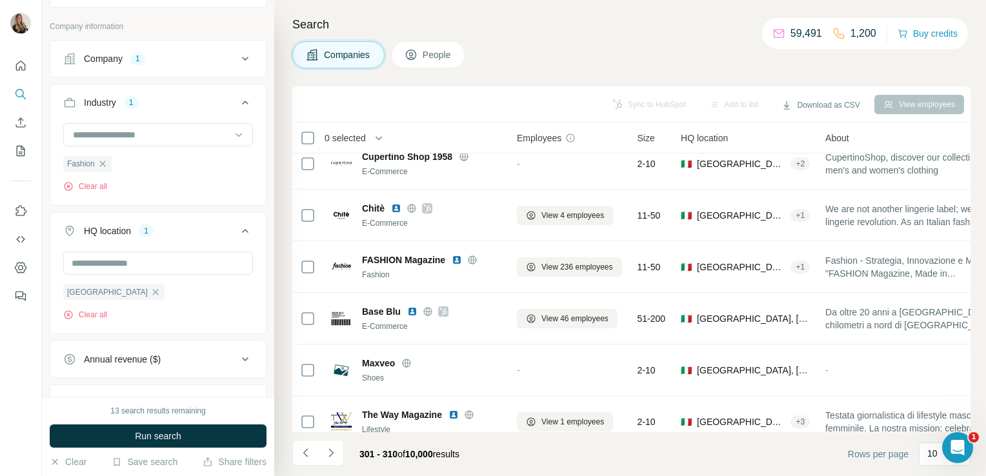
scroll to position [243, 0]
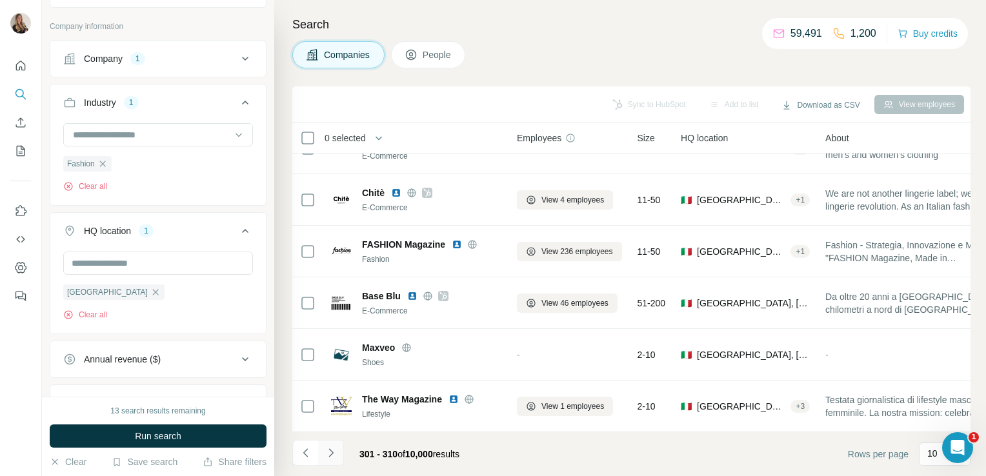
click at [336, 448] on icon "Navigate to next page" at bounding box center [331, 453] width 13 height 13
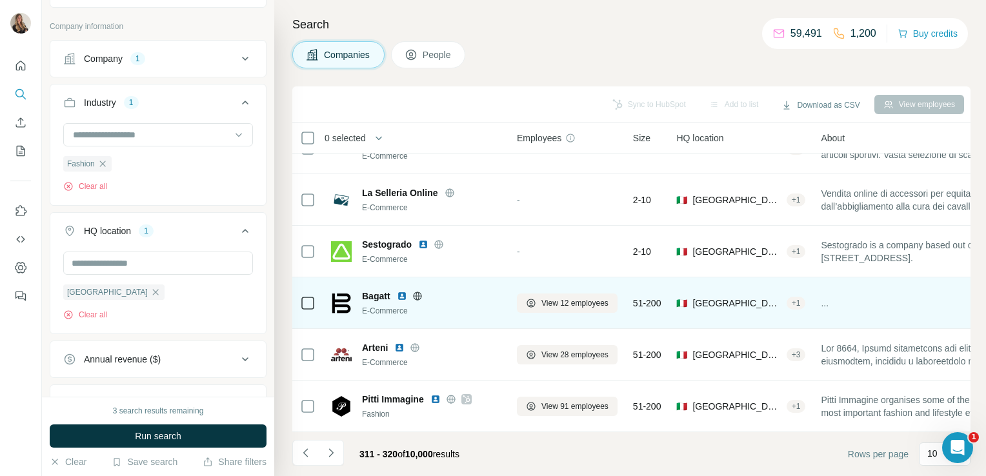
click at [421, 291] on icon at bounding box center [417, 296] width 10 height 10
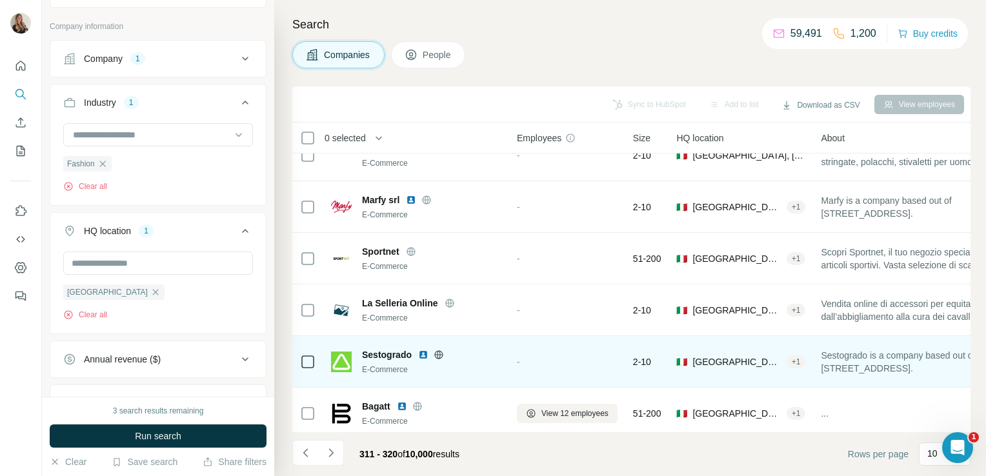
scroll to position [0, 0]
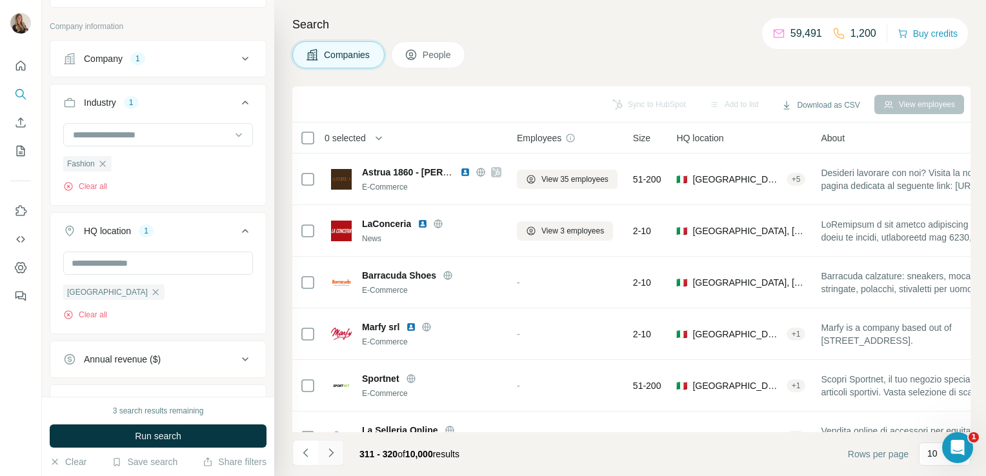
click at [336, 453] on icon "Navigate to next page" at bounding box center [331, 453] width 13 height 13
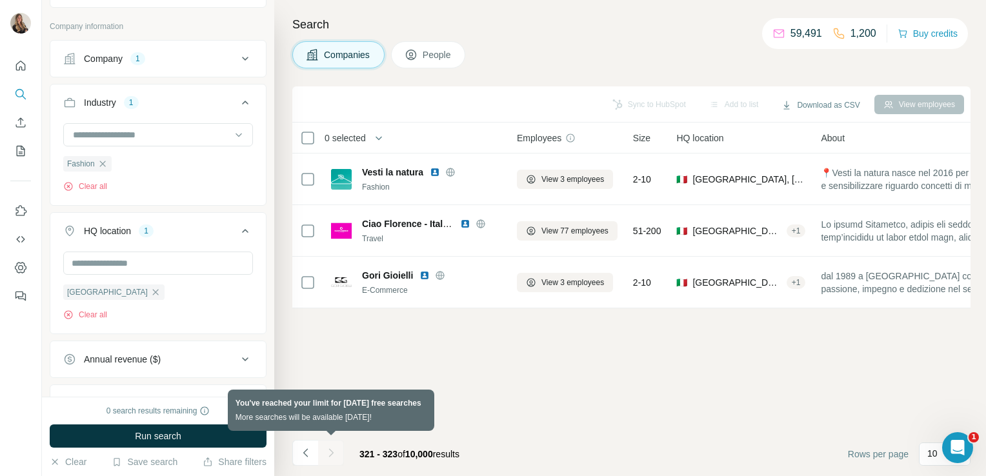
click at [341, 456] on div at bounding box center [331, 453] width 26 height 26
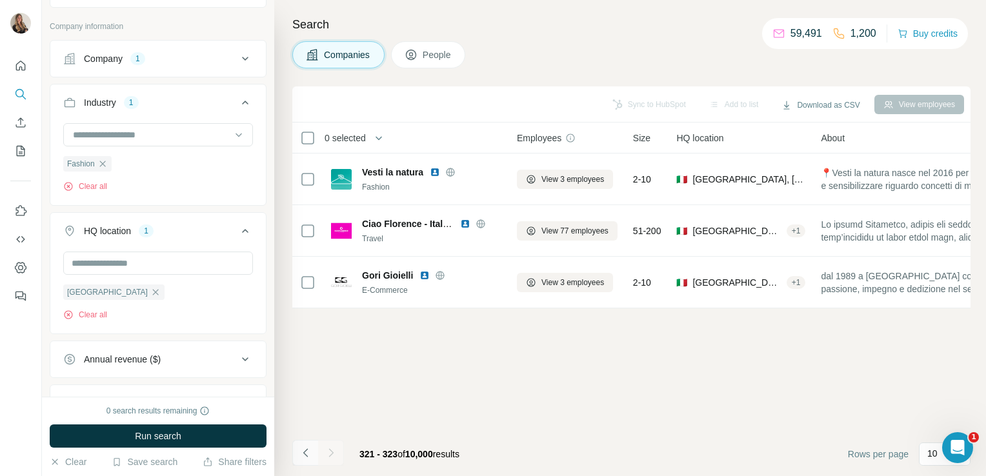
click at [310, 454] on icon "Navigate to previous page" at bounding box center [305, 453] width 13 height 13
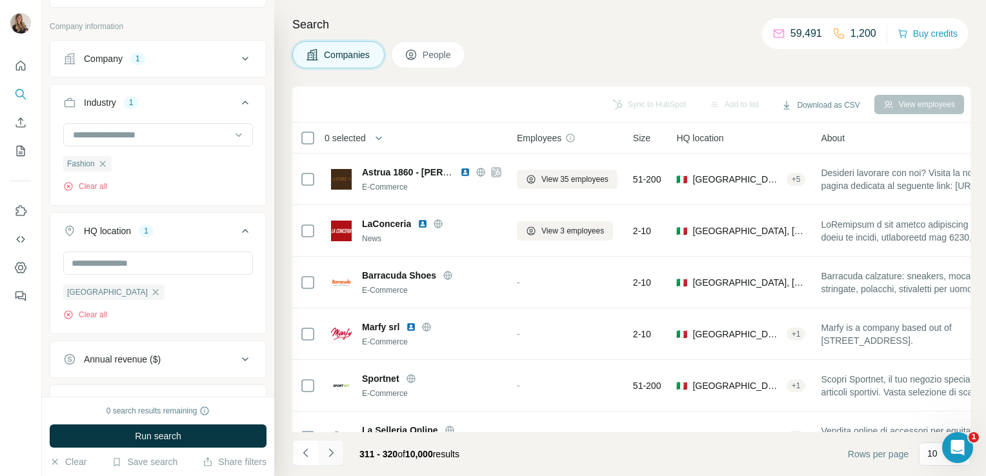
click at [330, 453] on icon "Navigate to next page" at bounding box center [331, 453] width 13 height 13
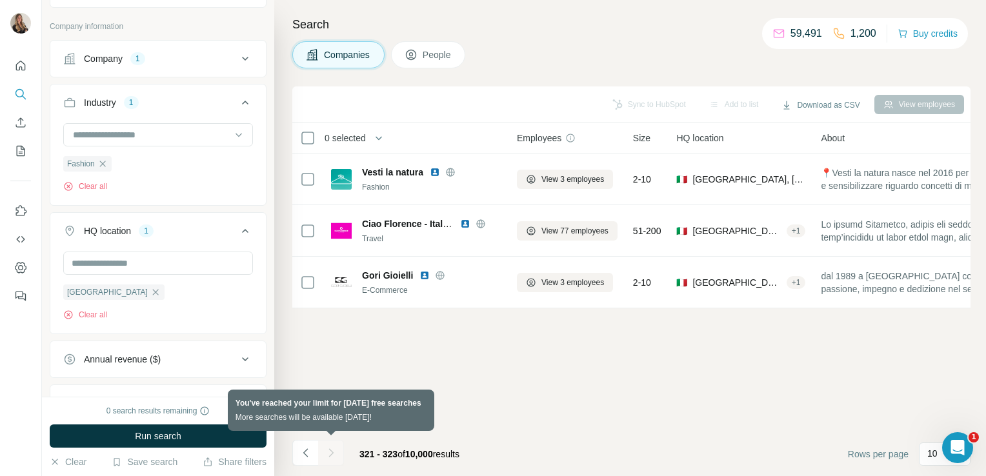
click at [330, 453] on div at bounding box center [331, 453] width 26 height 26
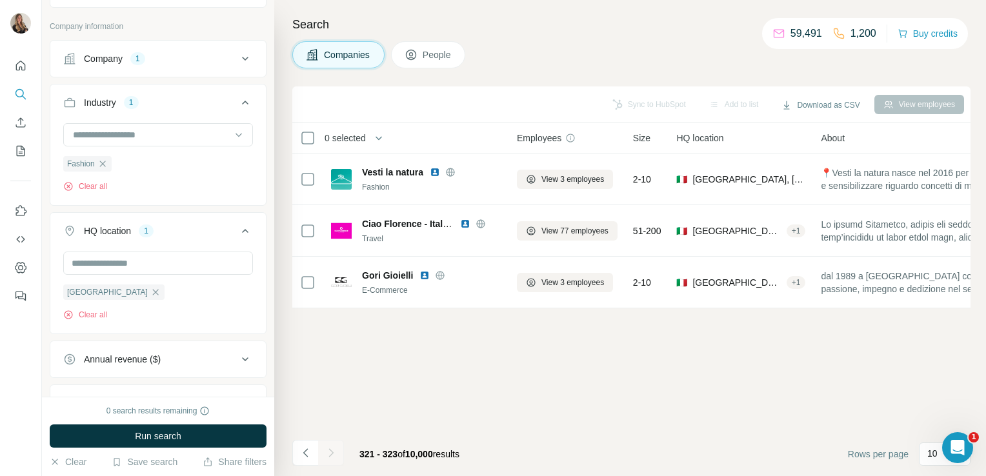
click at [433, 456] on span "10,000" at bounding box center [419, 454] width 28 height 10
click at [304, 453] on icon "Navigate to previous page" at bounding box center [305, 452] width 5 height 8
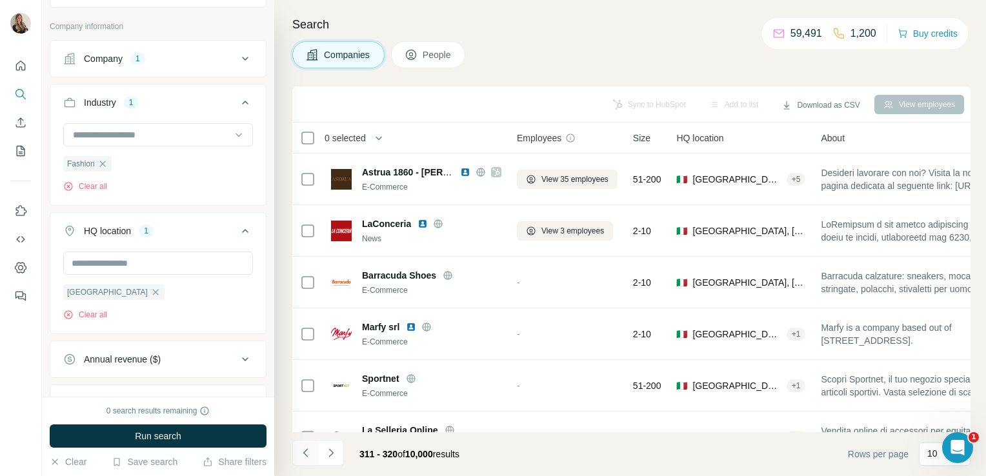
click at [304, 453] on icon "Navigate to previous page" at bounding box center [305, 452] width 5 height 8
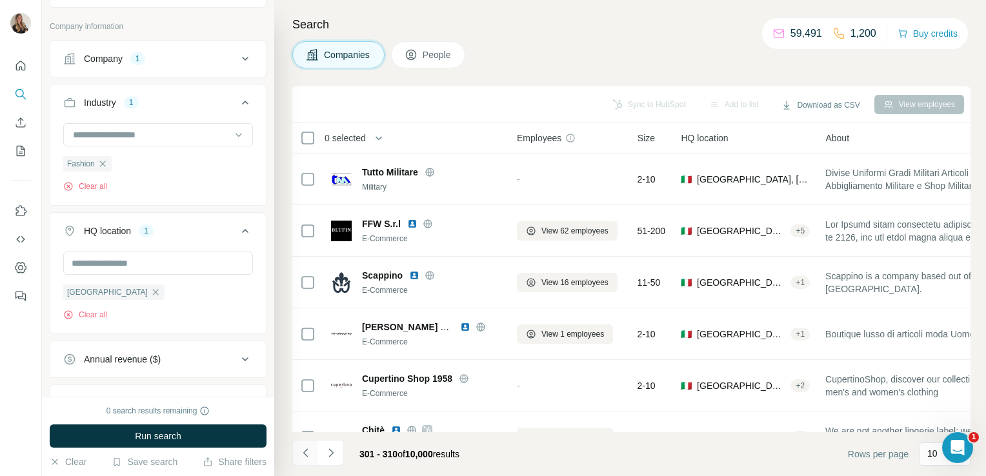
click at [304, 453] on icon "Navigate to previous page" at bounding box center [305, 452] width 5 height 8
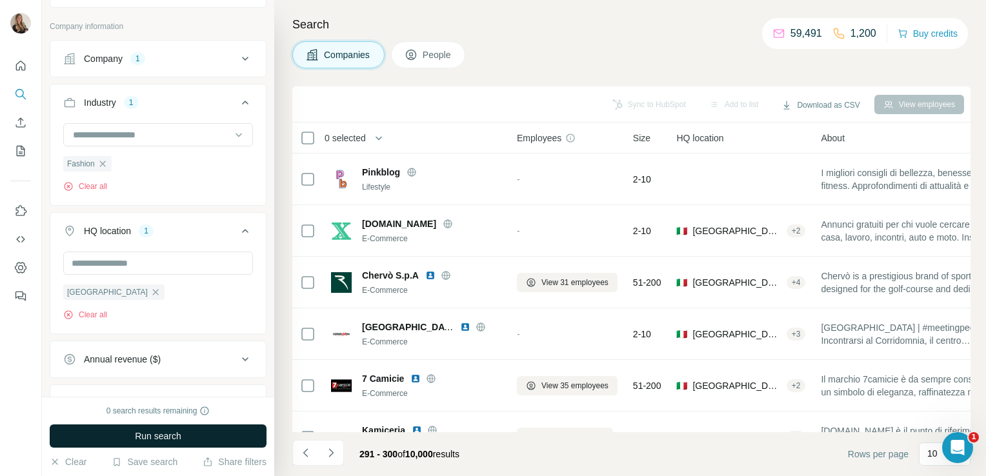
click at [171, 436] on span "Run search" at bounding box center [158, 436] width 46 height 13
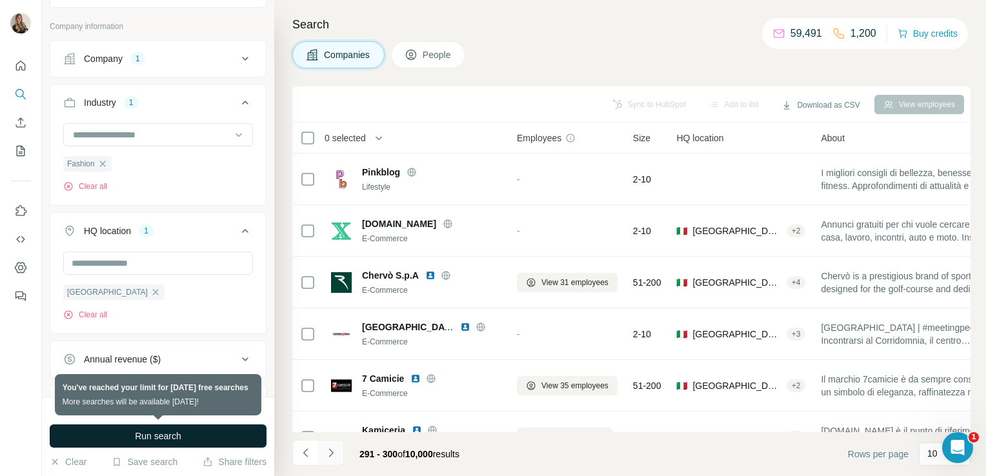
click at [331, 456] on icon "Navigate to next page" at bounding box center [331, 453] width 13 height 13
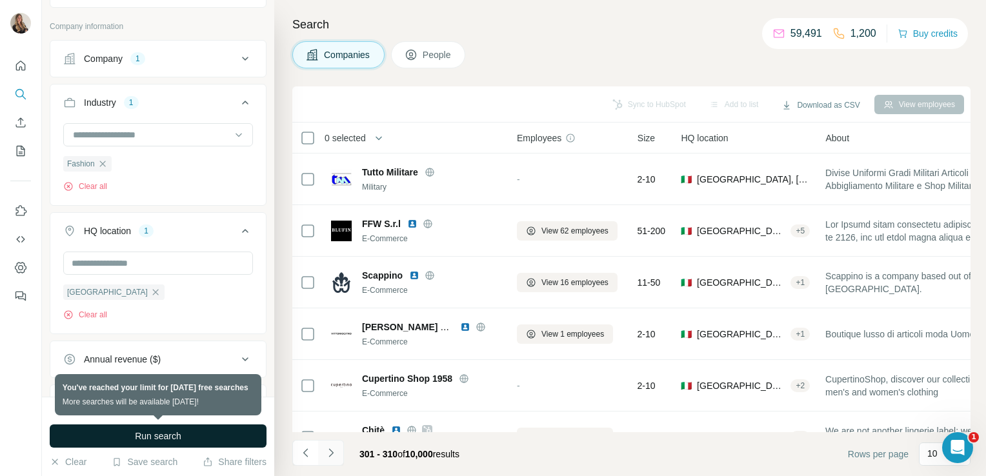
click at [331, 456] on icon "Navigate to next page" at bounding box center [331, 453] width 13 height 13
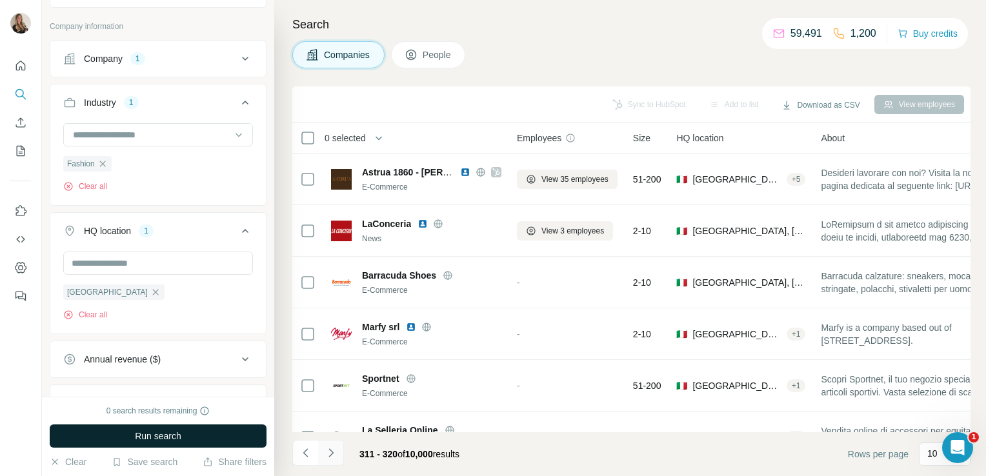
click at [331, 456] on icon "Navigate to next page" at bounding box center [331, 453] width 13 height 13
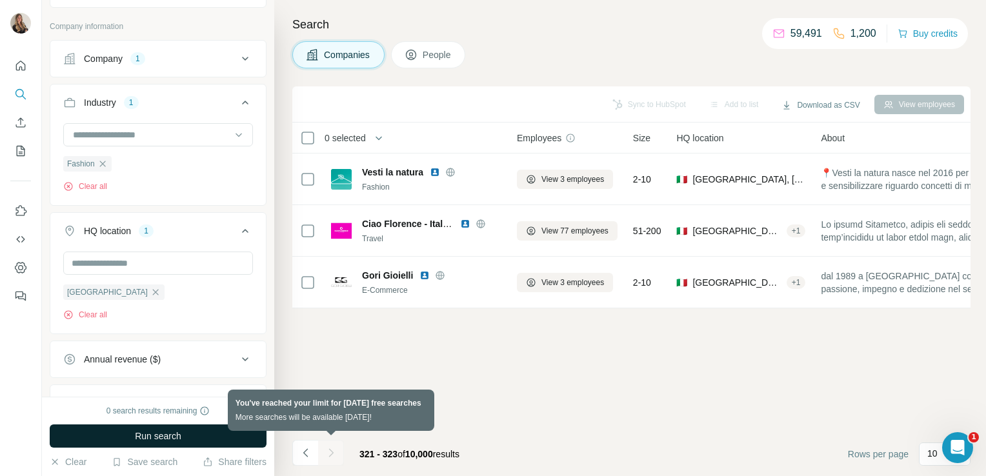
click at [331, 456] on div at bounding box center [331, 453] width 26 height 26
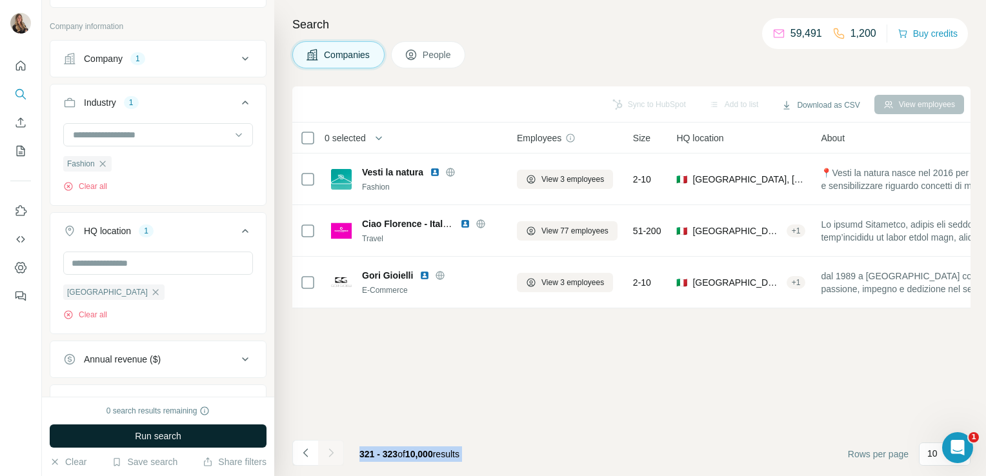
drag, startPoint x: 331, startPoint y: 456, endPoint x: 422, endPoint y: 451, distance: 91.1
click at [422, 451] on span "10,000" at bounding box center [419, 454] width 28 height 10
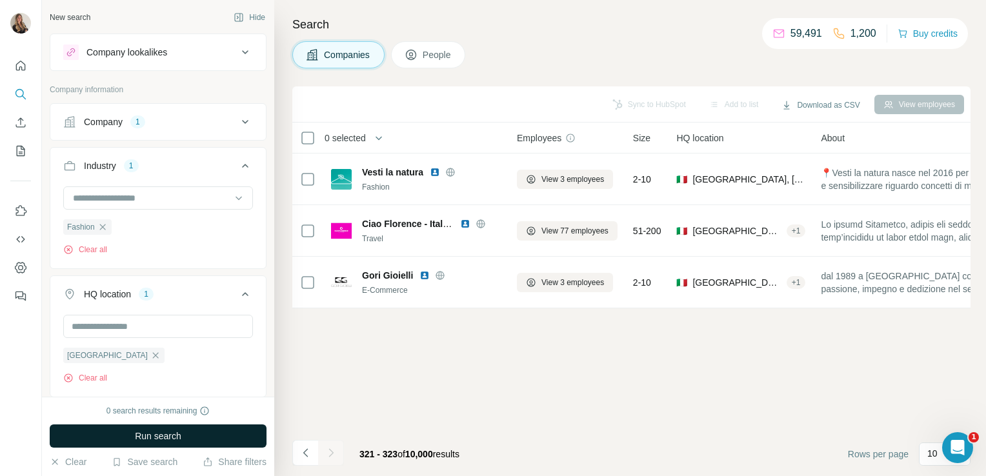
click at [138, 123] on div "1" at bounding box center [137, 122] width 15 height 12
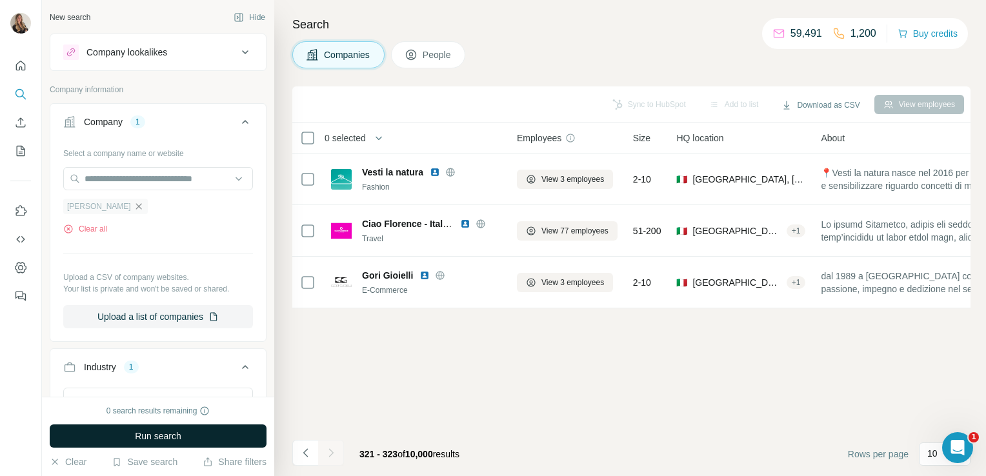
click at [136, 204] on icon "button" at bounding box center [139, 206] width 6 height 6
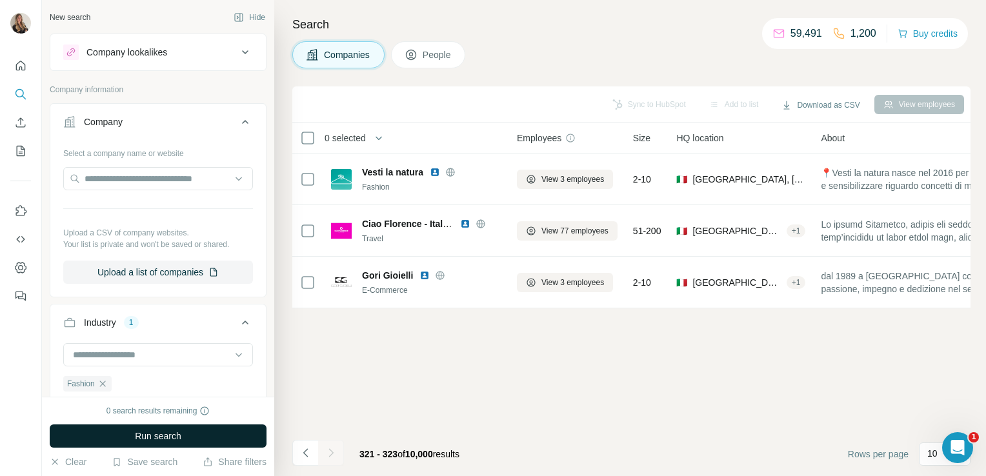
click at [157, 440] on span "Run search" at bounding box center [158, 436] width 46 height 13
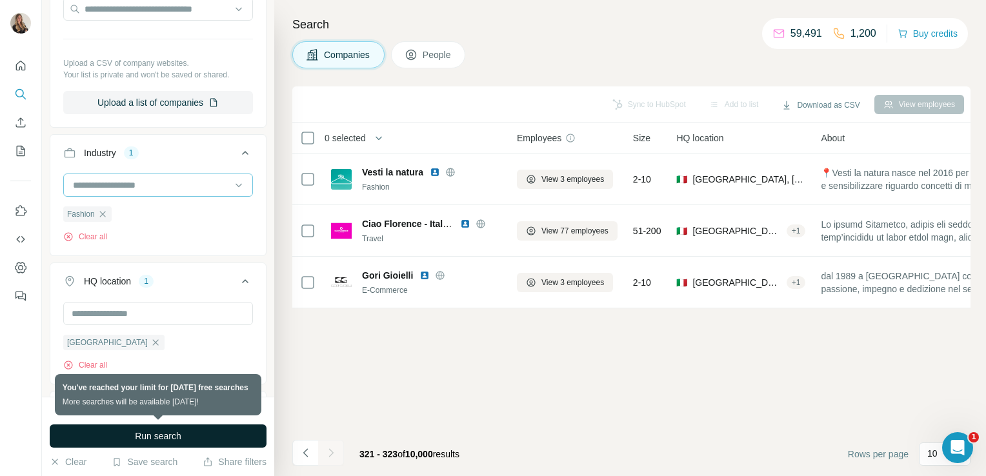
scroll to position [172, 0]
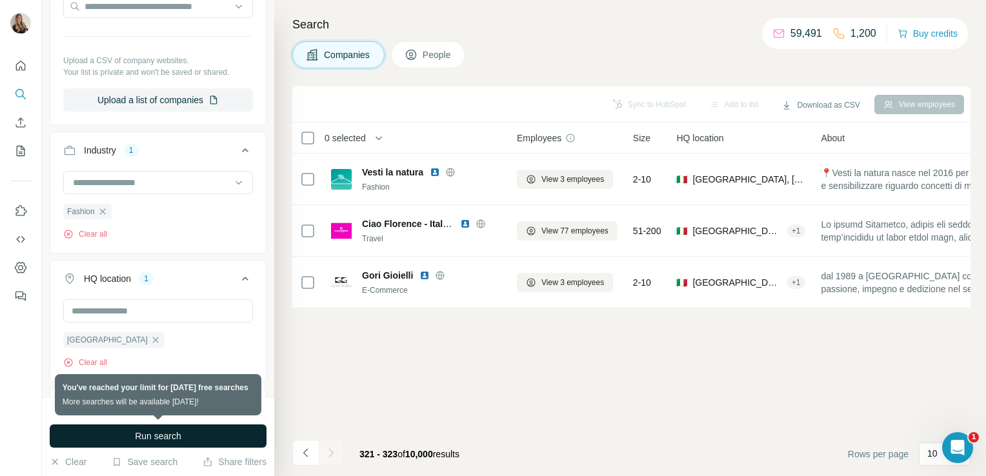
click at [145, 437] on span "Run search" at bounding box center [158, 436] width 46 height 13
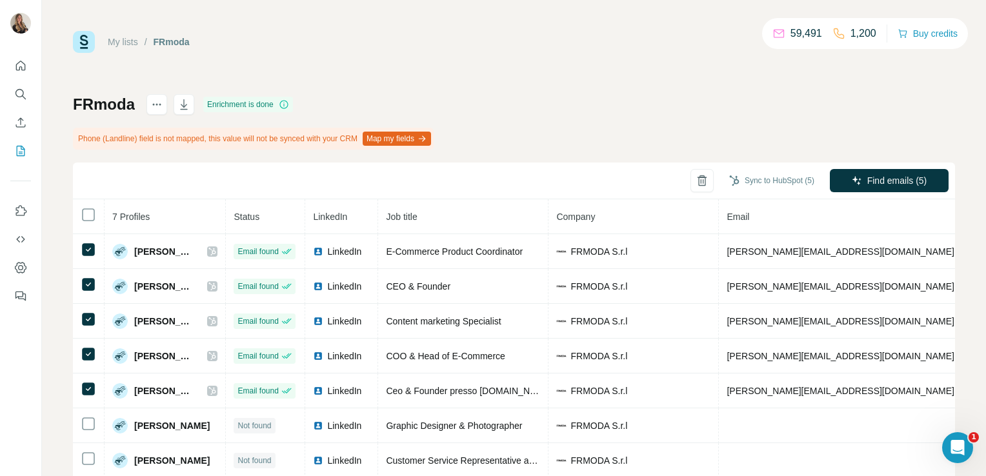
scroll to position [0, 159]
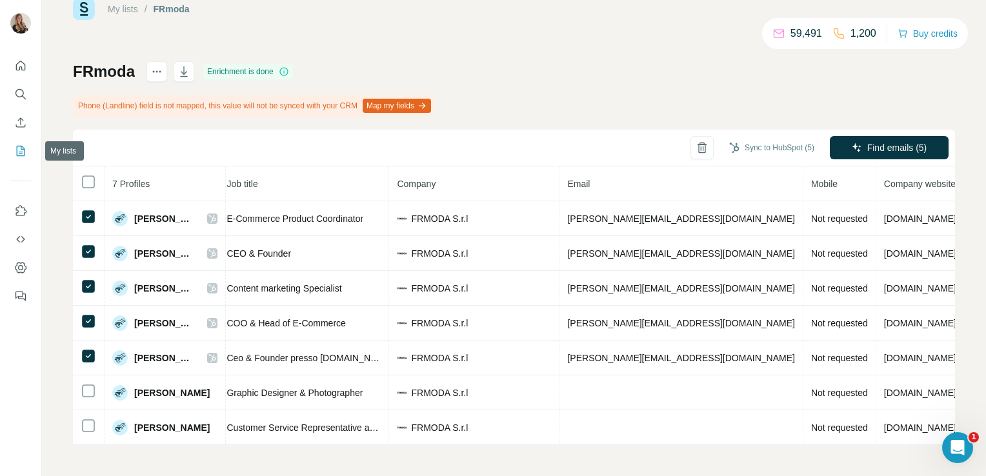
click at [23, 141] on button "My lists" at bounding box center [20, 150] width 21 height 23
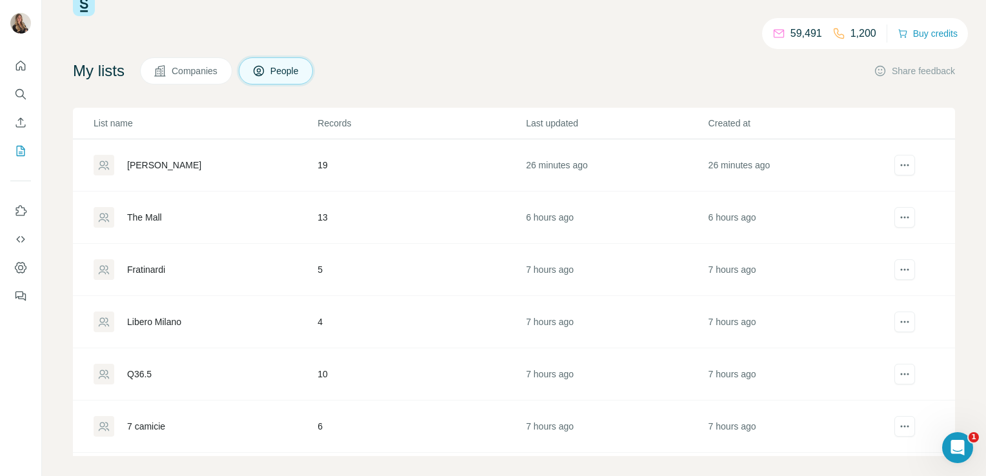
click at [146, 205] on td "The Mall" at bounding box center [195, 218] width 244 height 52
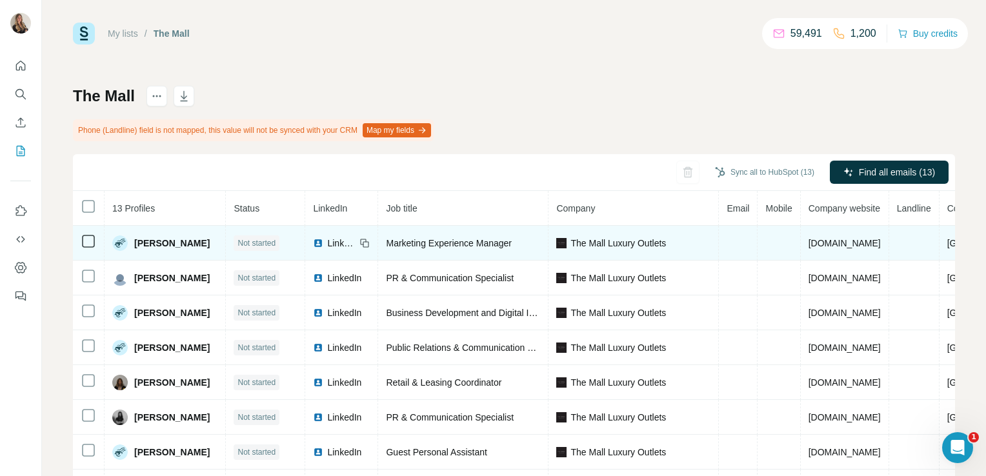
scroll to position [8, 0]
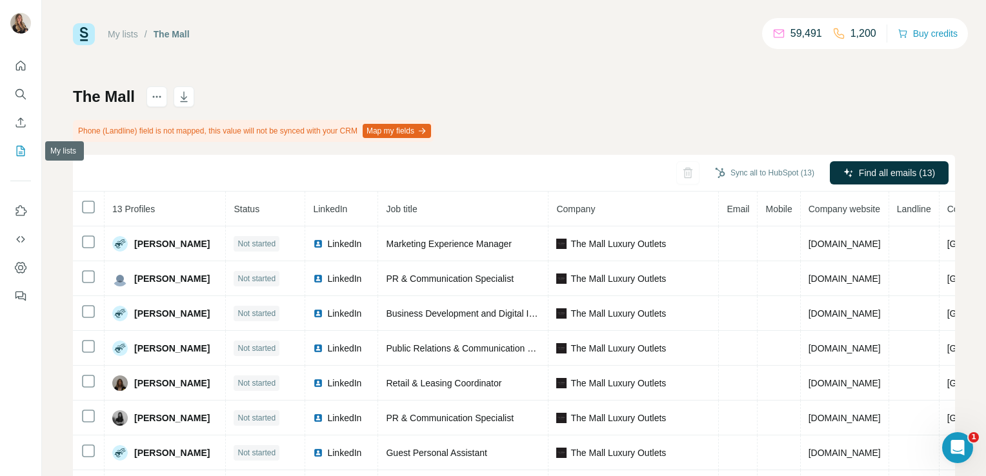
click at [22, 154] on icon "My lists" at bounding box center [22, 150] width 6 height 8
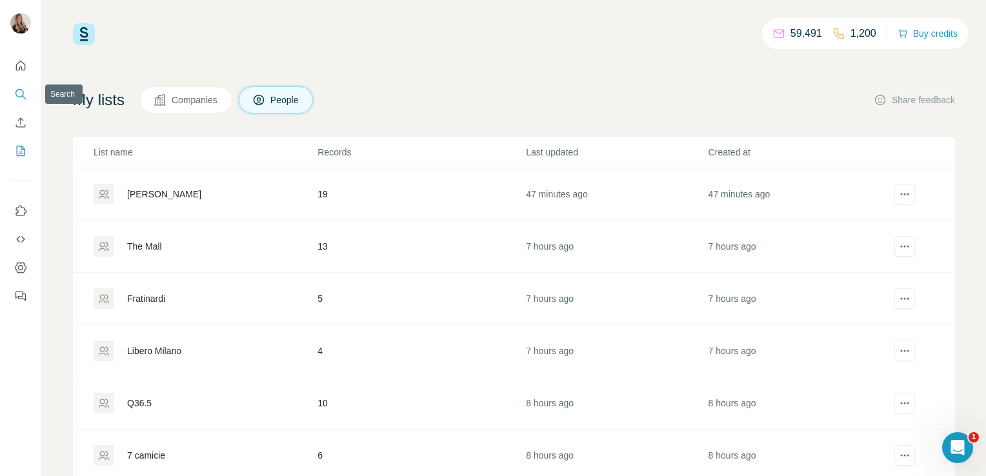
click at [11, 101] on button "Search" at bounding box center [20, 94] width 21 height 23
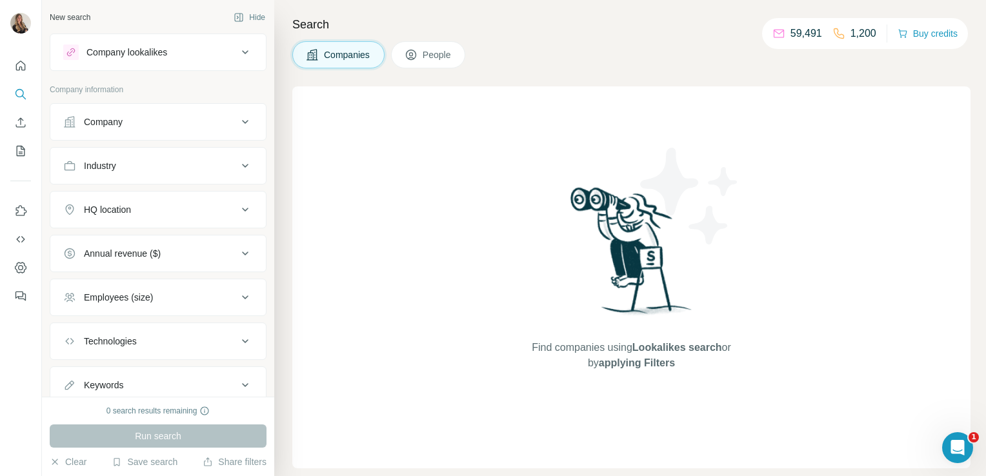
click at [154, 130] on button "Company" at bounding box center [158, 121] width 216 height 31
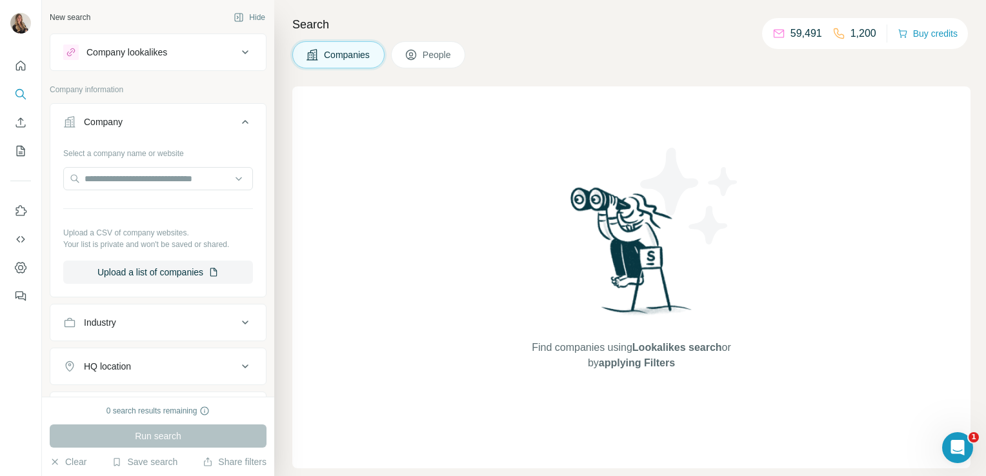
scroll to position [54, 0]
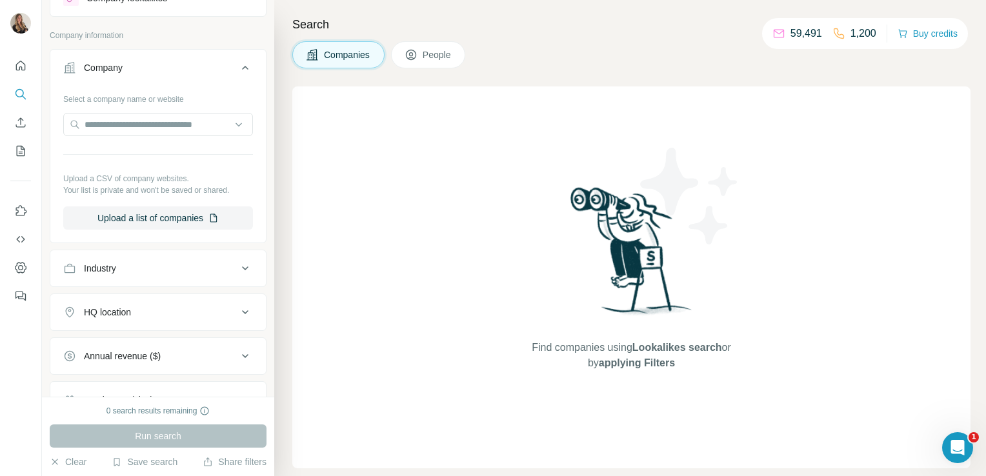
click at [101, 268] on div "Industry" at bounding box center [100, 268] width 32 height 13
click at [103, 294] on input at bounding box center [151, 301] width 159 height 14
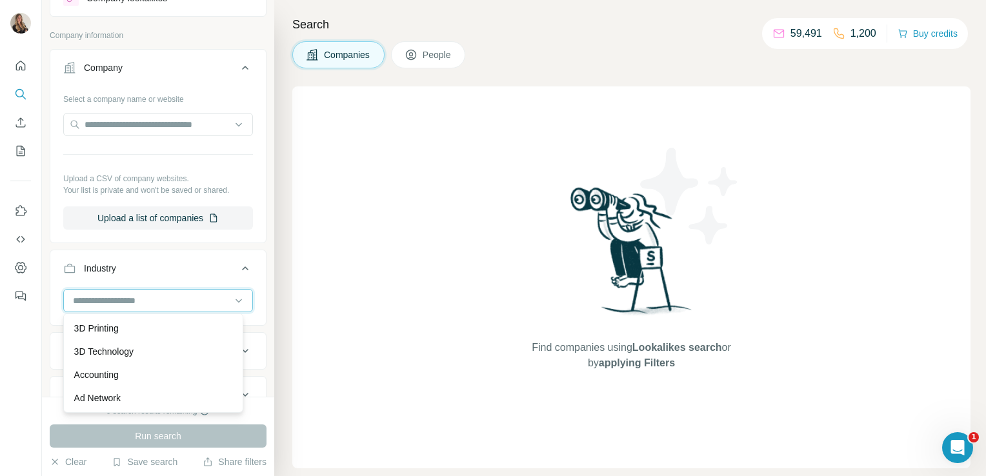
click at [103, 294] on input at bounding box center [151, 301] width 159 height 14
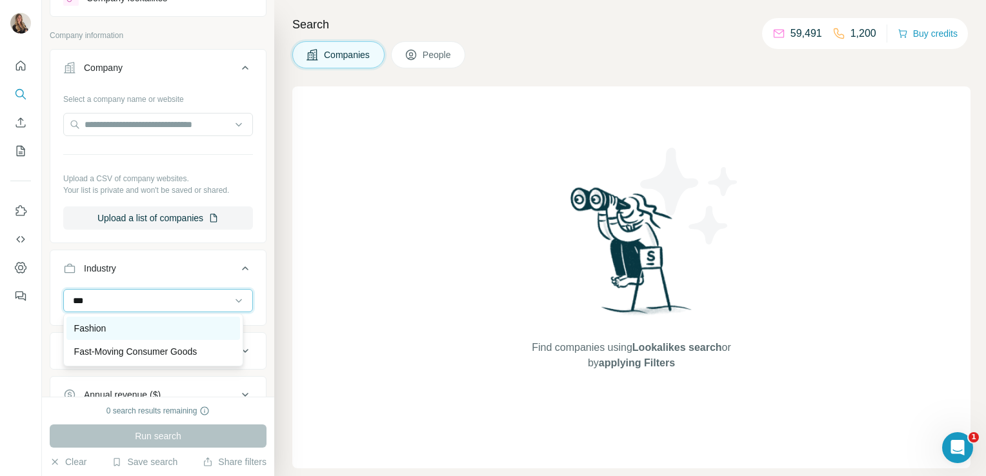
type input "***"
click at [112, 324] on div "Fashion" at bounding box center [153, 328] width 158 height 13
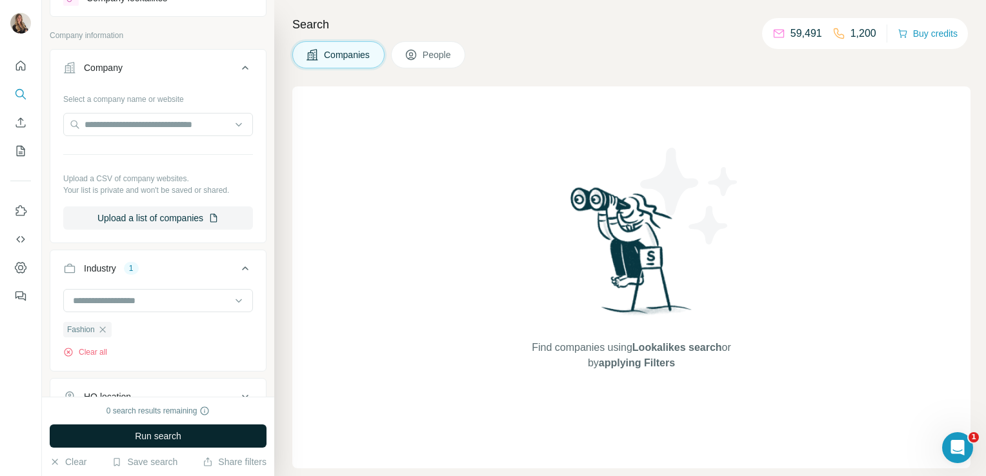
click at [147, 440] on span "Run search" at bounding box center [158, 436] width 46 height 13
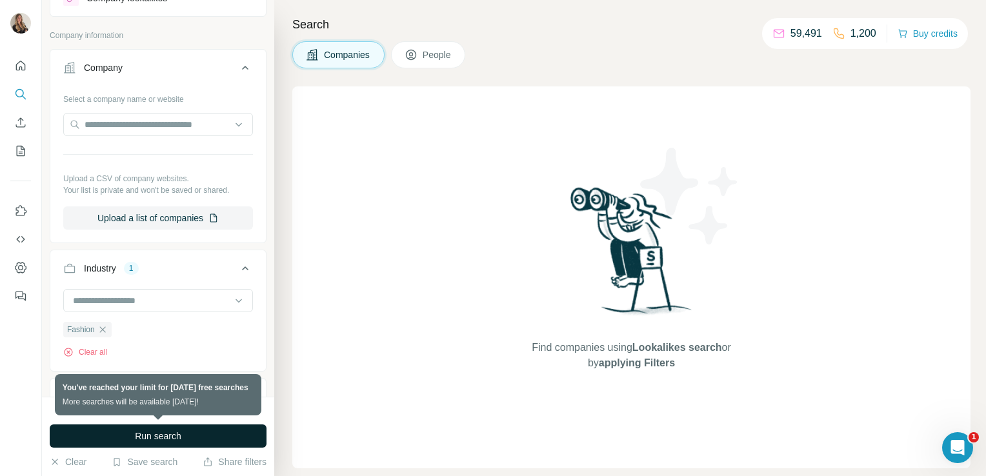
click at [314, 343] on div "Find companies using Lookalikes search or by applying Filters" at bounding box center [631, 277] width 678 height 382
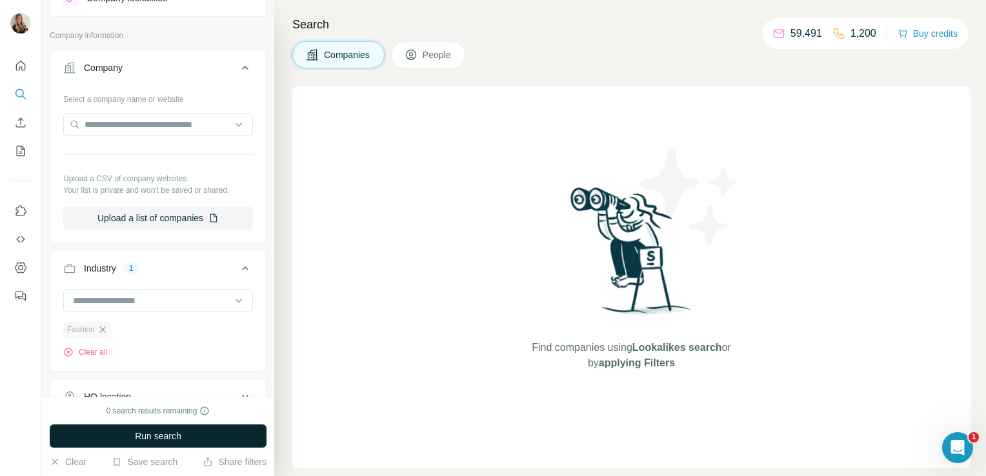
click at [103, 329] on icon "button" at bounding box center [102, 330] width 6 height 6
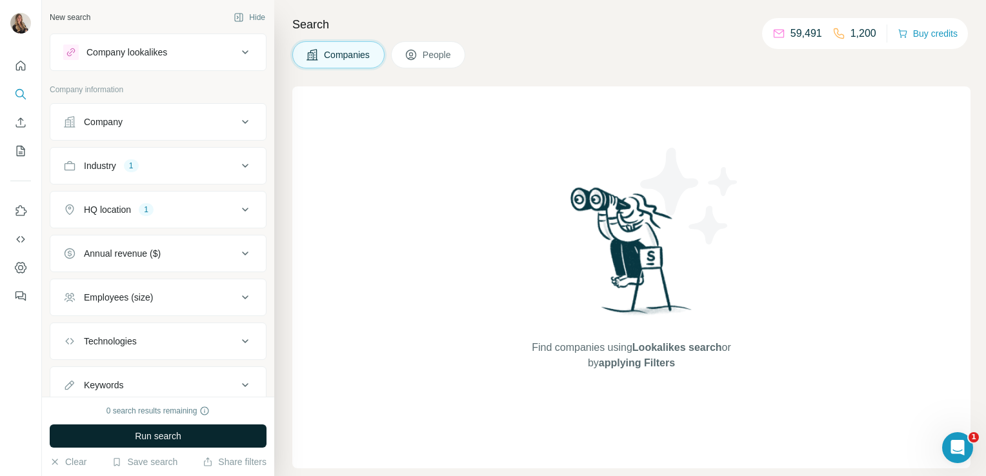
click at [184, 432] on button "Run search" at bounding box center [158, 436] width 217 height 23
